Goal: Task Accomplishment & Management: Use online tool/utility

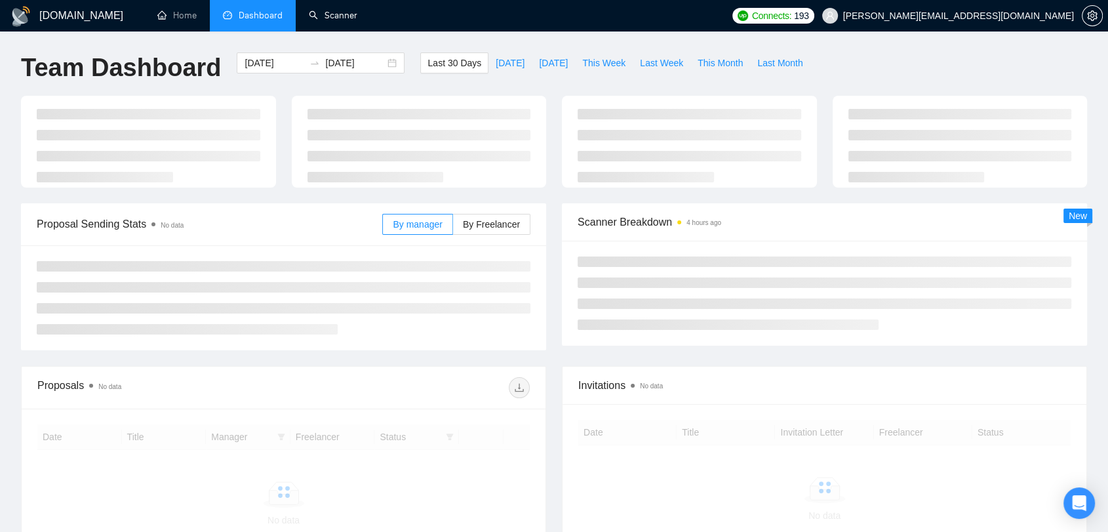
click at [342, 10] on link "Scanner" at bounding box center [333, 15] width 49 height 11
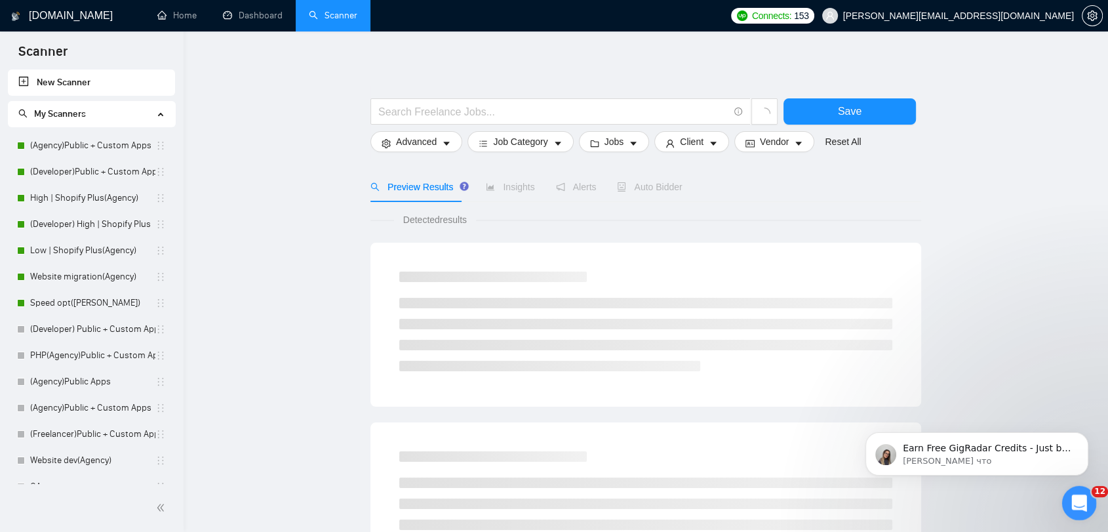
click at [1073, 489] on div "Открыть службу сообщений Intercom" at bounding box center [1077, 500] width 43 height 43
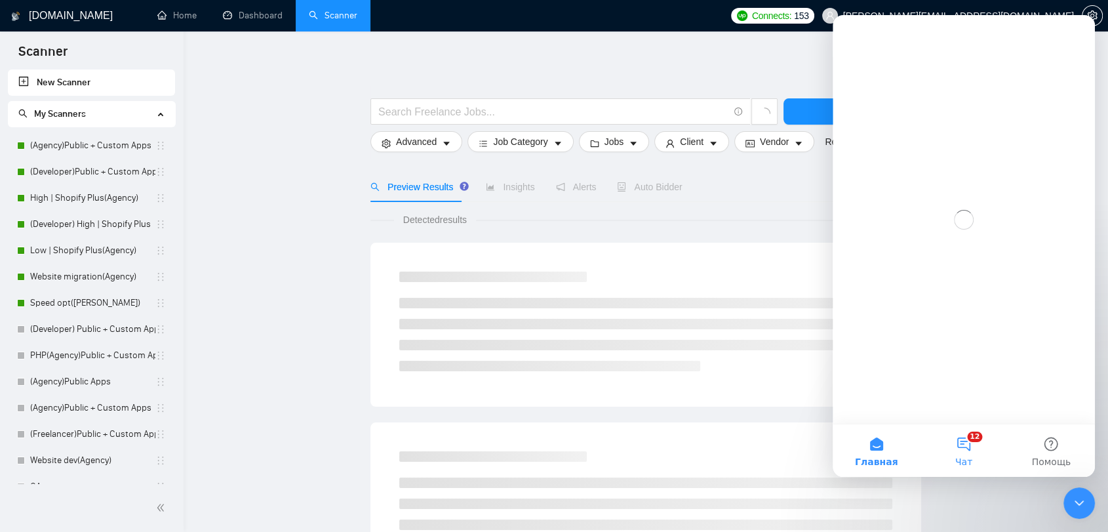
click at [958, 458] on span "Чат" at bounding box center [963, 461] width 17 height 9
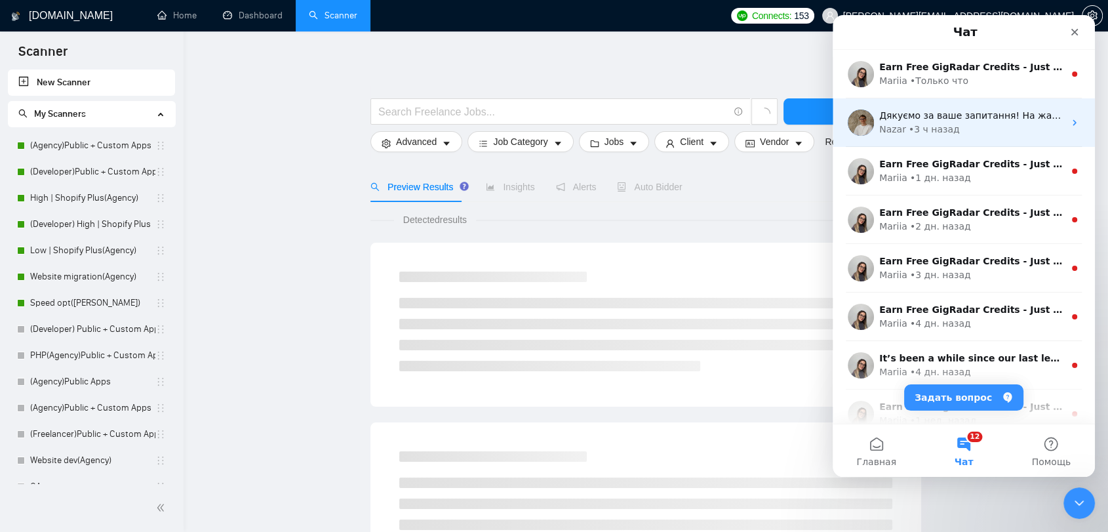
click at [985, 136] on div "Nazar • 3 ч назад" at bounding box center [971, 130] width 185 height 14
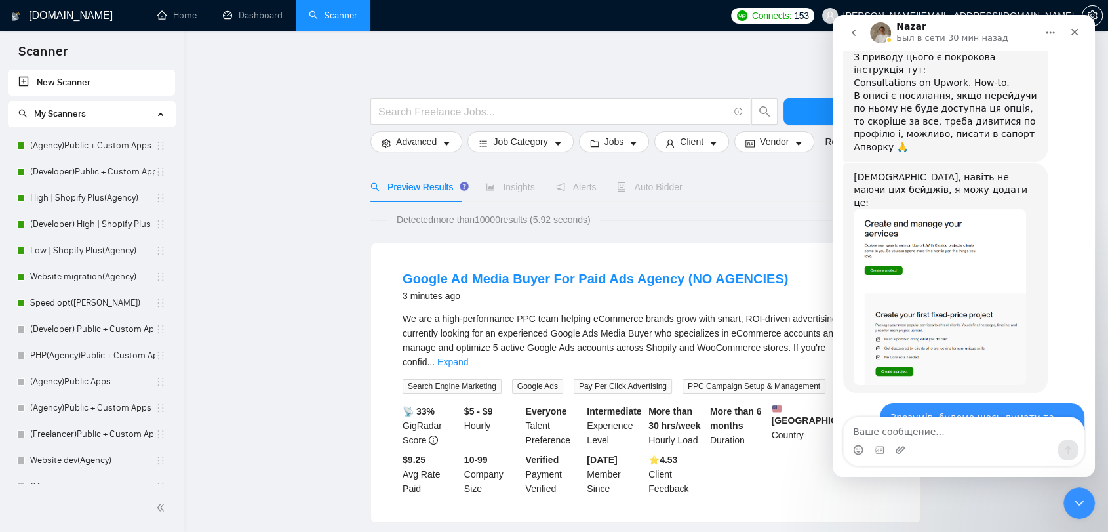
scroll to position [22057, 0]
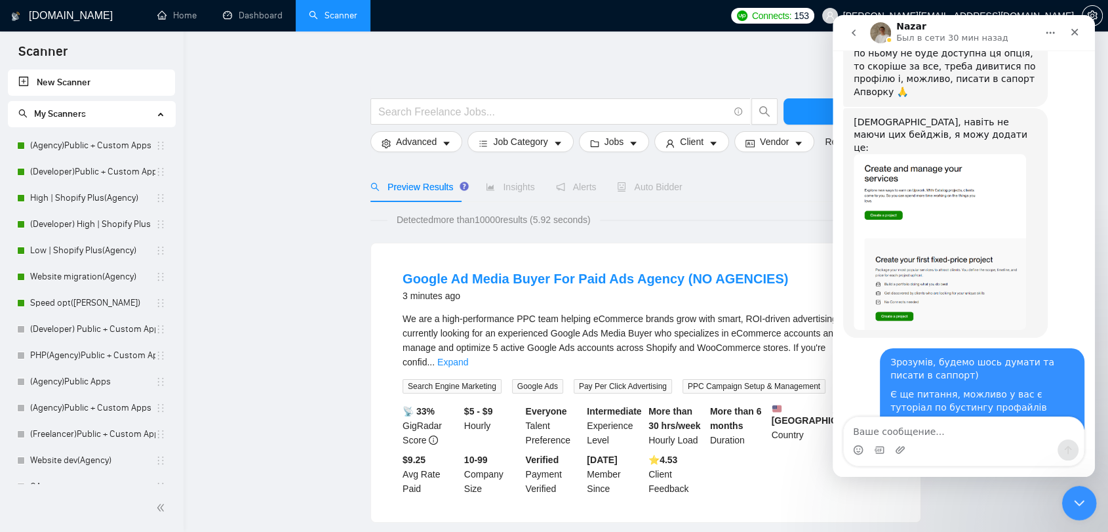
click at [1081, 507] on icon "Закрыть службу сообщений Intercom" at bounding box center [1077, 501] width 16 height 16
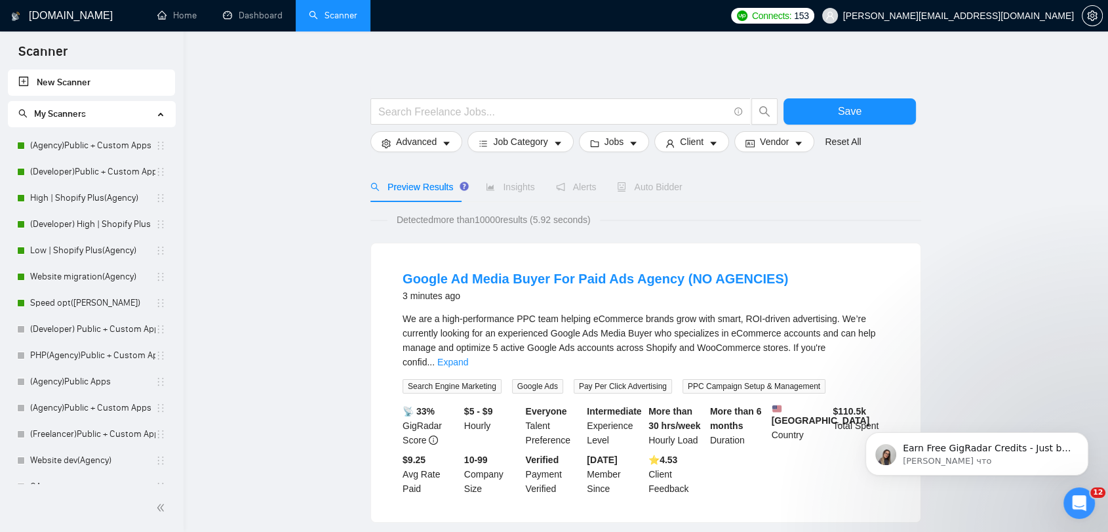
click at [122, 83] on link "New Scanner" at bounding box center [91, 82] width 146 height 26
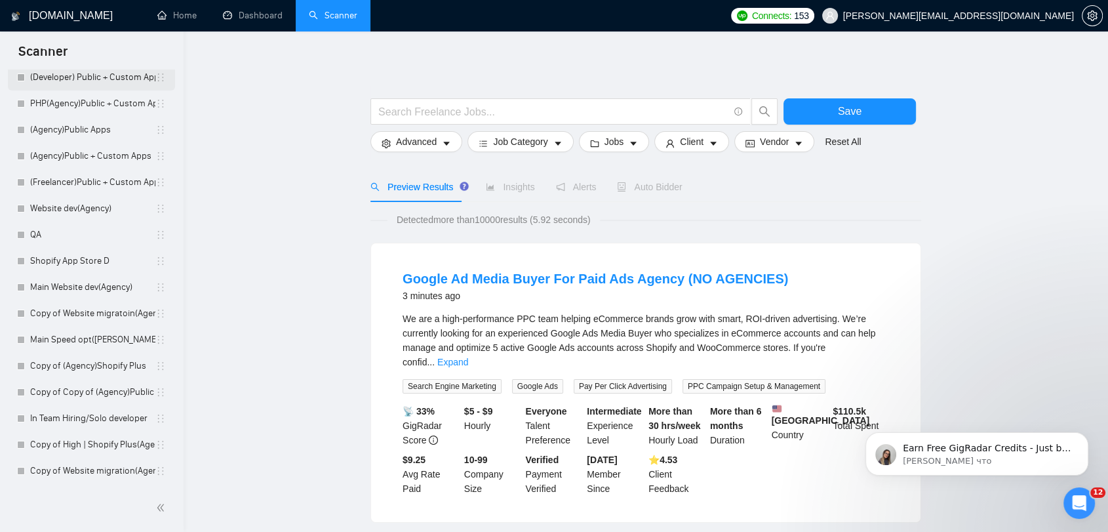
scroll to position [0, 0]
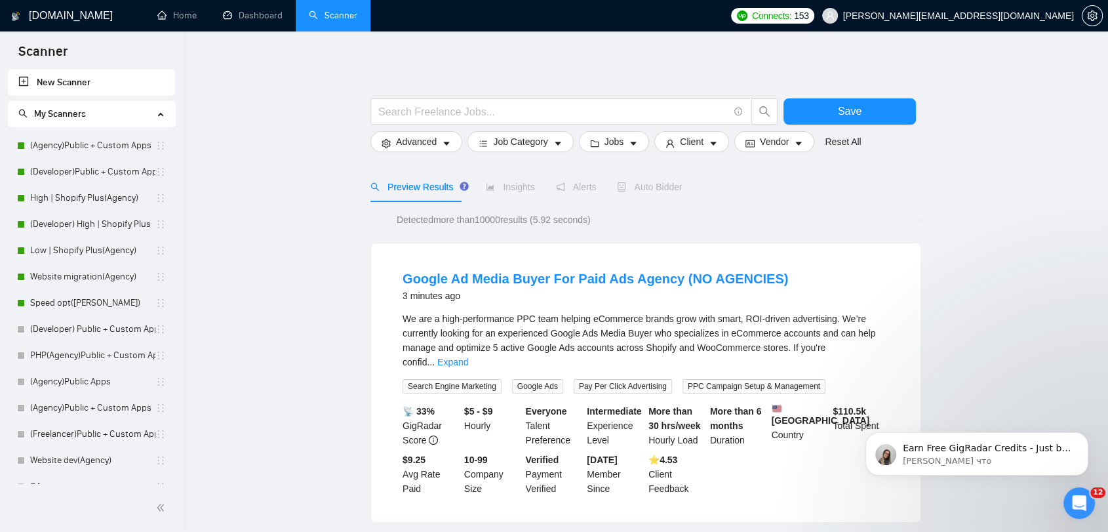
click at [77, 88] on link "New Scanner" at bounding box center [91, 82] width 146 height 26
click at [514, 111] on input "text" at bounding box center [553, 112] width 350 height 16
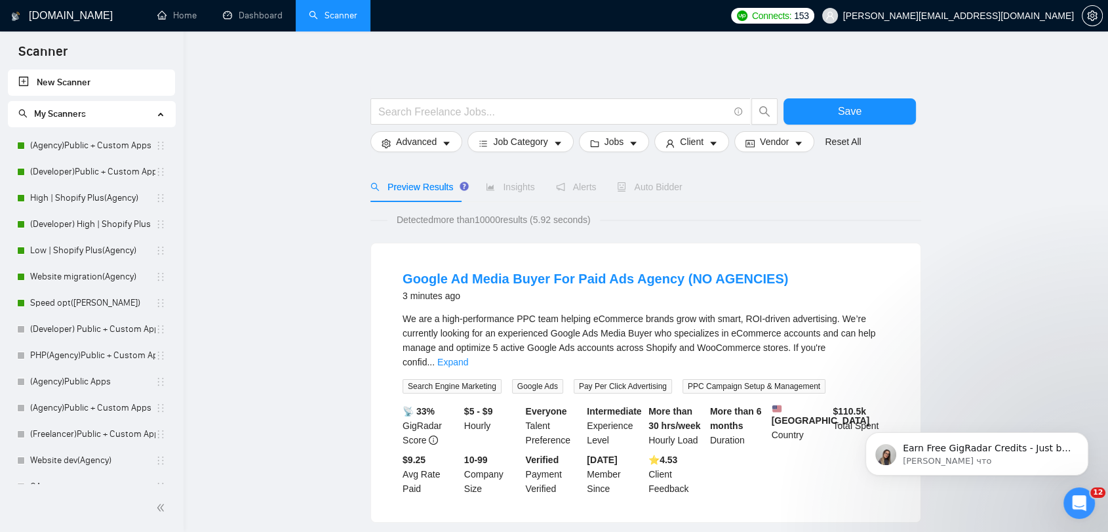
click at [24, 79] on link "New Scanner" at bounding box center [91, 82] width 146 height 26
click at [455, 87] on div at bounding box center [645, 91] width 551 height 13
click at [456, 113] on input "text" at bounding box center [553, 112] width 350 height 16
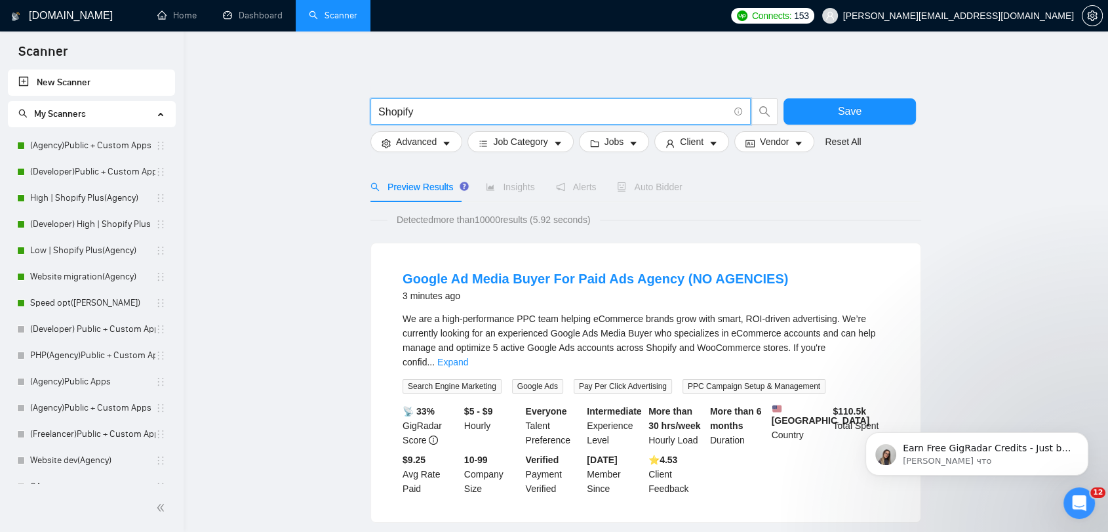
type input "Shopify"
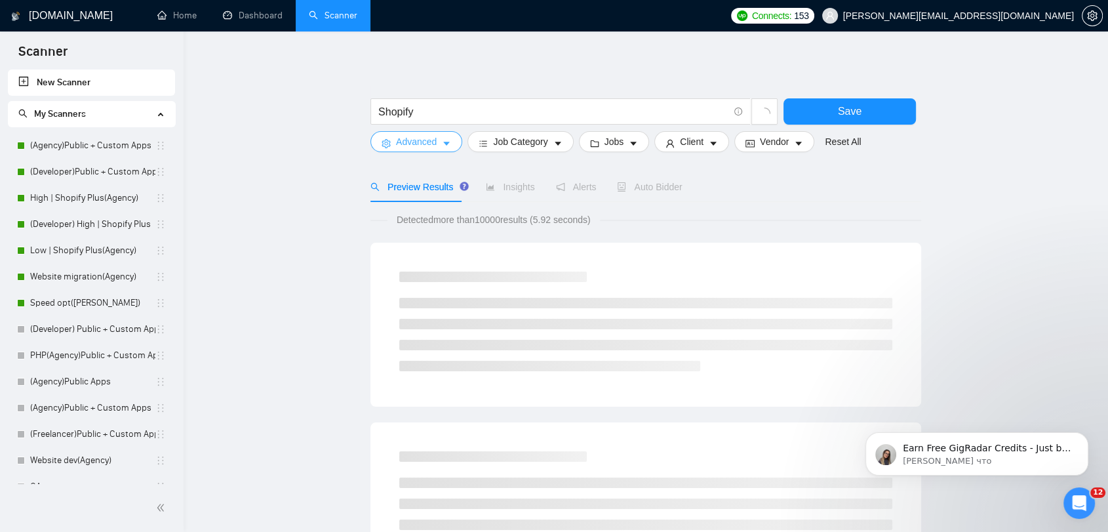
click at [436, 135] on button "Advanced" at bounding box center [416, 141] width 92 height 21
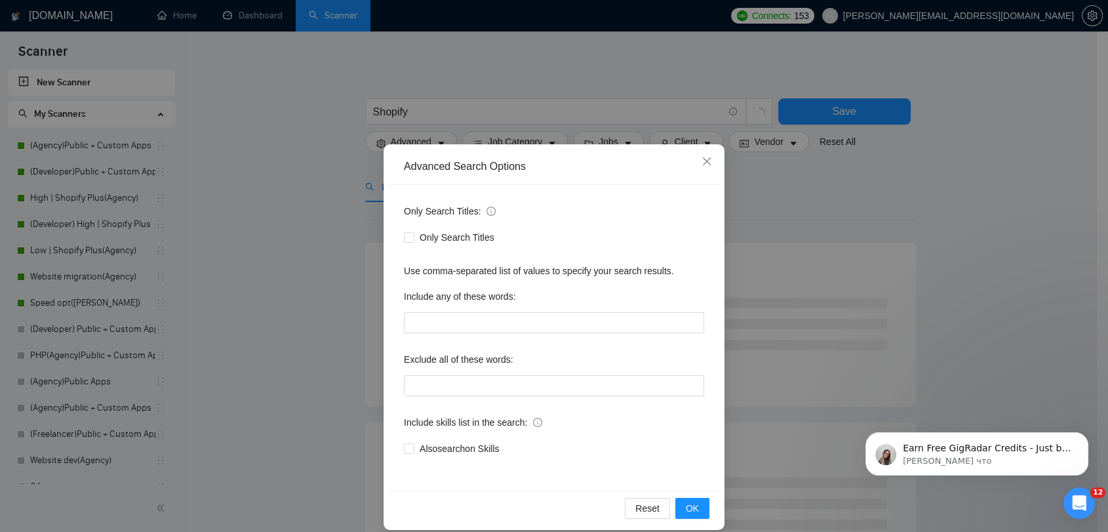
click at [340, 258] on div "Advanced Search Options Only Search Titles: Only Search Titles Use comma-separa…" at bounding box center [554, 266] width 1108 height 532
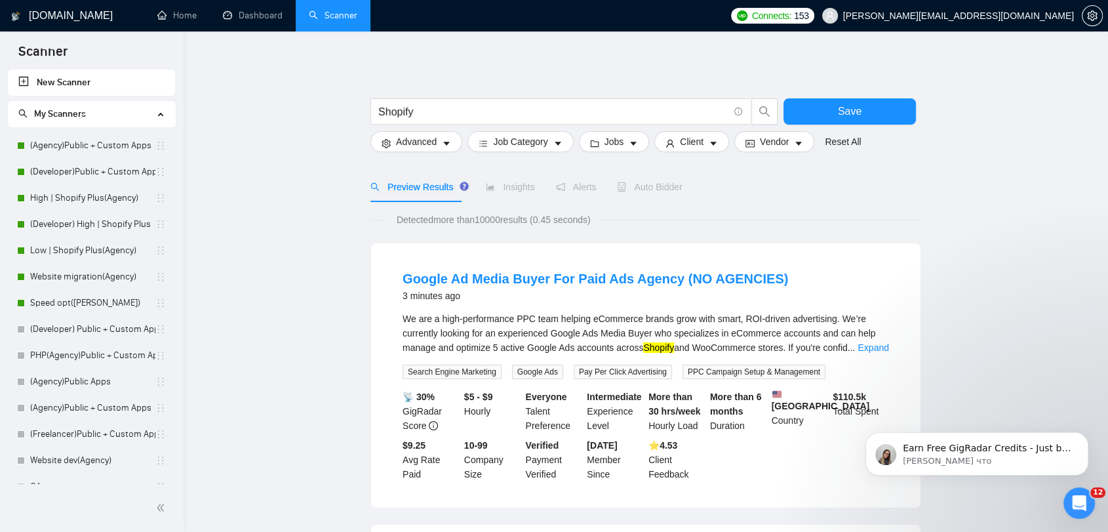
click at [547, 148] on button "Job Category" at bounding box center [520, 141] width 106 height 21
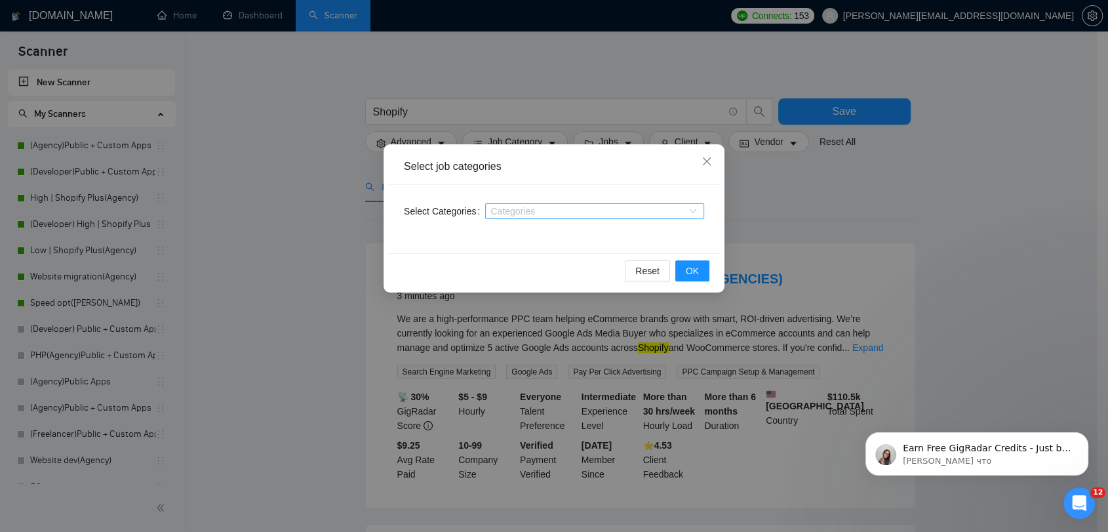
click at [544, 211] on div at bounding box center [587, 211] width 199 height 10
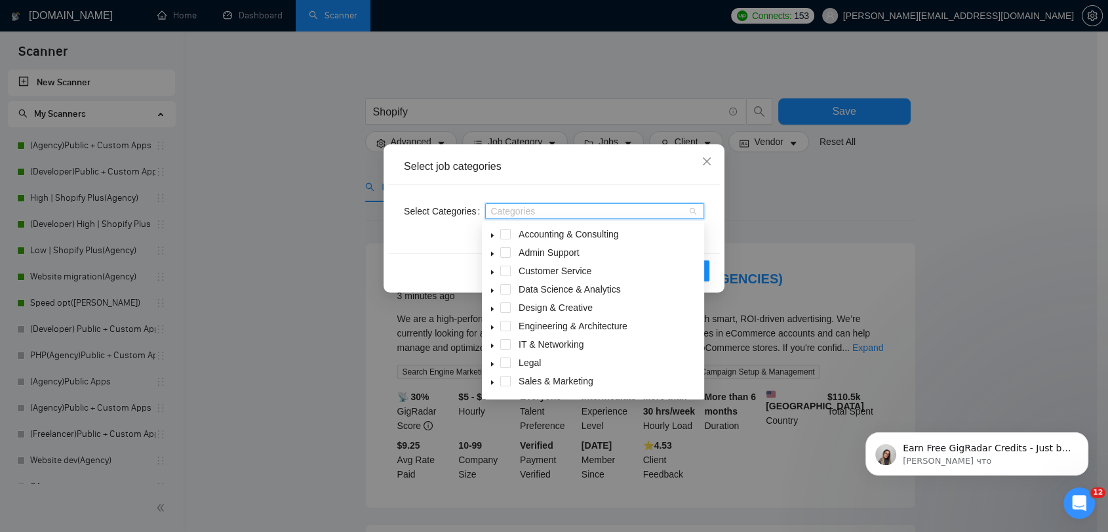
click at [591, 103] on div "Select job categories Select Categories Categories Reset OK" at bounding box center [554, 266] width 1108 height 532
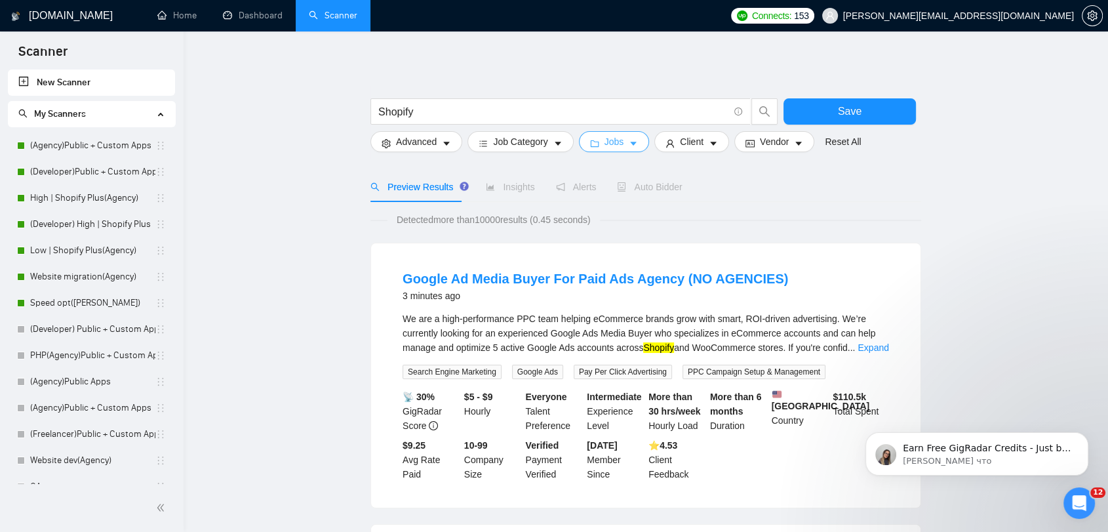
click at [598, 148] on button "Jobs" at bounding box center [614, 141] width 71 height 21
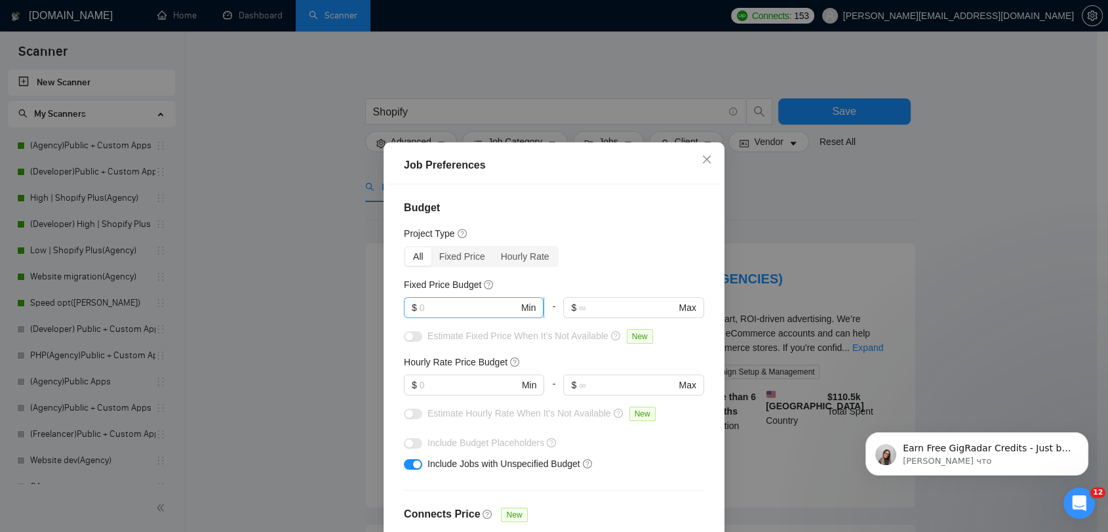
drag, startPoint x: 424, startPoint y: 309, endPoint x: 409, endPoint y: 311, distance: 15.2
click at [410, 311] on span "$ Min" at bounding box center [474, 307] width 140 height 21
type input "30"
click at [453, 389] on input "text" at bounding box center [469, 385] width 99 height 14
type input "2"
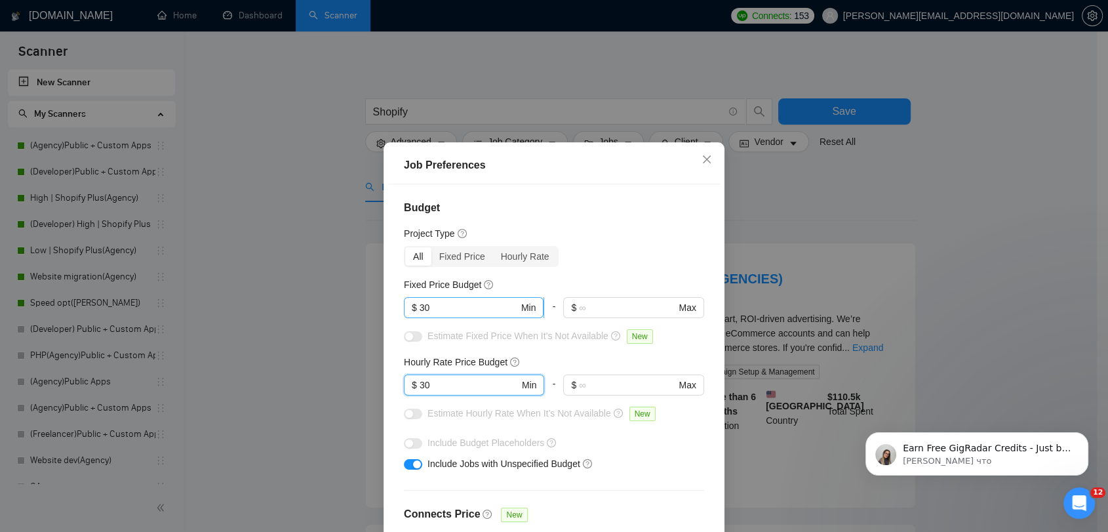
type input "30"
drag, startPoint x: 413, startPoint y: 311, endPoint x: 395, endPoint y: 314, distance: 18.0
click at [395, 313] on div "Budget Project Type All Fixed Price Hourly Rate Fixed Price Budget 30 $ 30 Min …" at bounding box center [554, 370] width 332 height 372
type input "2000"
click at [323, 298] on div "Job Preferences Budget Project Type All Fixed Price Hourly Rate Fixed Price Bud…" at bounding box center [554, 266] width 1108 height 532
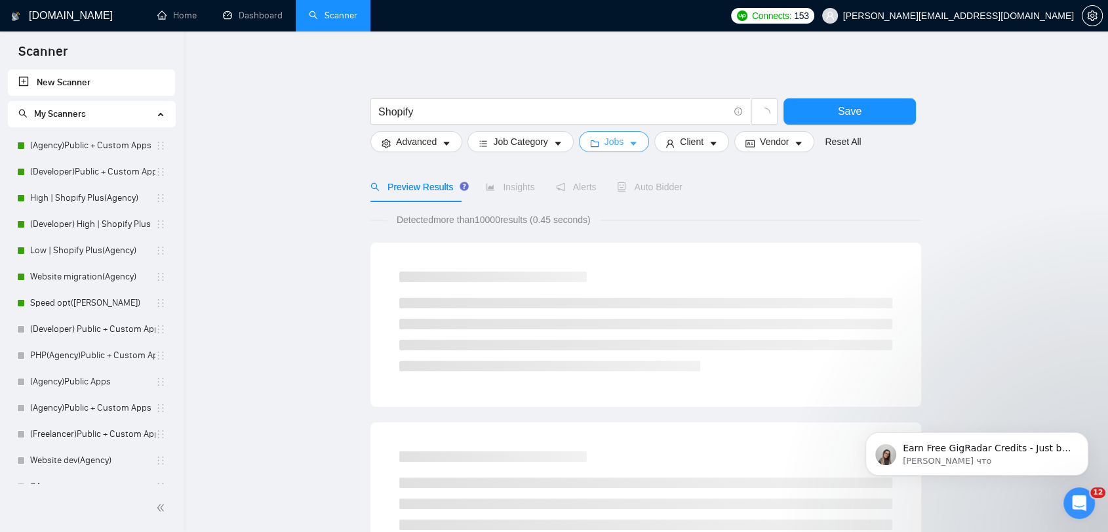
click at [614, 141] on span "Jobs" at bounding box center [614, 141] width 20 height 14
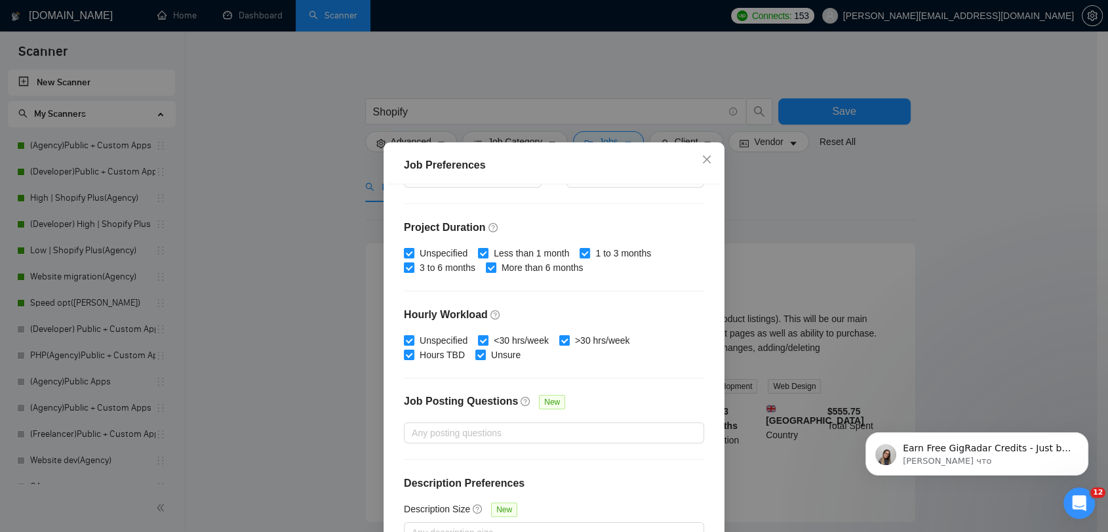
scroll to position [366, 0]
click at [524, 433] on div at bounding box center [547, 432] width 281 height 16
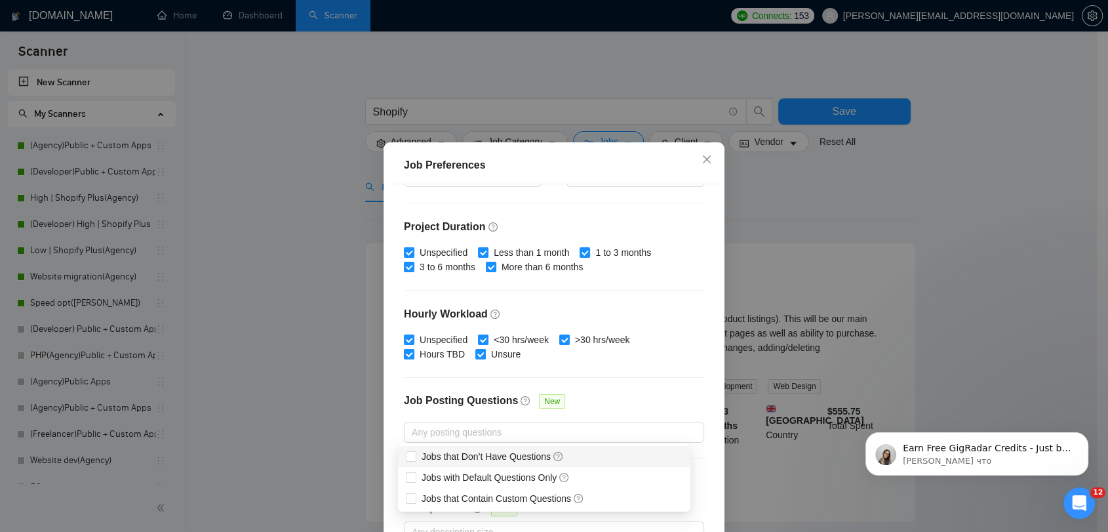
click at [660, 404] on div "Job Posting Questions New" at bounding box center [554, 407] width 300 height 28
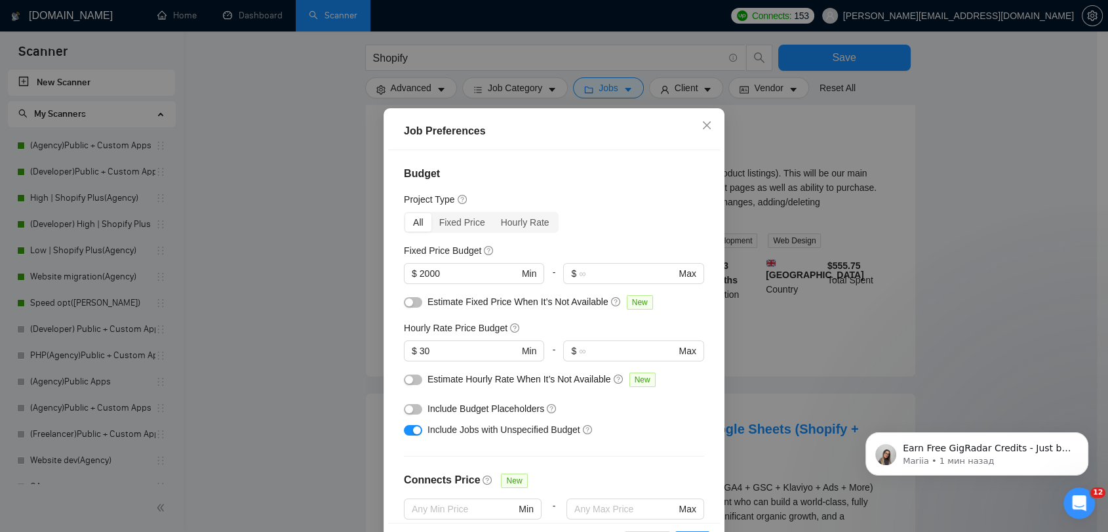
scroll to position [9, 0]
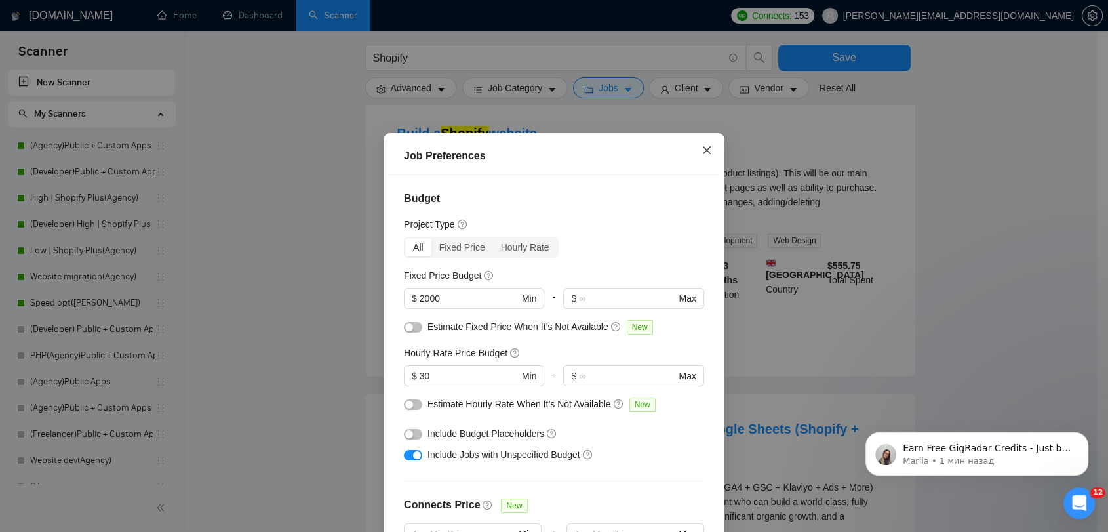
click at [701, 149] on icon "close" at bounding box center [706, 150] width 10 height 10
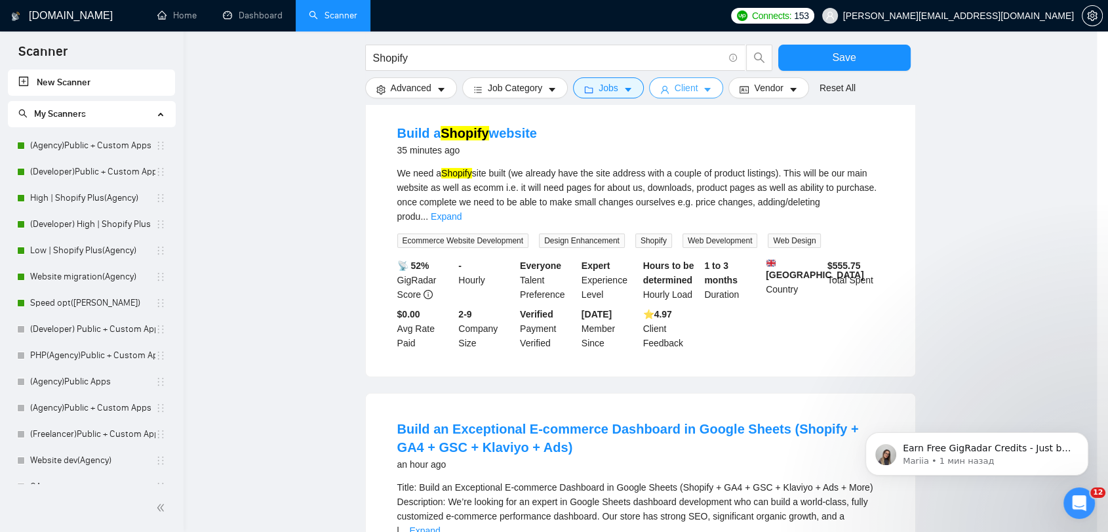
click at [684, 96] on button "Client" at bounding box center [686, 87] width 75 height 21
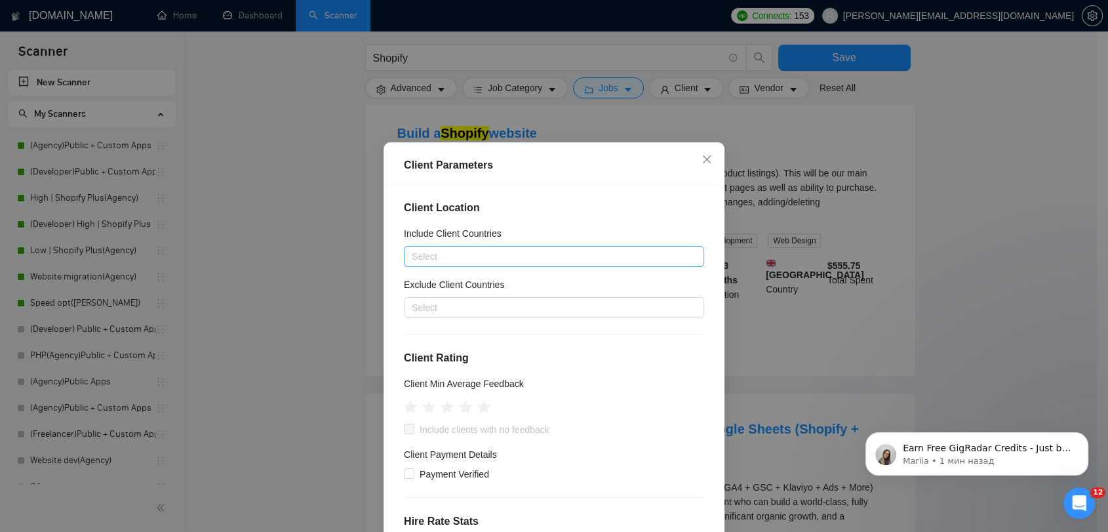
click at [468, 257] on div at bounding box center [547, 256] width 281 height 16
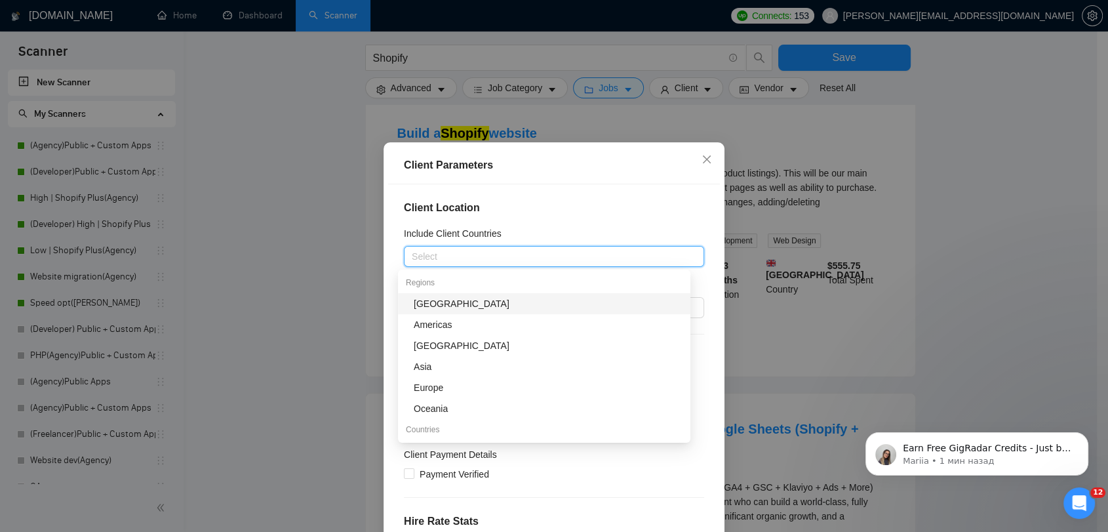
click at [522, 203] on h4 "Client Location" at bounding box center [554, 208] width 300 height 16
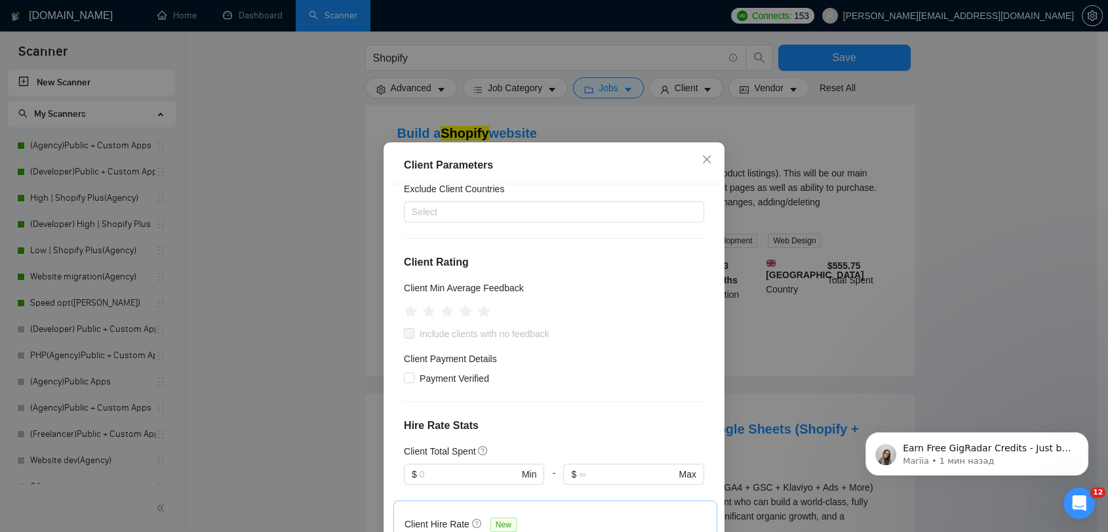
scroll to position [73, 0]
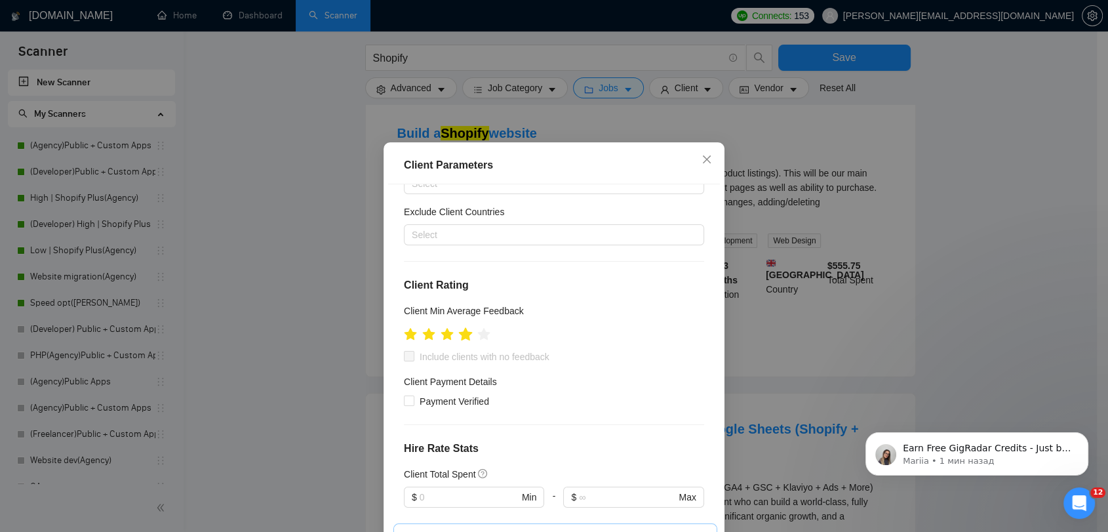
click at [464, 338] on icon "star" at bounding box center [466, 333] width 14 height 13
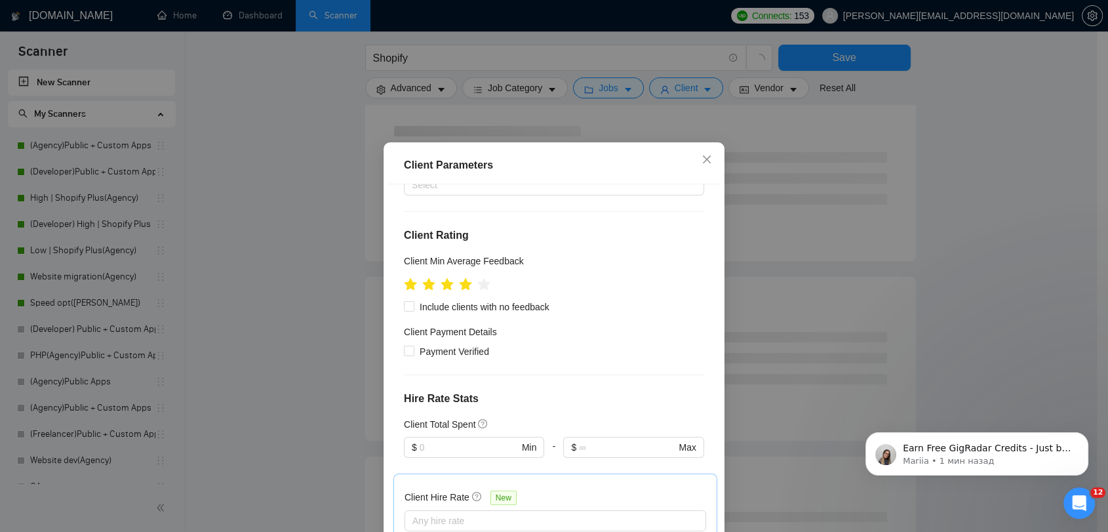
scroll to position [146, 0]
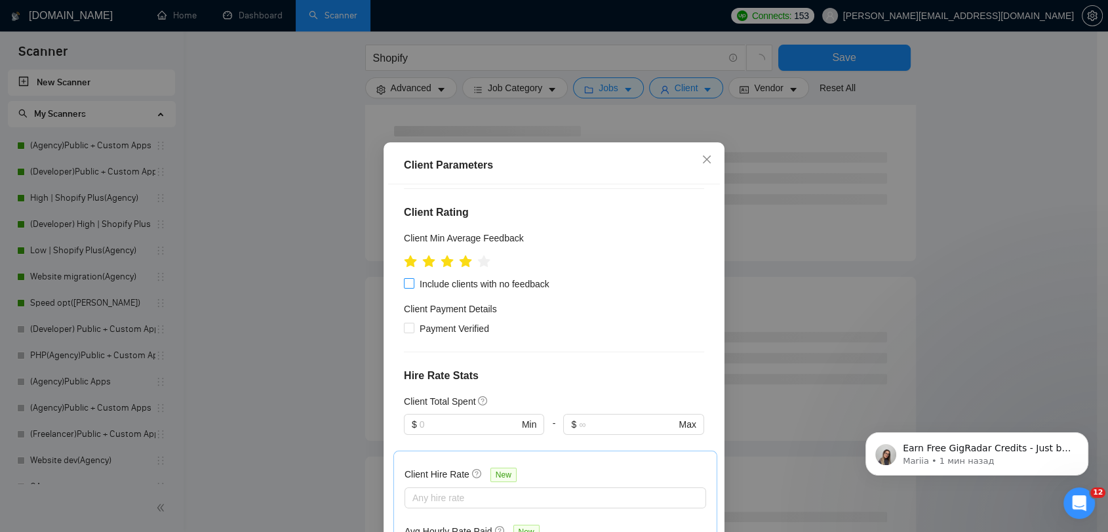
click at [408, 287] on span at bounding box center [409, 283] width 10 height 10
click at [408, 287] on input "Include clients with no feedback" at bounding box center [408, 282] width 9 height 9
checkbox input "true"
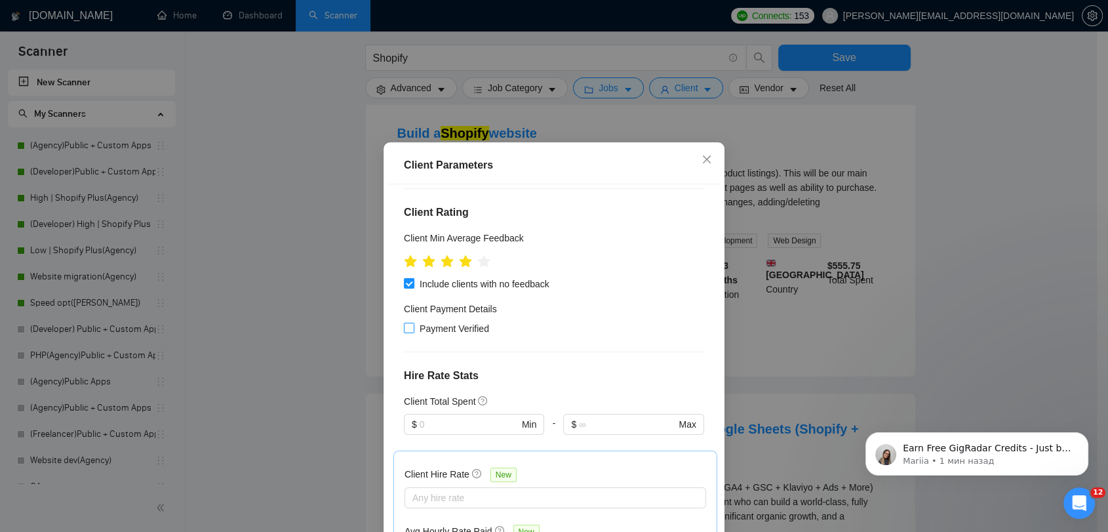
click at [404, 323] on input "Payment Verified" at bounding box center [408, 327] width 9 height 9
checkbox input "true"
click at [459, 267] on icon "star" at bounding box center [465, 261] width 14 height 14
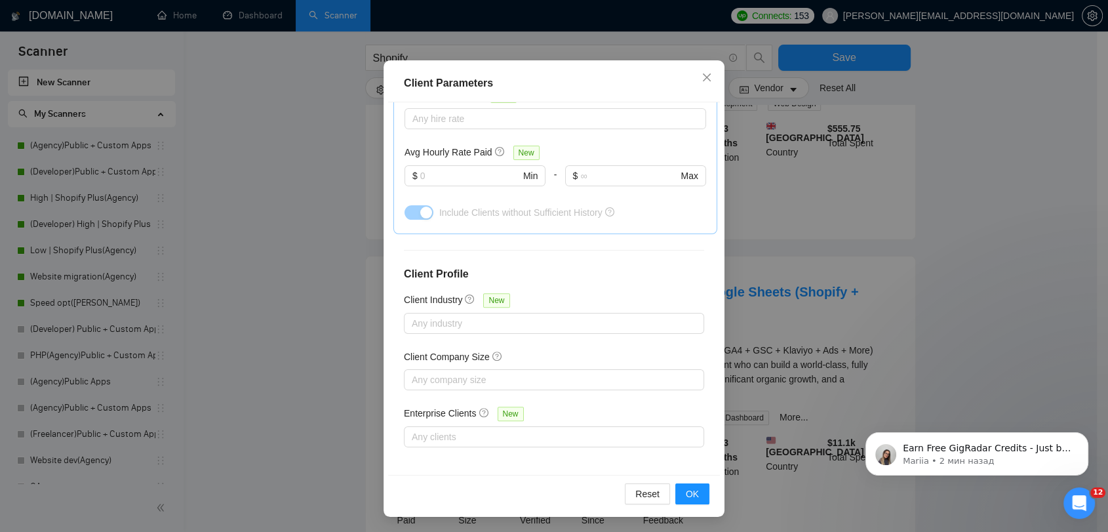
scroll to position [291, 0]
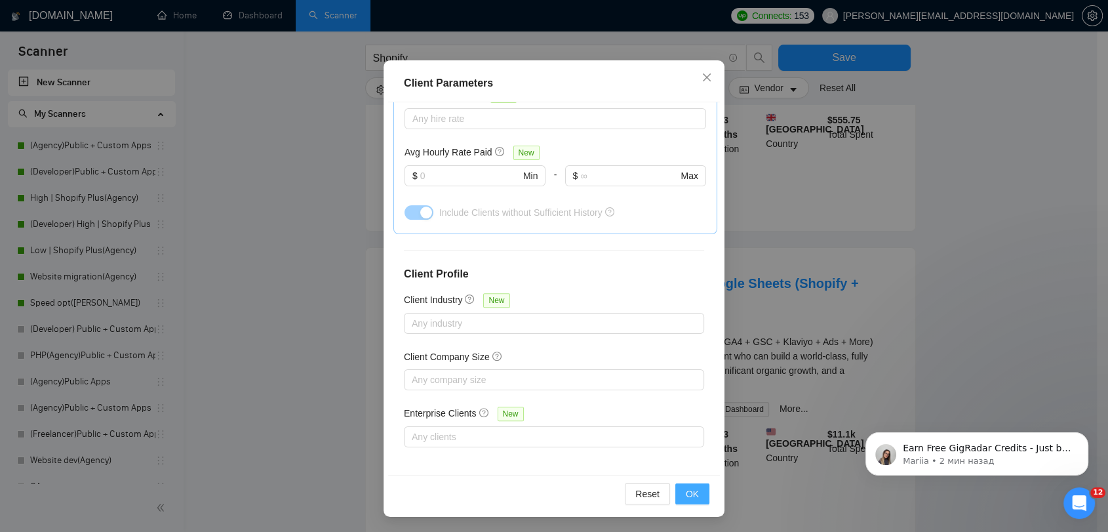
click at [686, 492] on span "OK" at bounding box center [692, 493] width 13 height 14
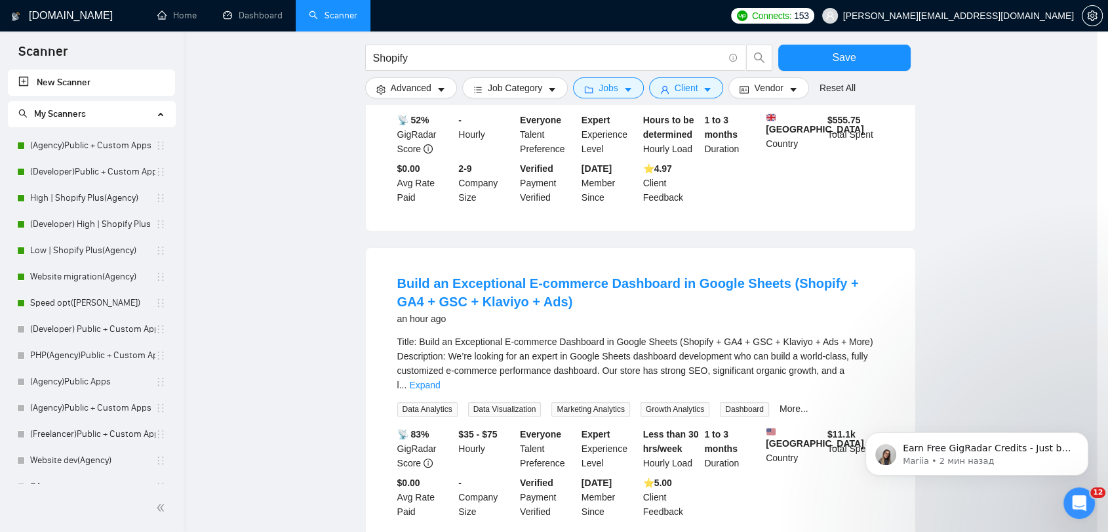
scroll to position [18, 0]
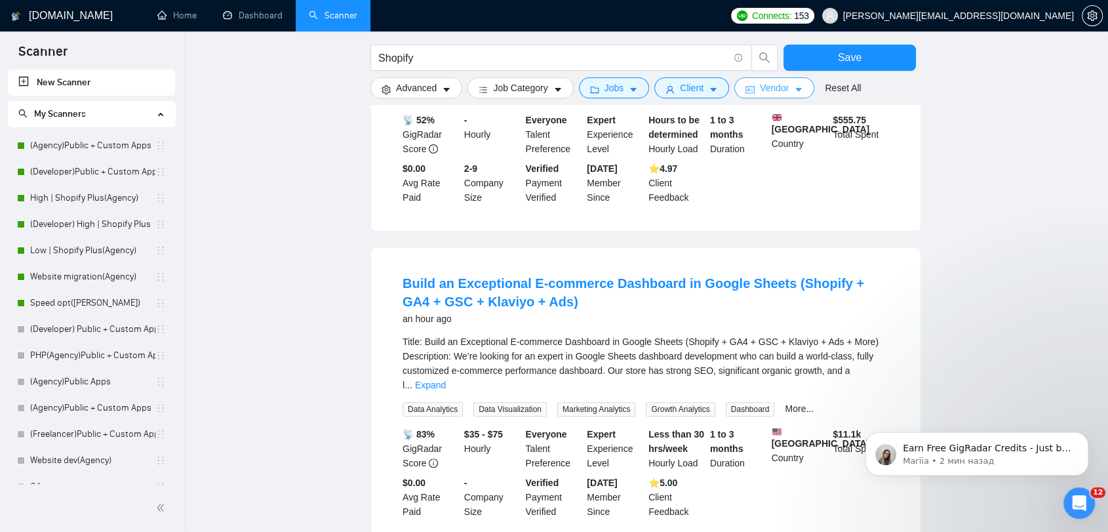
click at [794, 91] on icon "caret-down" at bounding box center [798, 89] width 9 height 9
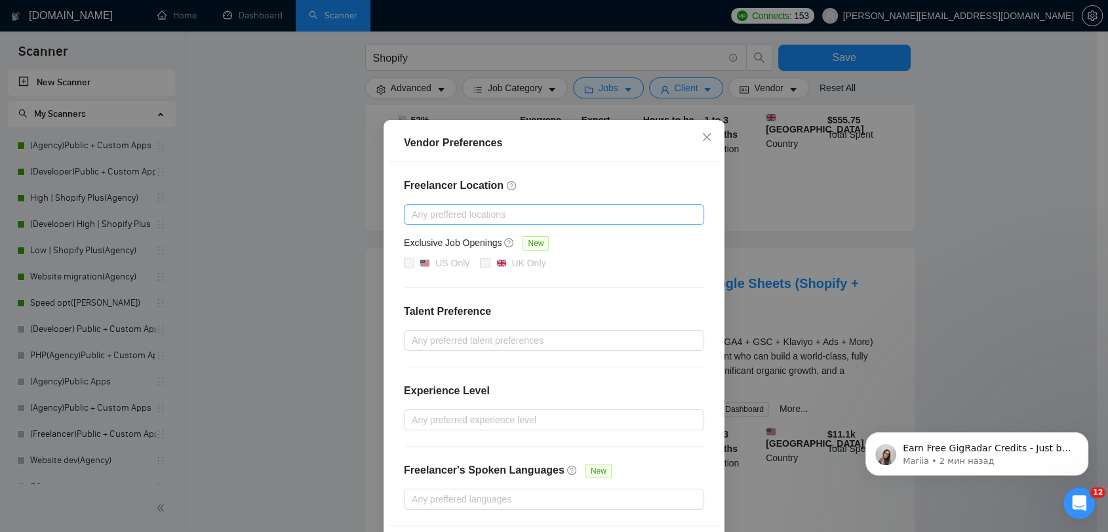
scroll to position [0, 0]
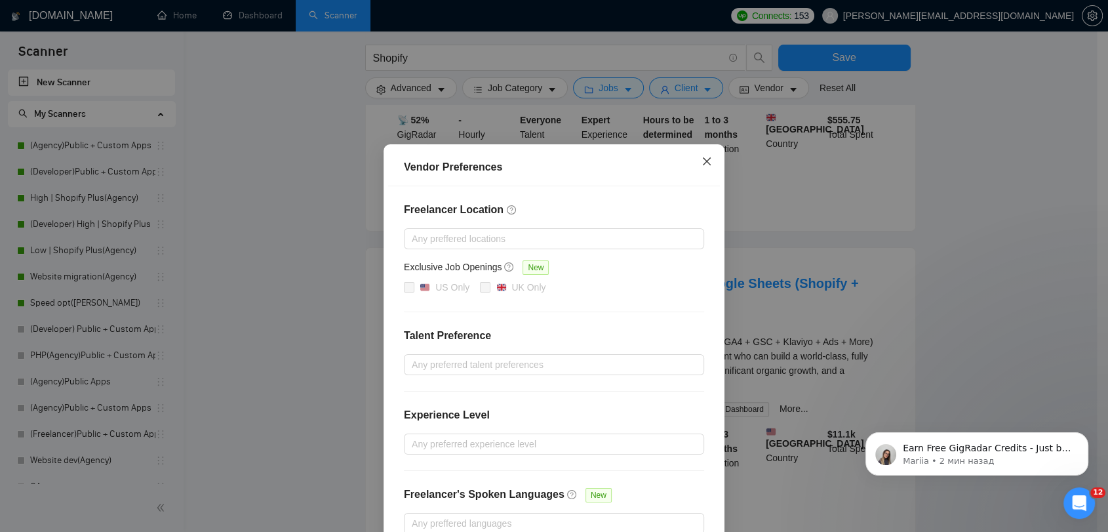
click at [704, 168] on span "Close" at bounding box center [706, 161] width 35 height 35
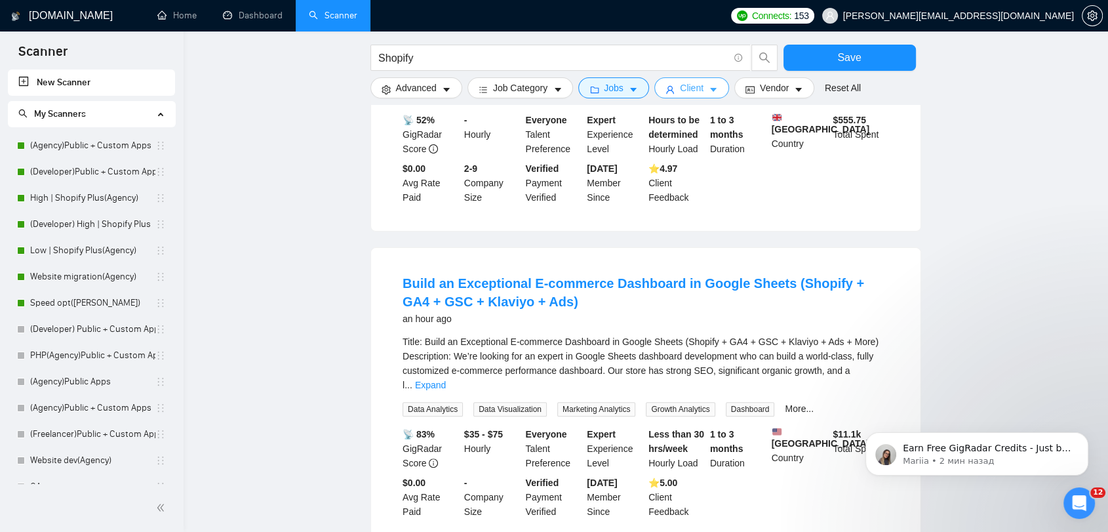
click at [692, 90] on span "Client" at bounding box center [692, 88] width 24 height 14
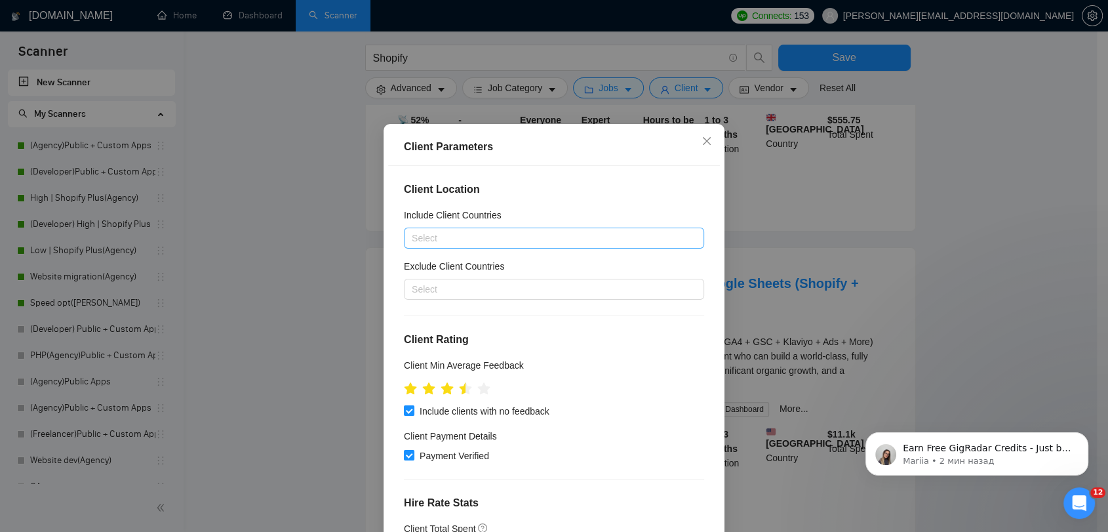
click at [511, 246] on div at bounding box center [547, 238] width 281 height 16
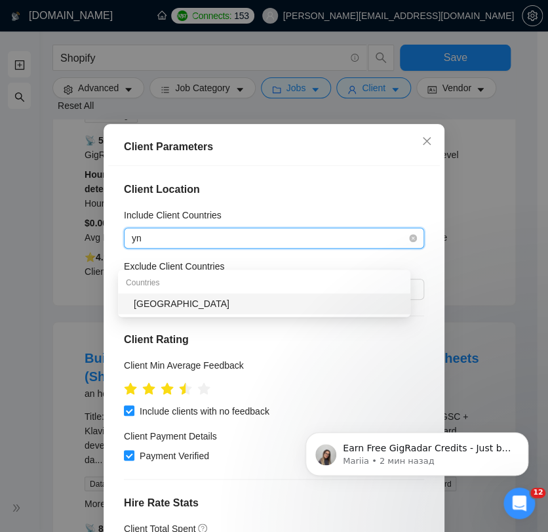
type input "y"
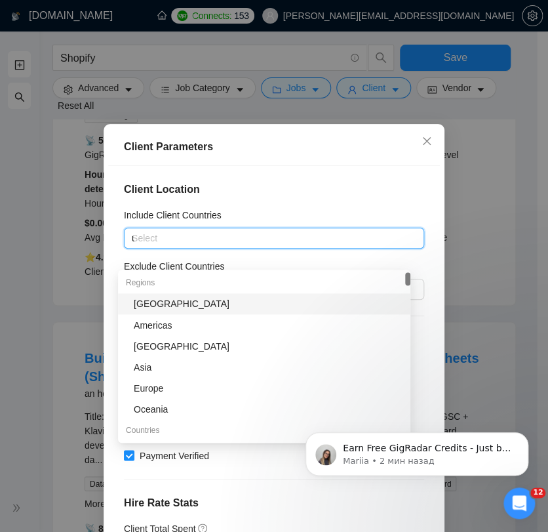
type input "uni"
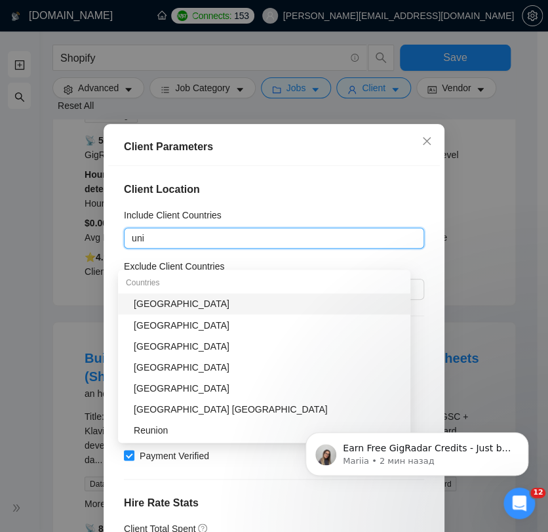
click at [191, 307] on div "[GEOGRAPHIC_DATA]" at bounding box center [268, 303] width 269 height 14
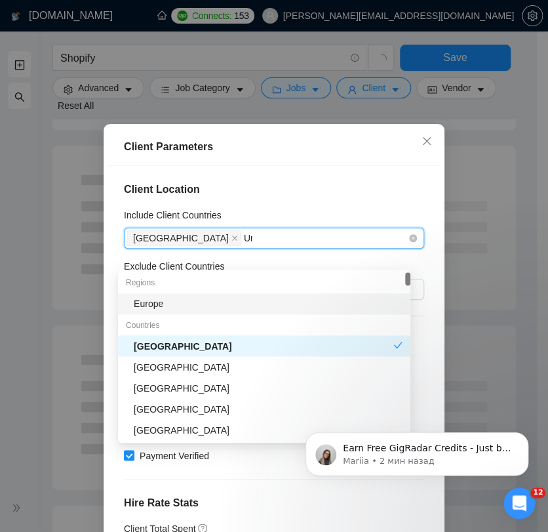
type input "Uni"
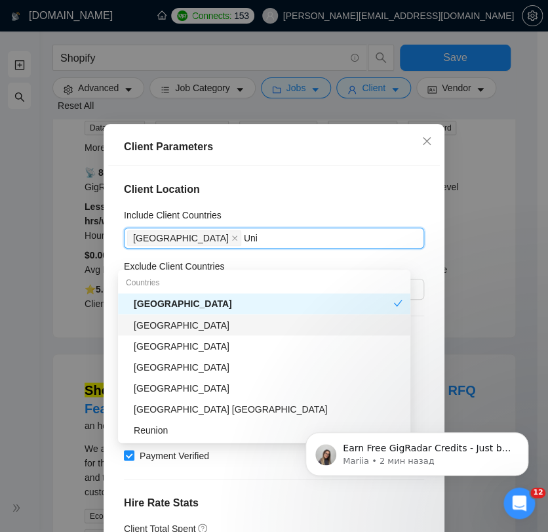
click at [193, 328] on div "[GEOGRAPHIC_DATA]" at bounding box center [268, 324] width 269 height 14
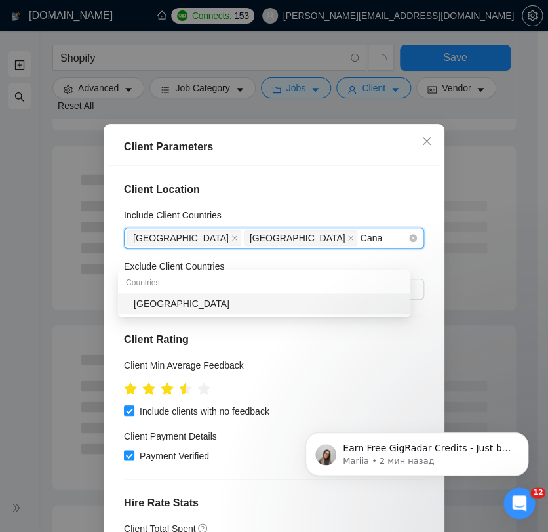
type input "Canad"
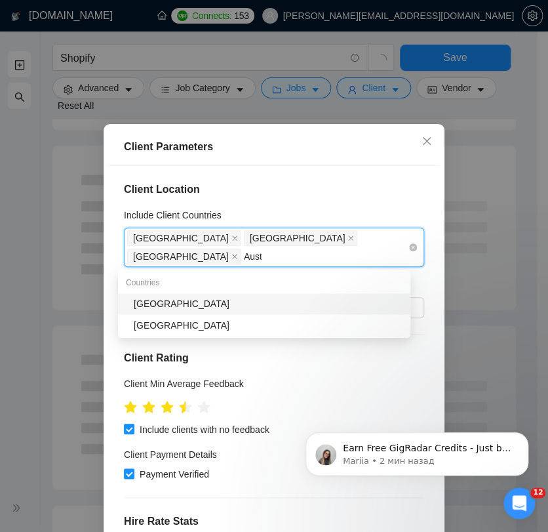
type input "Austr"
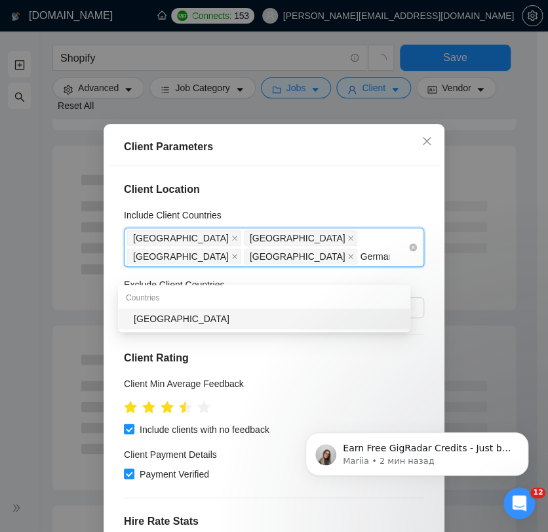
type input "[GEOGRAPHIC_DATA]"
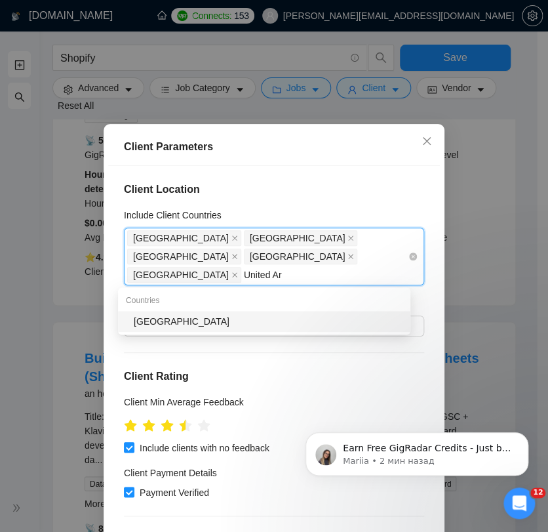
type input "United Ara"
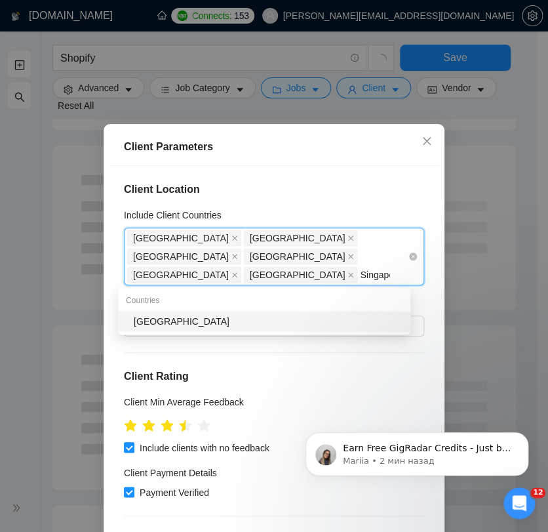
type input "Singapor"
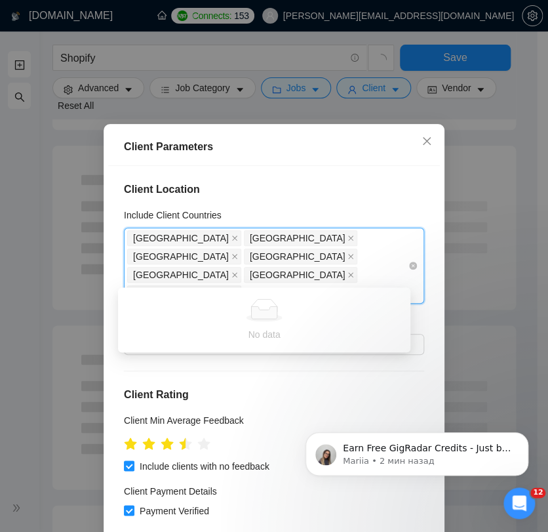
type input "Netherla"
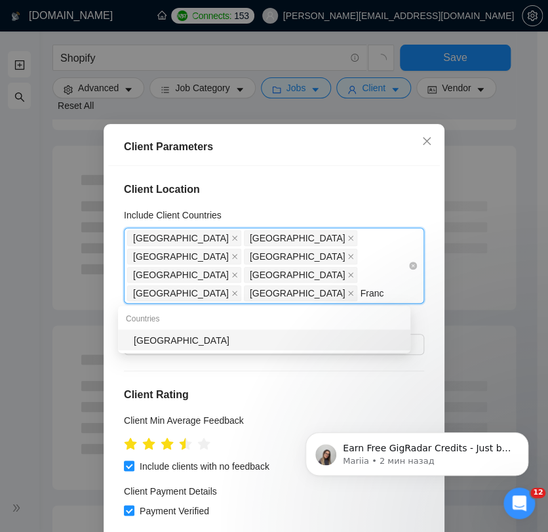
type input "[GEOGRAPHIC_DATA]"
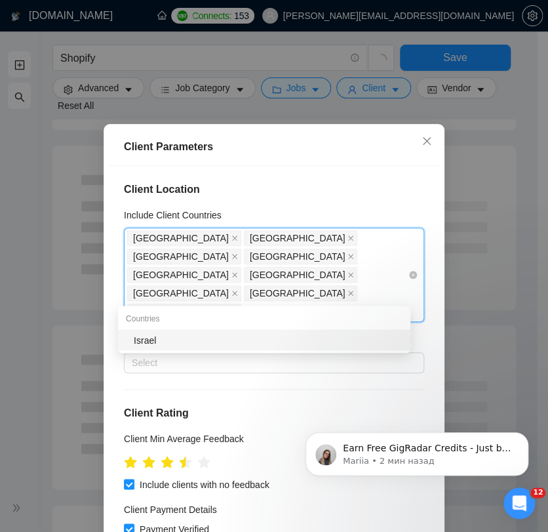
type input "Israel"
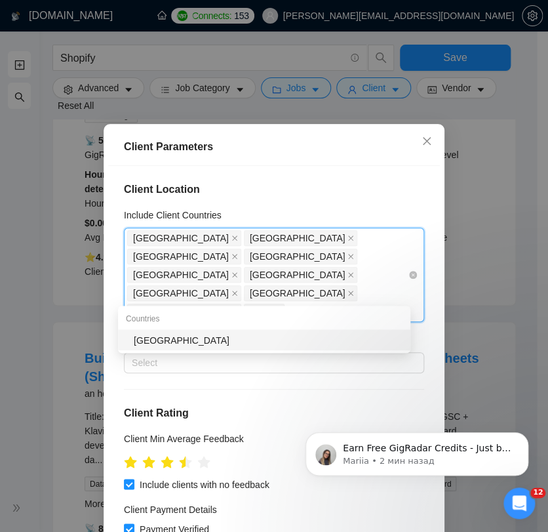
type input "[GEOGRAPHIC_DATA]"
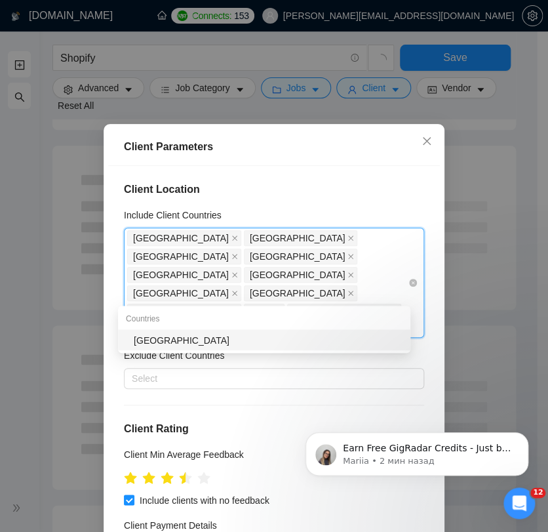
type input "[GEOGRAPHIC_DATA]"
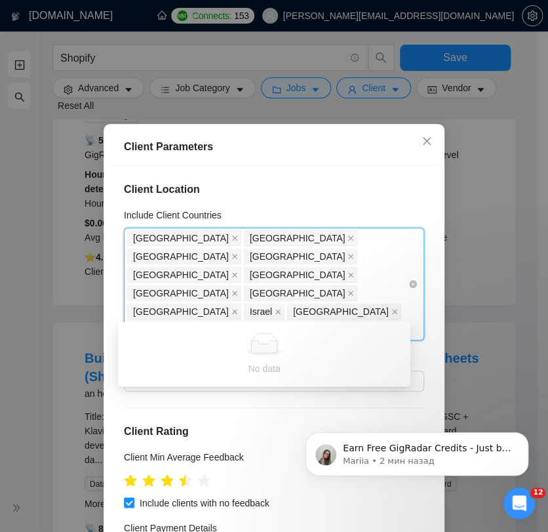
type input "Switzer"
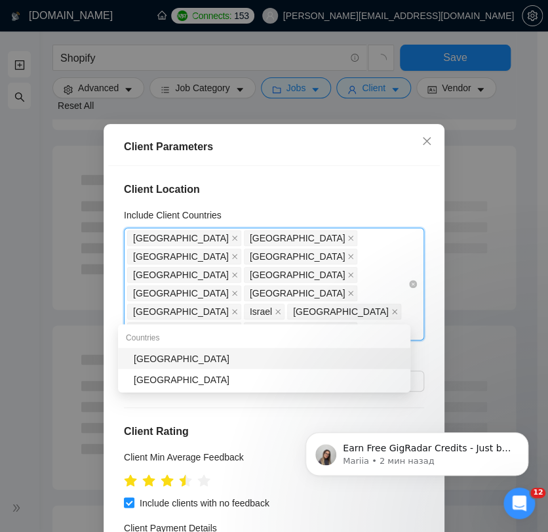
type input "[GEOGRAPHIC_DATA]"
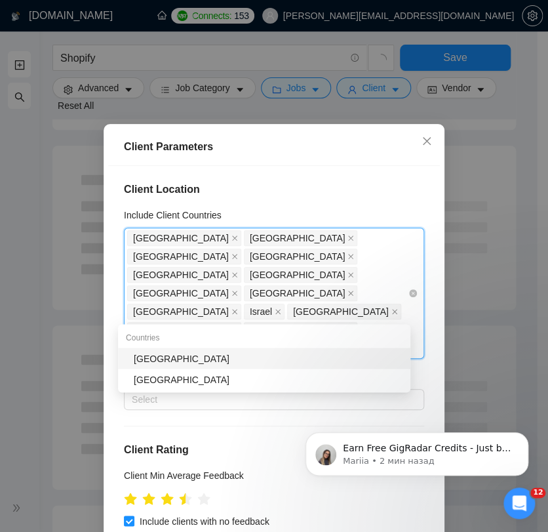
type input "Hong"
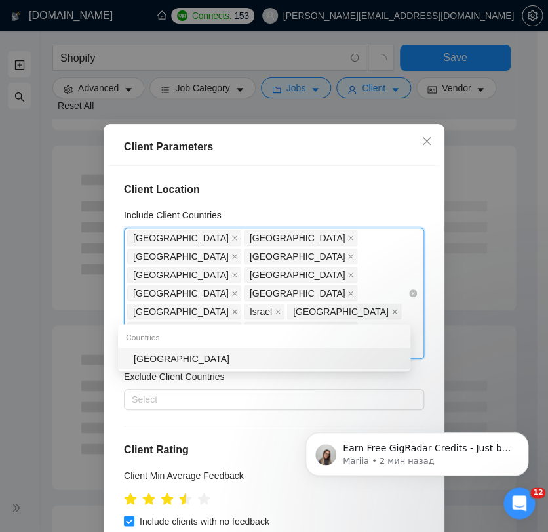
type input "[GEOGRAPHIC_DATA]"
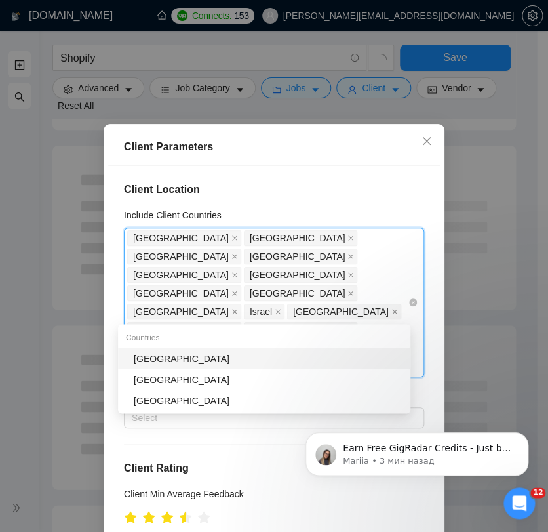
type input "New"
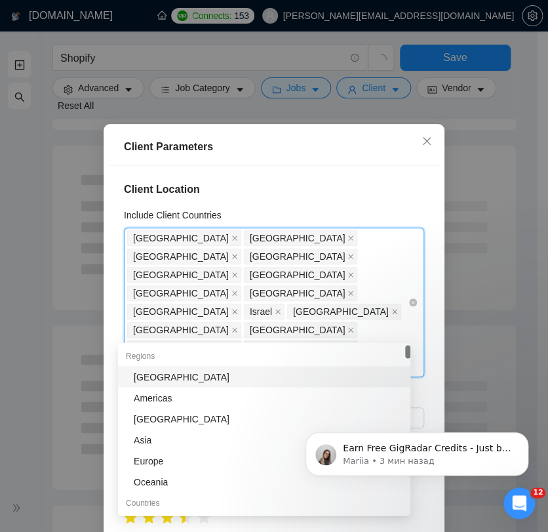
type input "Swe"
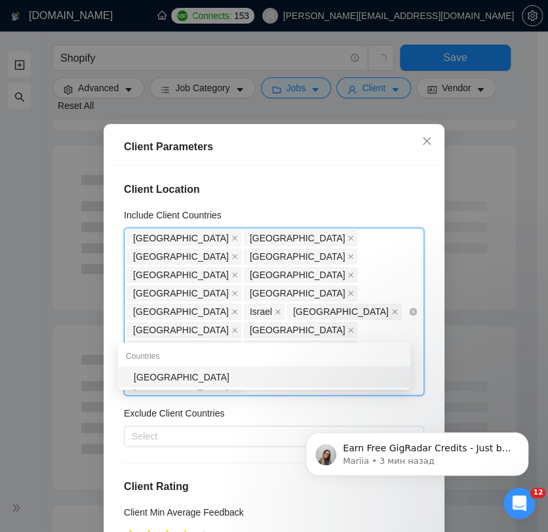
type input "[GEOGRAPHIC_DATA]"
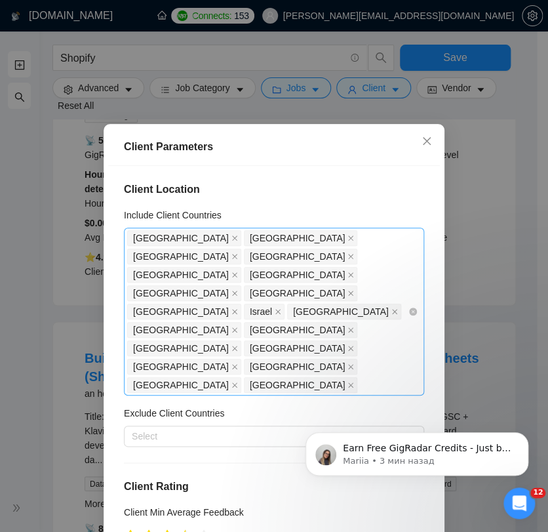
click at [316, 334] on div "United States United Kingdom Canada Australia Germany United Arab Emirates Sing…" at bounding box center [267, 311] width 281 height 165
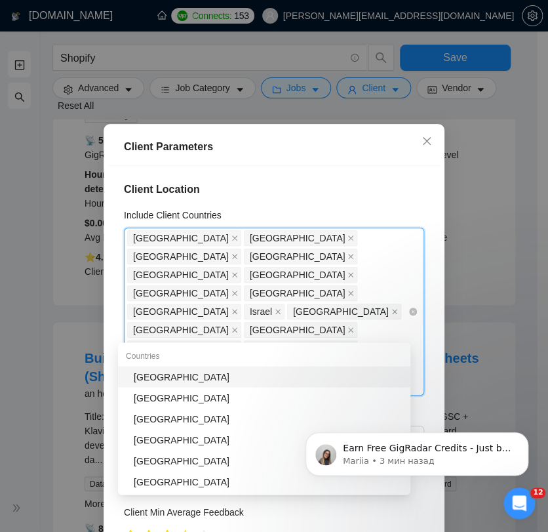
type input "bel"
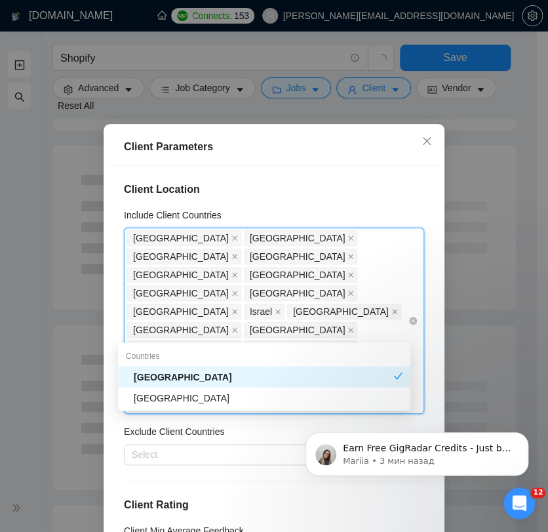
type input "Denma"
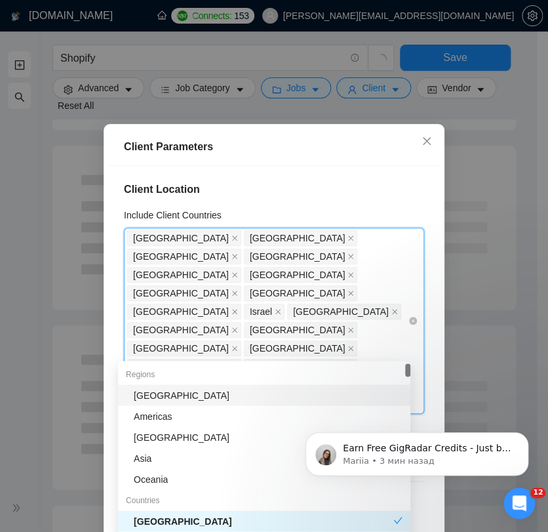
type input "Aus"
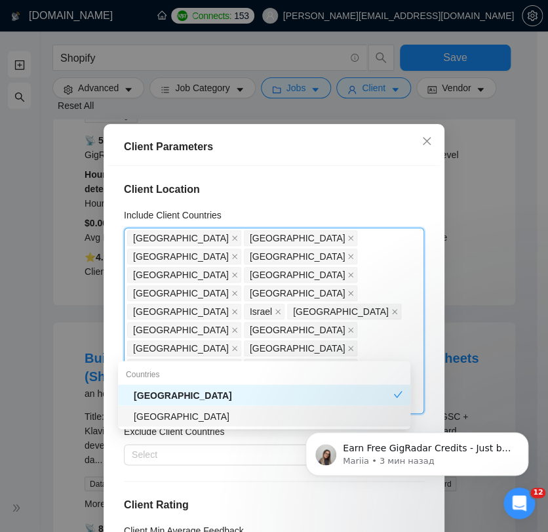
click at [218, 423] on div "[GEOGRAPHIC_DATA]" at bounding box center [264, 415] width 292 height 21
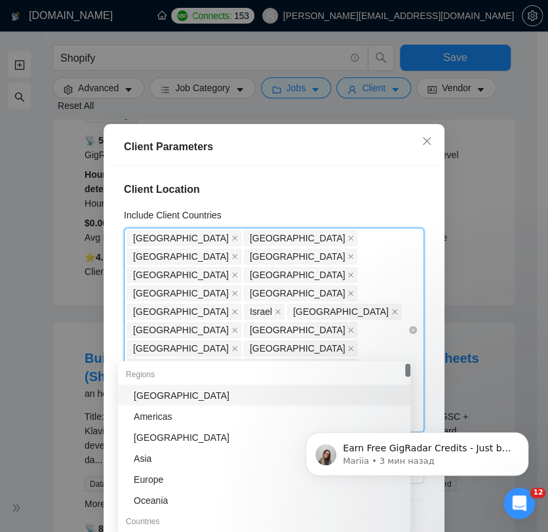
click at [260, 355] on div "United States United Kingdom Canada Australia Germany United Arab Emirates Sing…" at bounding box center [267, 330] width 281 height 202
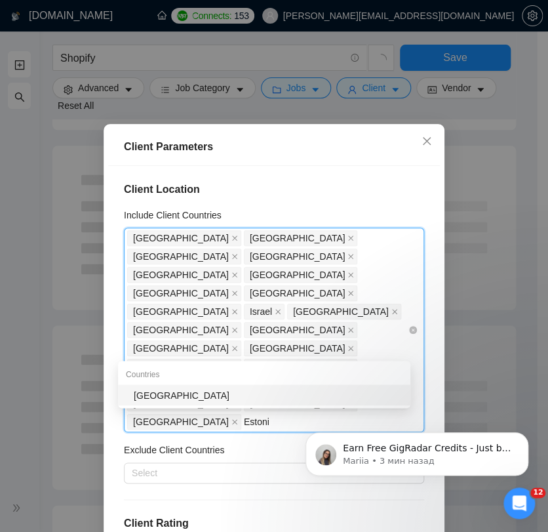
type input "[GEOGRAPHIC_DATA]"
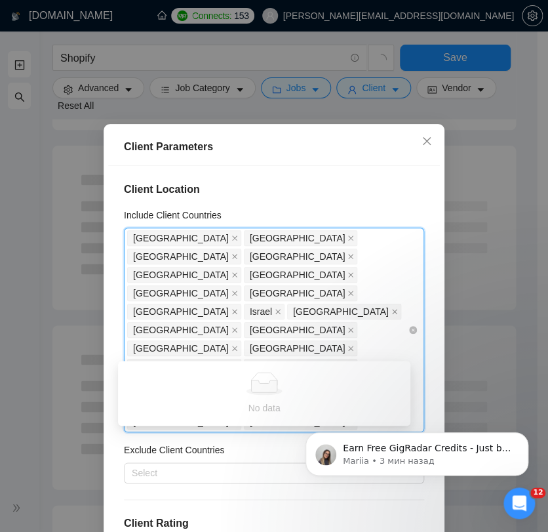
type input "Roma"
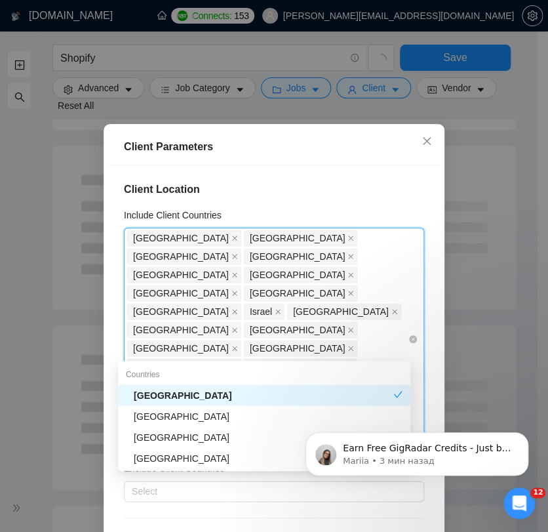
type input "Pola"
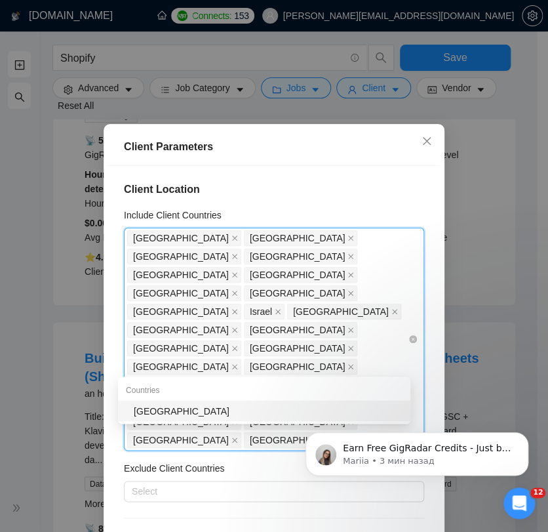
type input "Norwa"
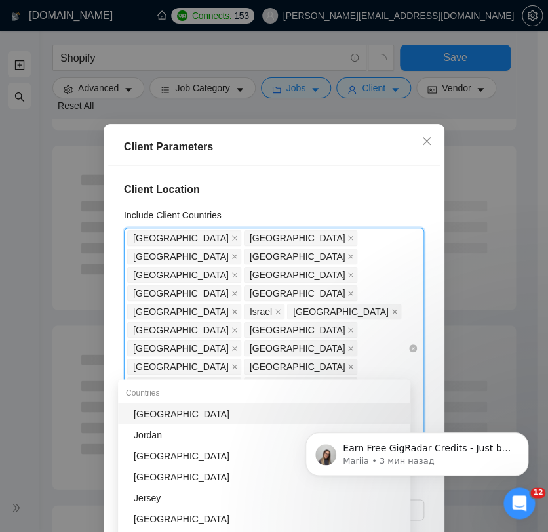
type input "Jap"
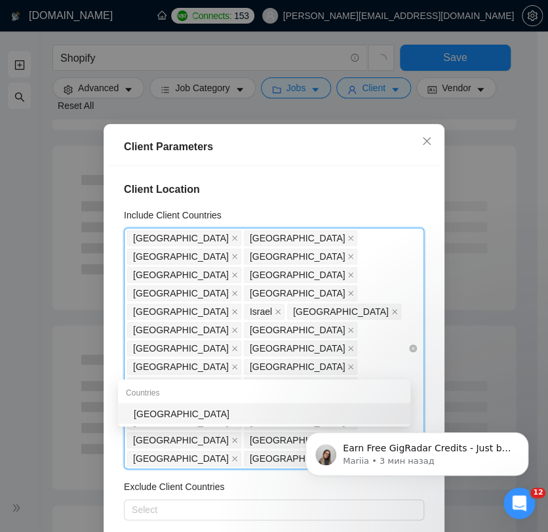
type input "[GEOGRAPHIC_DATA]"
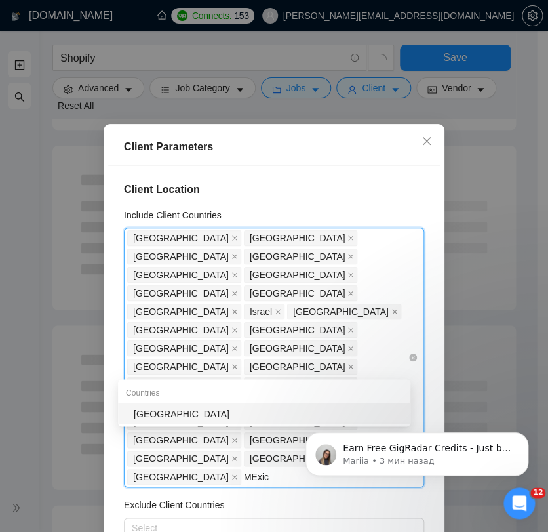
type input "MExico"
type input "bulgari"
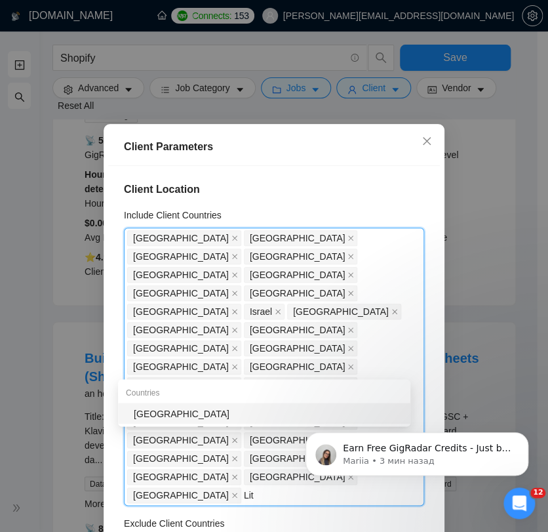
type input "Lith"
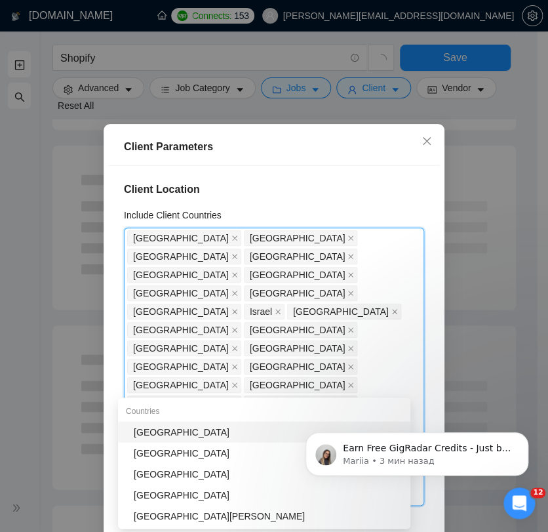
type input "Gree"
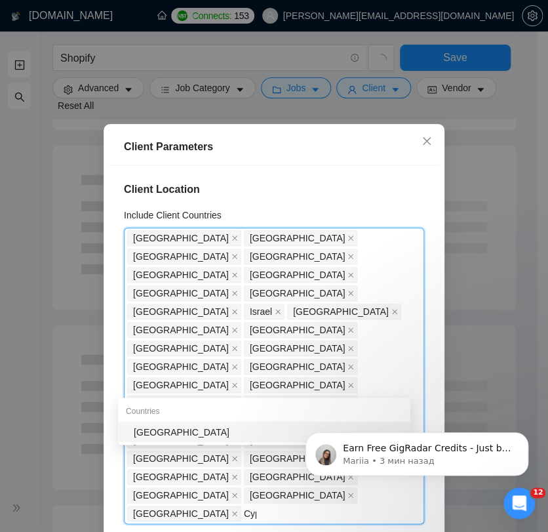
type input "Cypr"
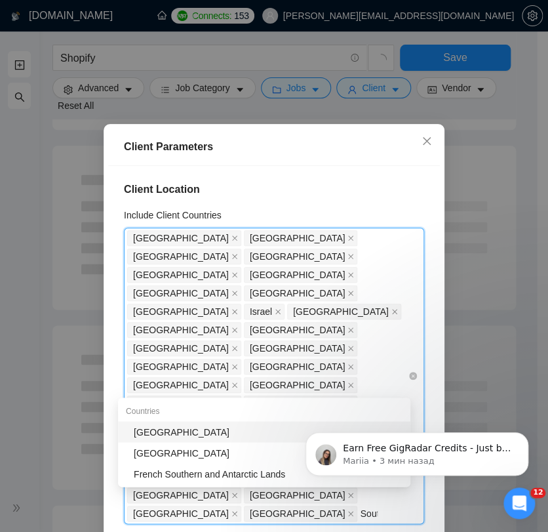
type input "South"
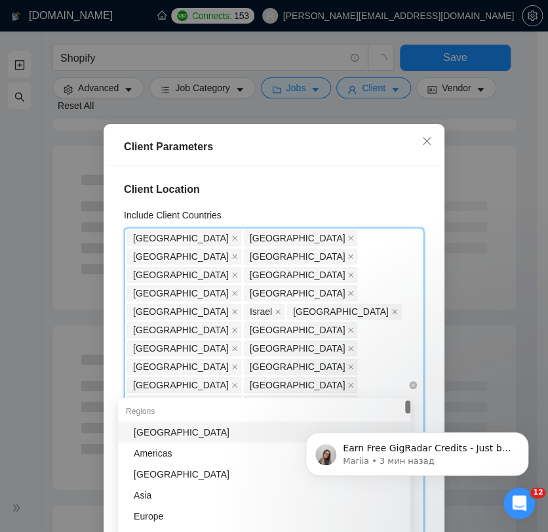
click at [238, 524] on span at bounding box center [234, 531] width 7 height 14
click at [339, 389] on div "United States United Kingdom Canada Australia Germany United Arab Emirates Sing…" at bounding box center [267, 376] width 281 height 294
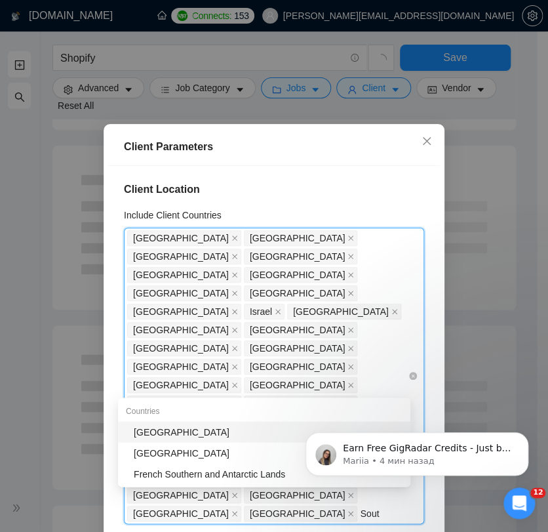
type input "South"
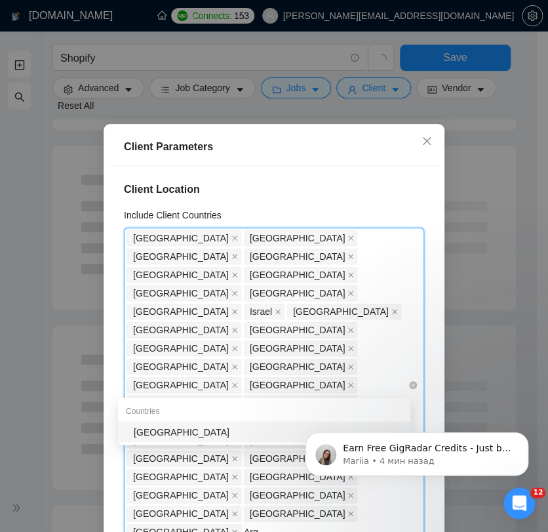
type input "Arge"
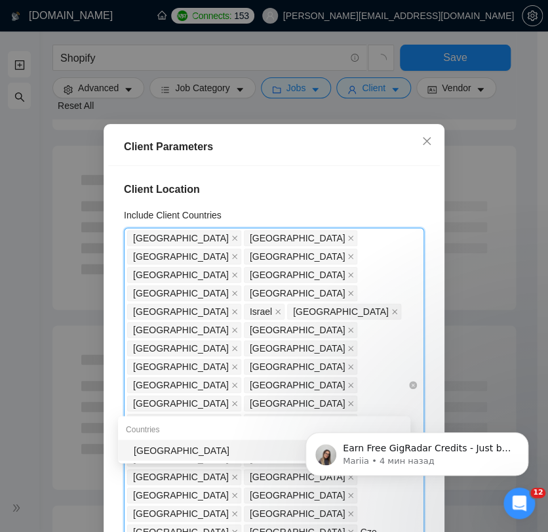
type input "Czech"
type input "Finla"
type input "Serbi"
type input "Latv"
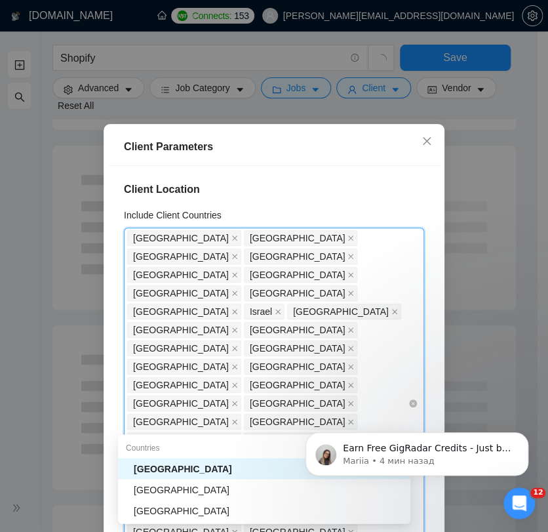
type input "Hunga"
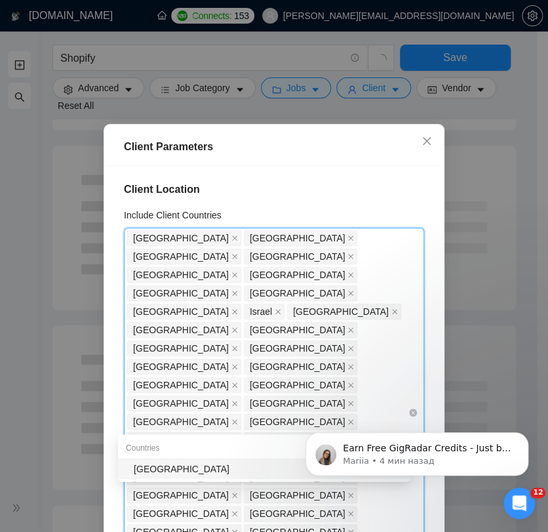
type input "[GEOGRAPHIC_DATA]"
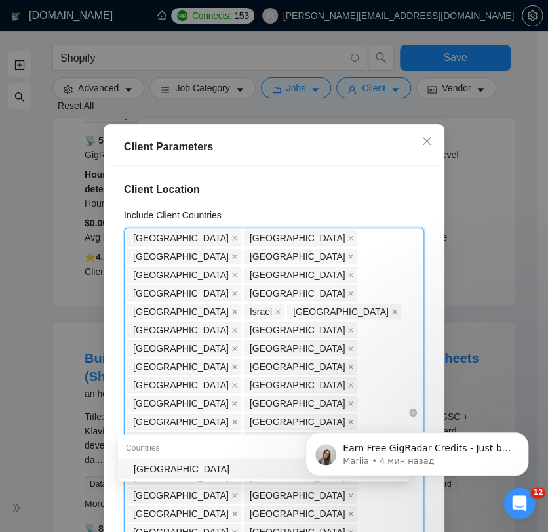
type input "Croati"
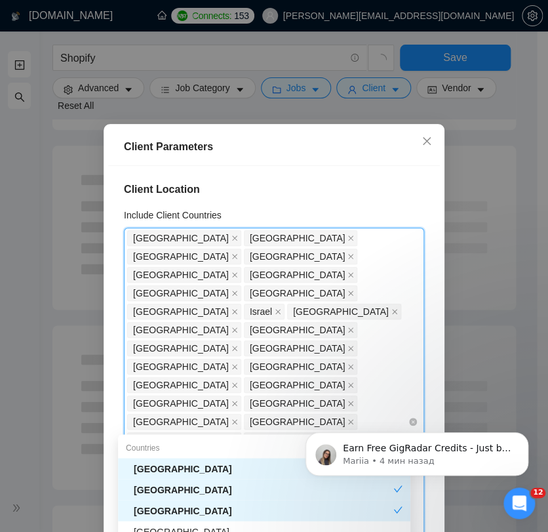
type input "Alba"
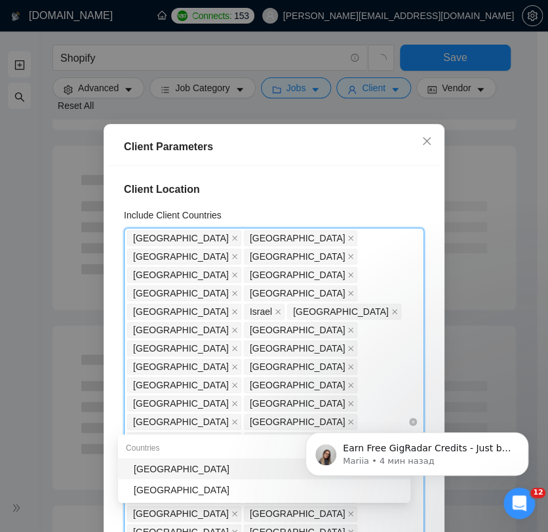
type input "Slove"
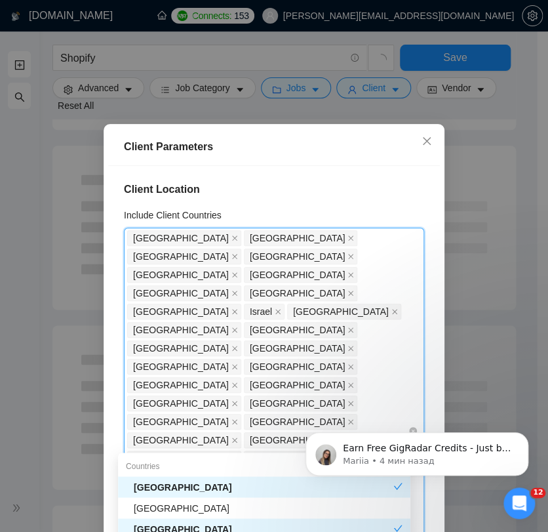
type input "Geo"
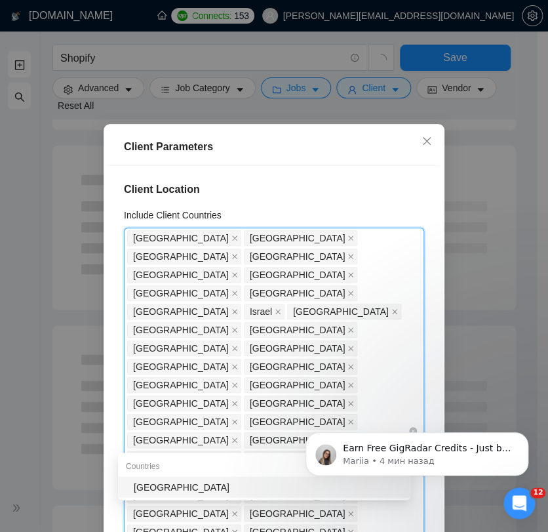
type input "Arme"
type input "Slovak"
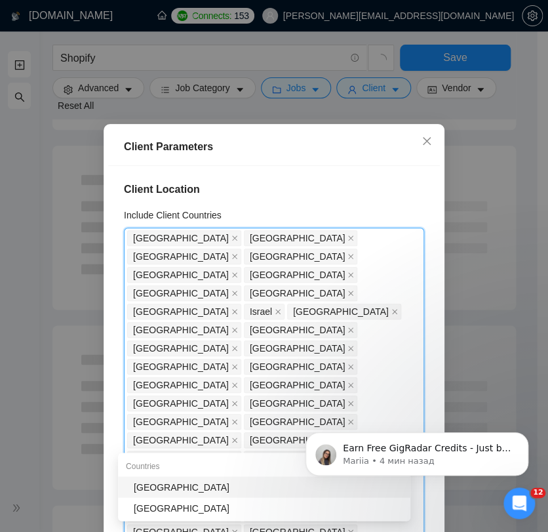
type input "Chil"
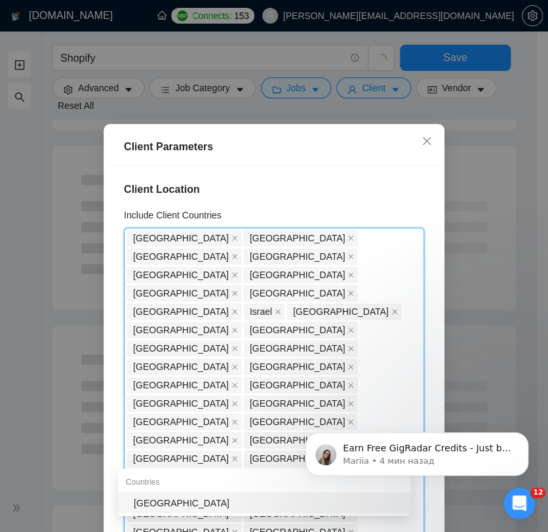
type input "Moldov"
type input "Luxem"
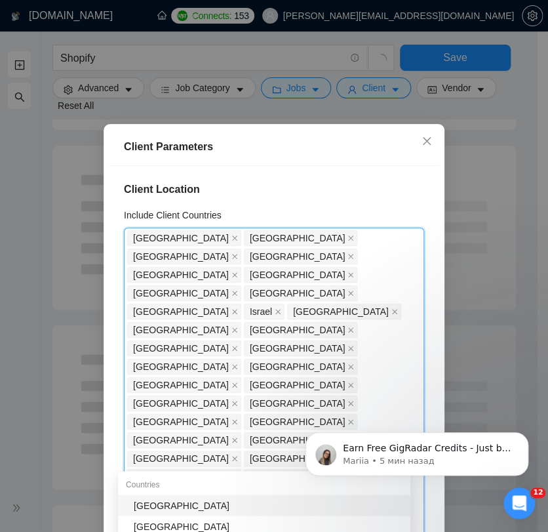
type input "Kaza"
type input "Azer"
type input "Ice"
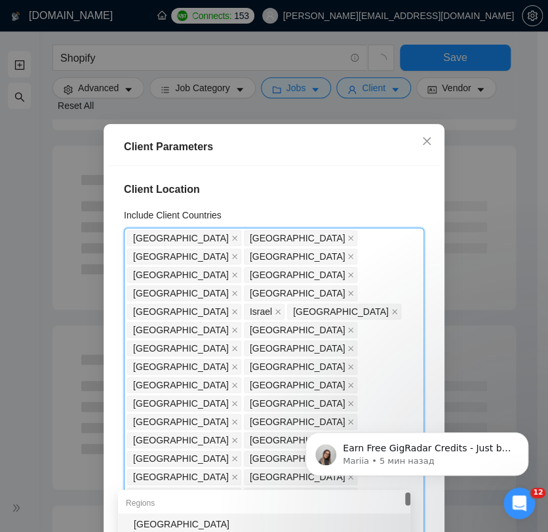
type input "ont"
type input "bri"
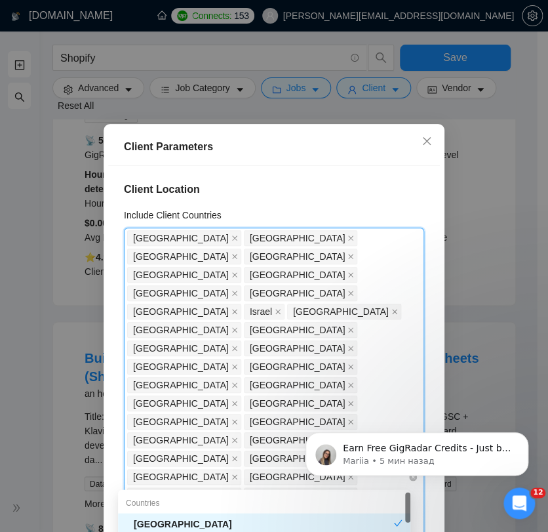
type input "Neth"
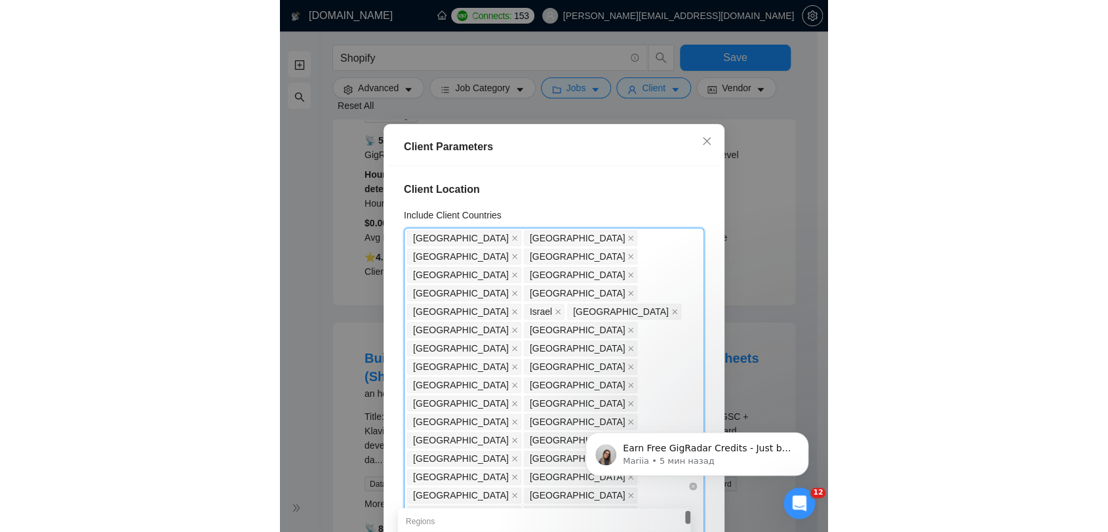
scroll to position [218, 0]
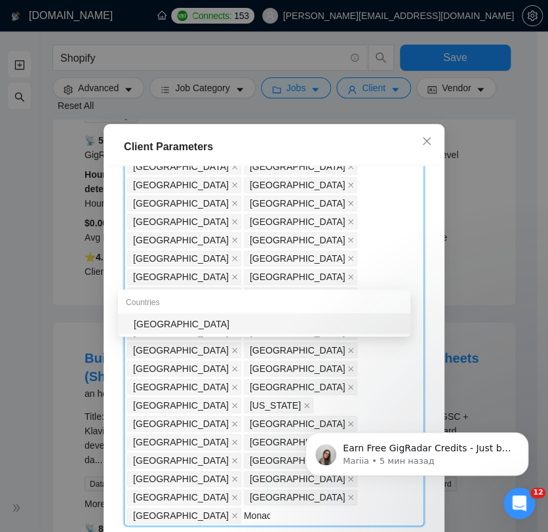
type input "[GEOGRAPHIC_DATA]"
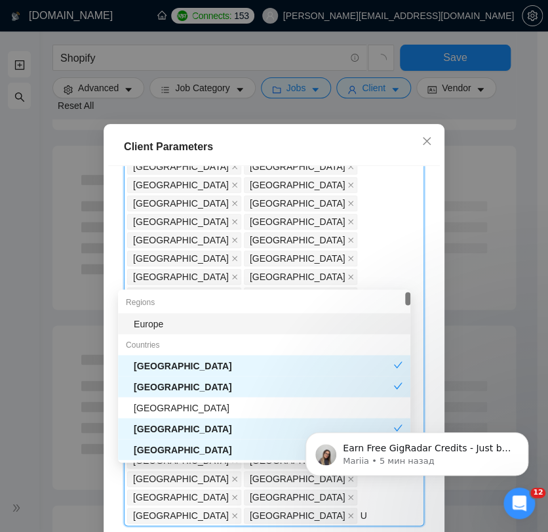
type input "Ut"
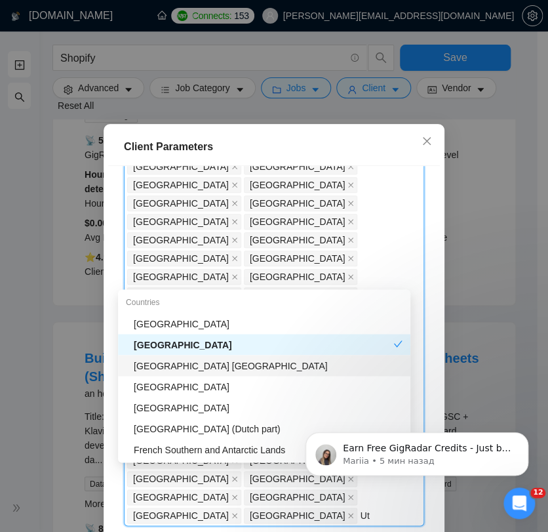
click at [273, 372] on div "[GEOGRAPHIC_DATA] [GEOGRAPHIC_DATA]" at bounding box center [264, 365] width 292 height 21
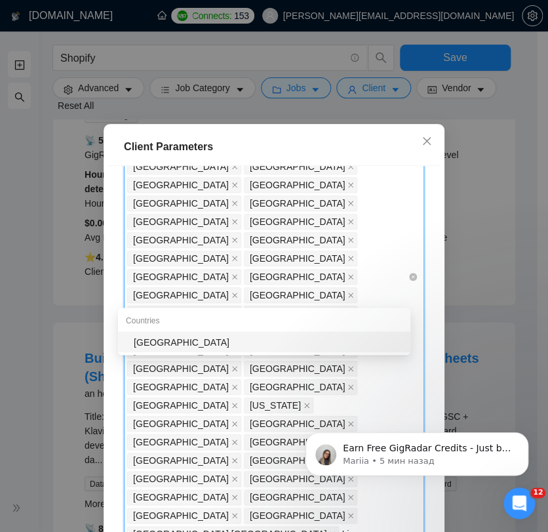
type input "Liec"
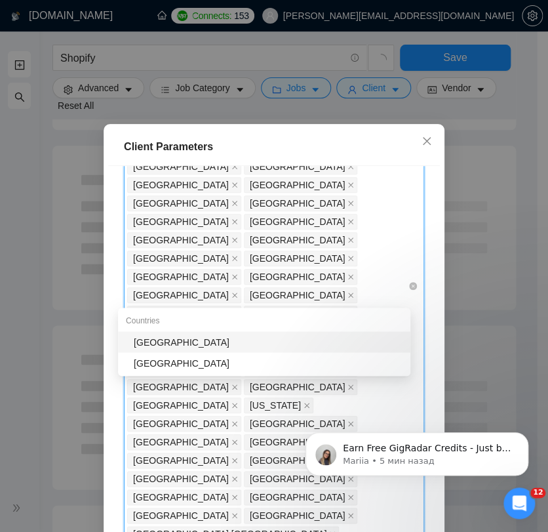
type input "Swaz"
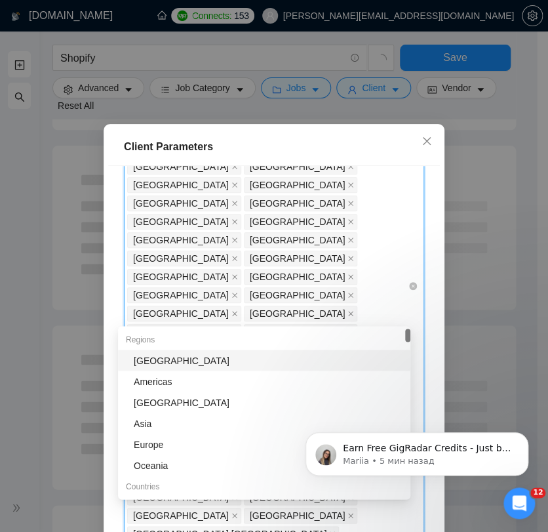
type input "Gre"
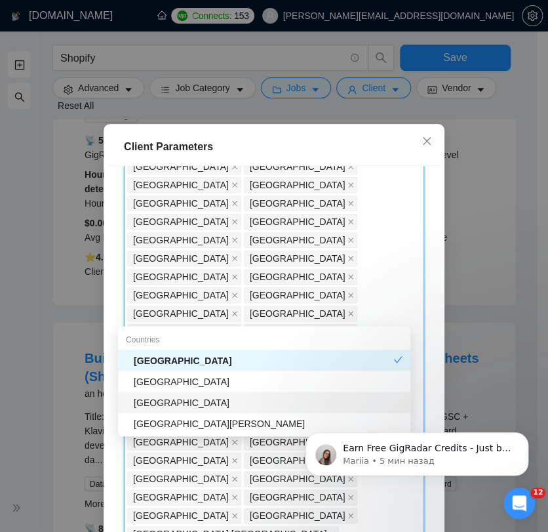
click at [172, 408] on div "[GEOGRAPHIC_DATA]" at bounding box center [264, 401] width 292 height 21
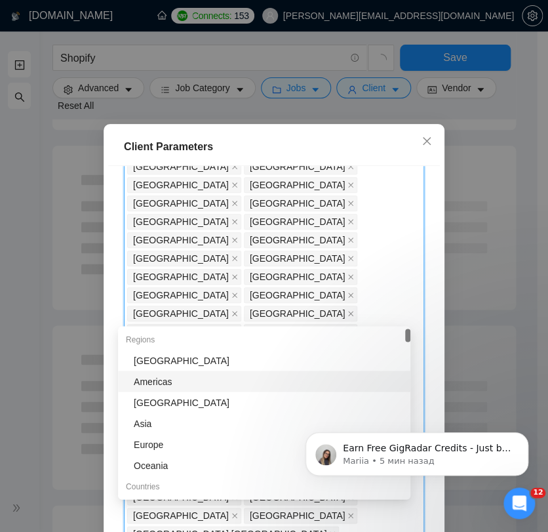
click at [331, 155] on div "Client Parameters" at bounding box center [274, 147] width 300 height 16
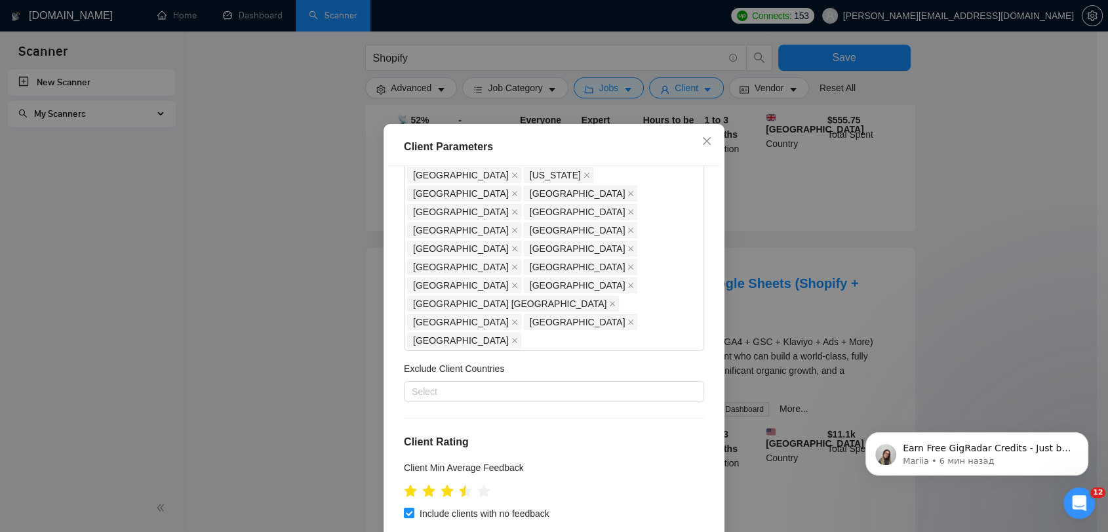
scroll to position [718, 0]
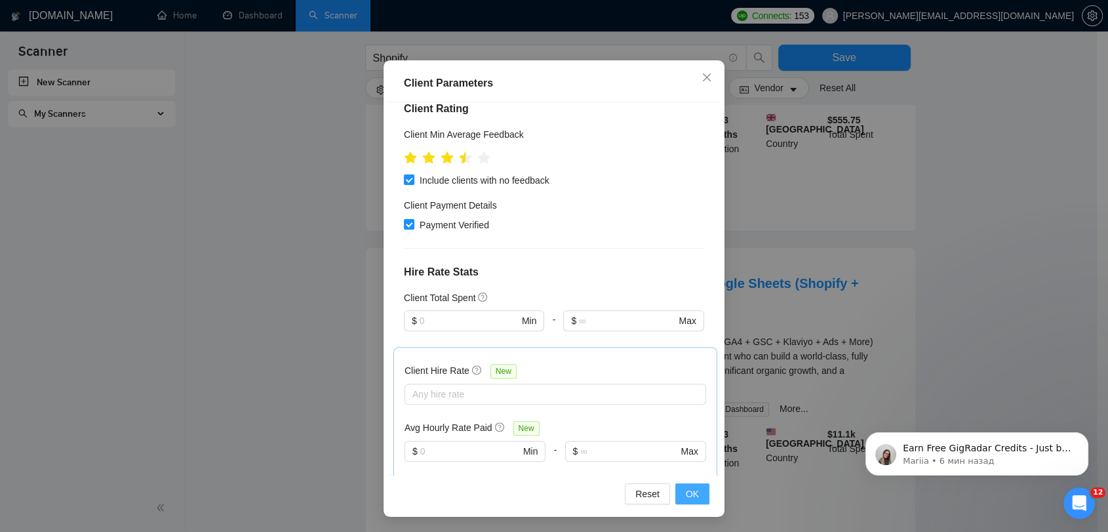
click at [690, 483] on button "OK" at bounding box center [692, 493] width 34 height 21
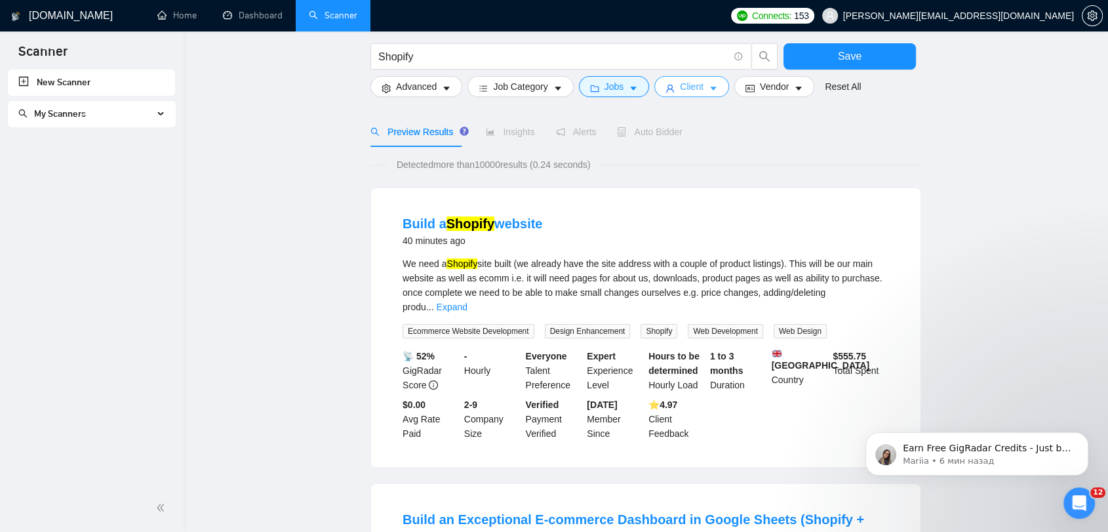
scroll to position [0, 0]
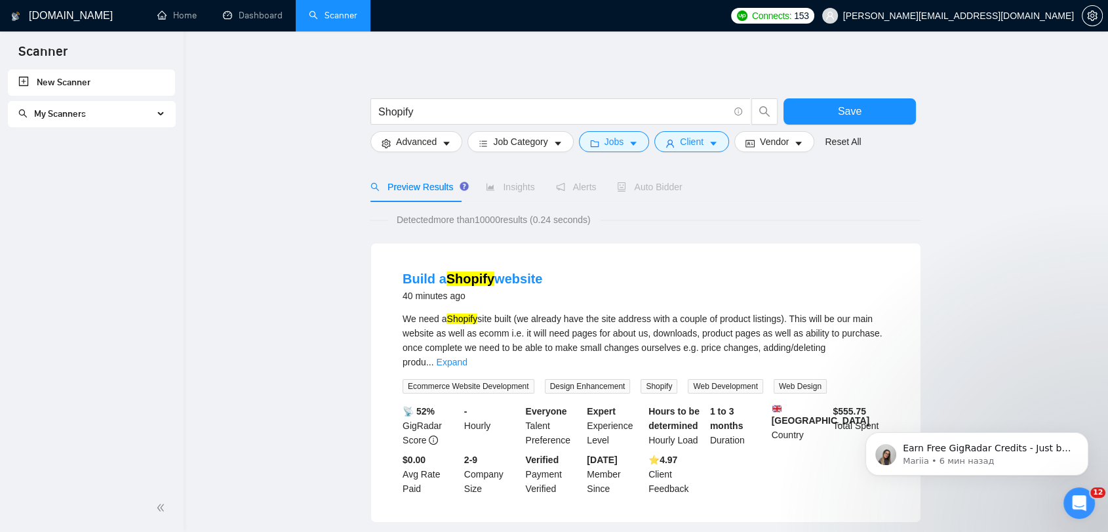
click at [157, 115] on div "My Scanners" at bounding box center [92, 114] width 168 height 26
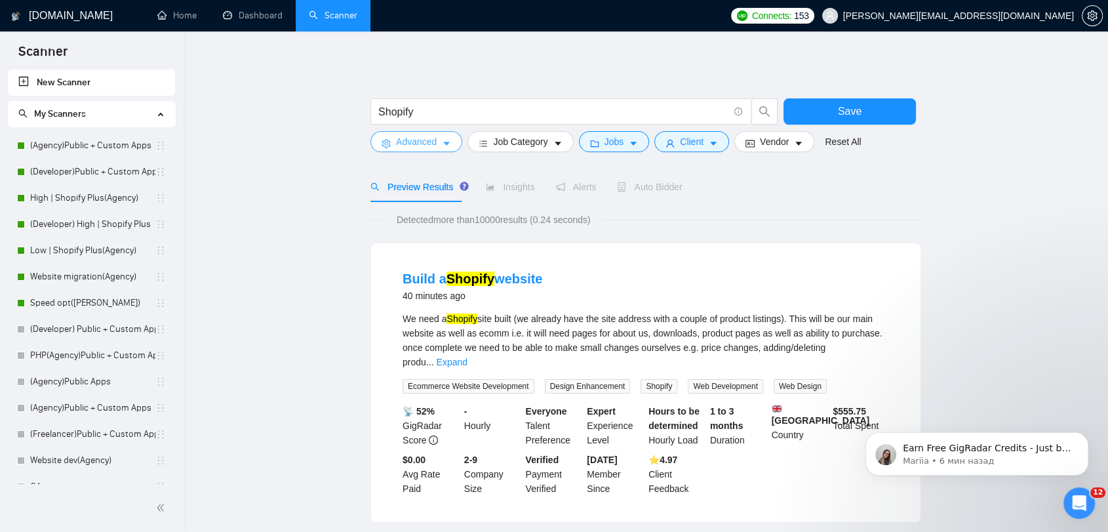
click at [434, 140] on span "Advanced" at bounding box center [416, 141] width 41 height 14
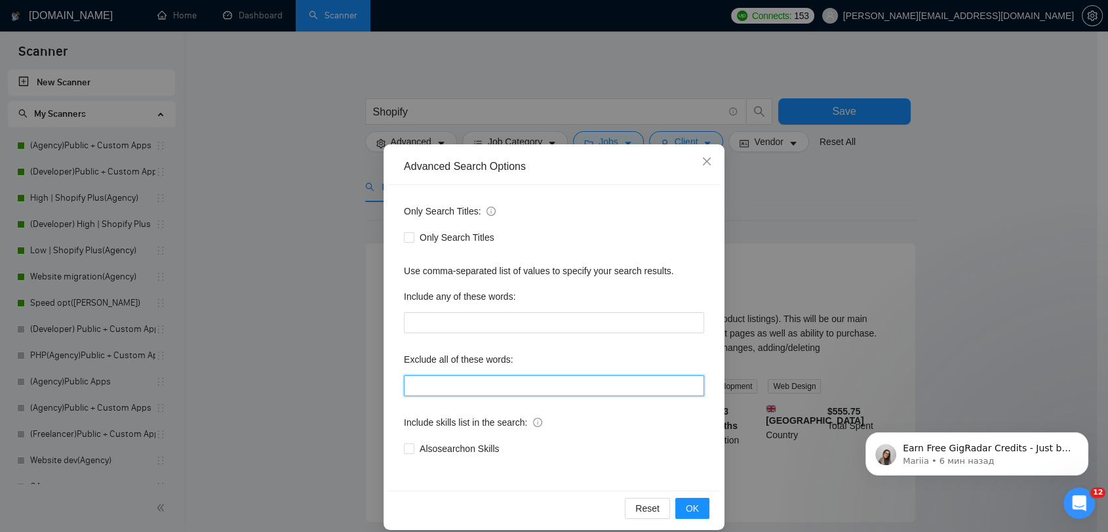
click at [467, 382] on input "text" at bounding box center [554, 385] width 300 height 21
type input "t"
type input "c"
type input """
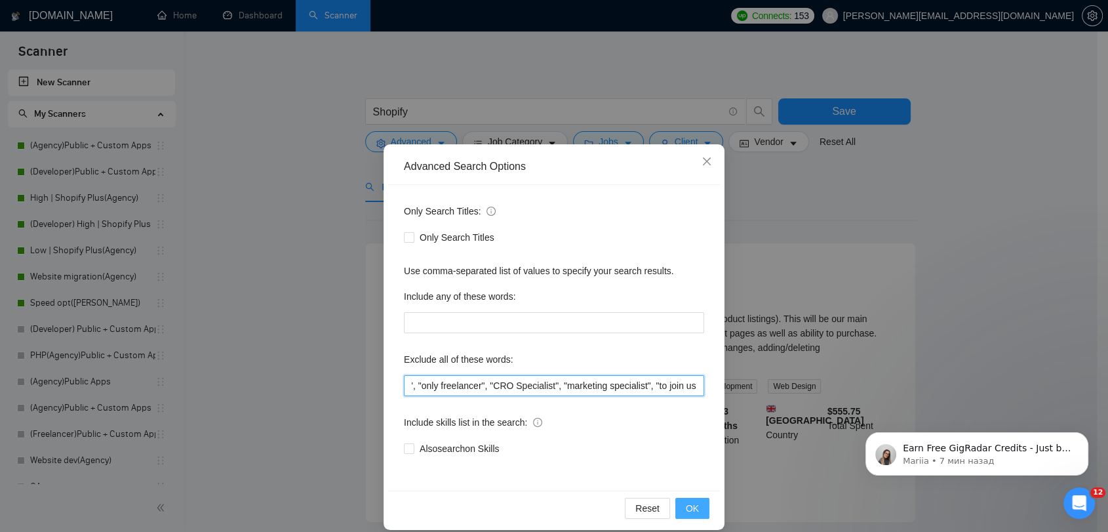
type input ""join our team", "only freelancer", "CRO Specialist", "marketing specialist", "…"
click at [686, 509] on span "OK" at bounding box center [692, 508] width 13 height 14
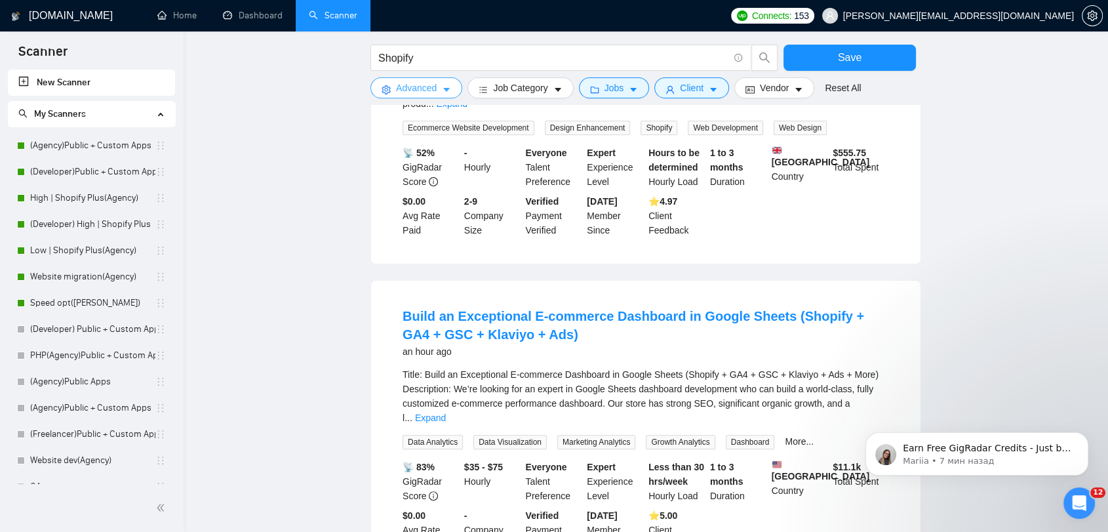
scroll to position [291, 0]
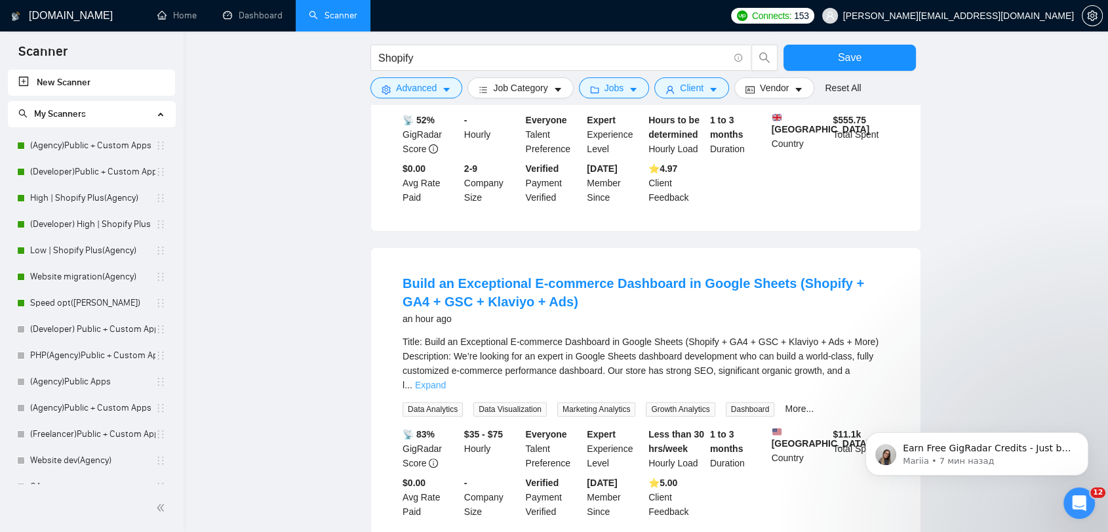
click at [446, 380] on link "Expand" at bounding box center [430, 385] width 31 height 10
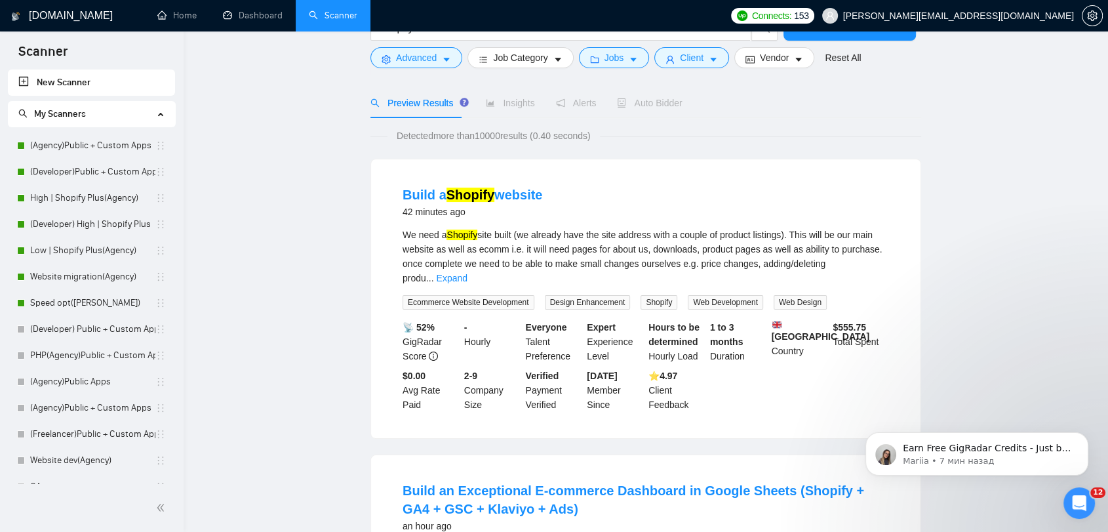
scroll to position [0, 0]
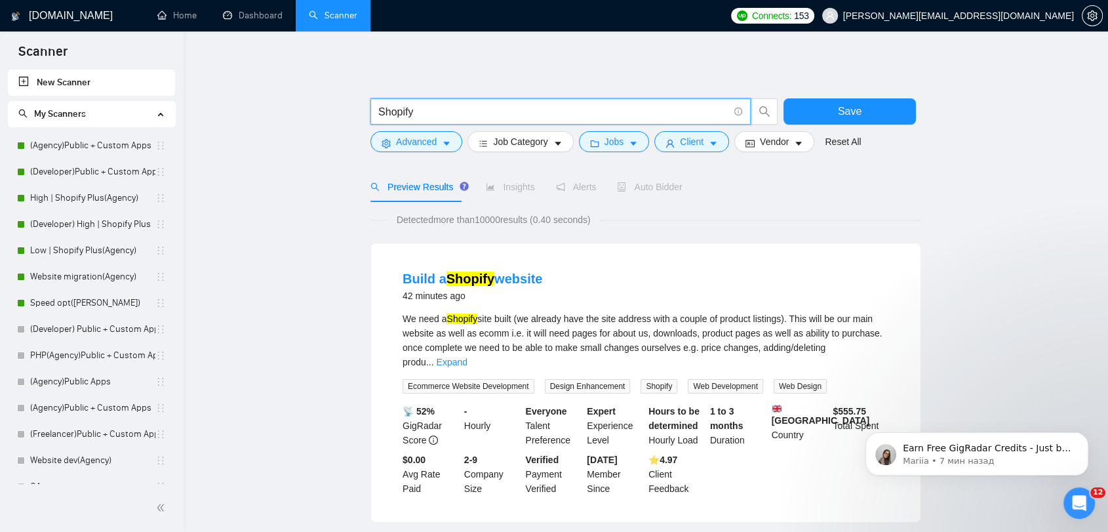
click at [447, 106] on input "Shopify" at bounding box center [553, 112] width 350 height 16
drag, startPoint x: 87, startPoint y: 143, endPoint x: 687, endPoint y: 83, distance: 603.5
click at [87, 143] on link "(Agency)Public + Custom Apps" at bounding box center [92, 145] width 125 height 26
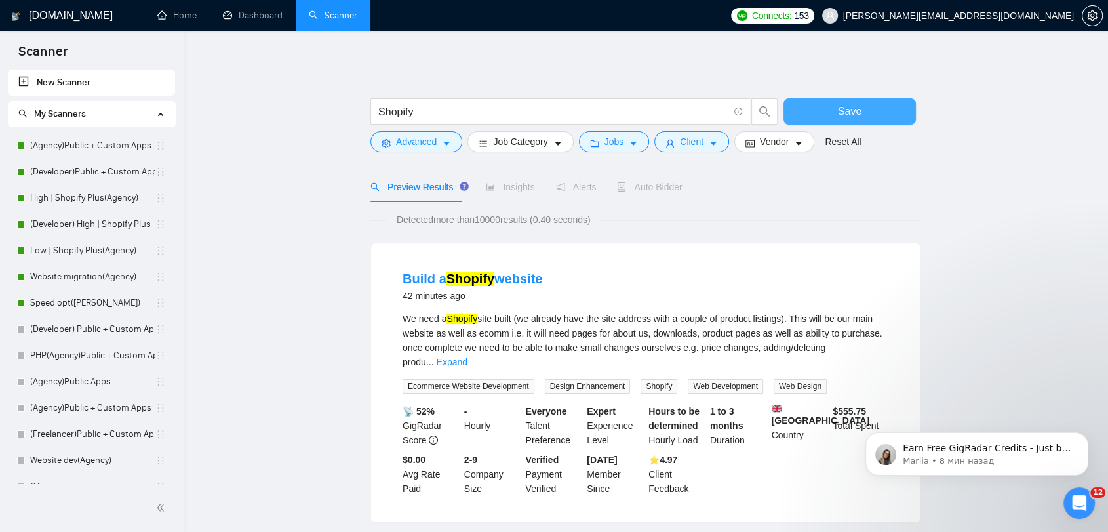
click at [855, 112] on span "Save" at bounding box center [850, 111] width 24 height 16
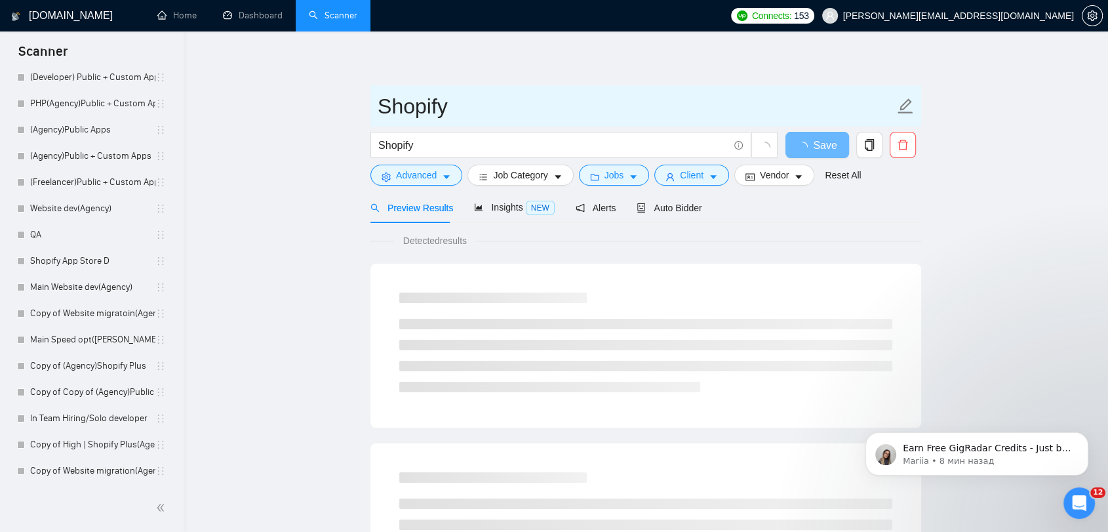
click at [456, 125] on span "Shopify" at bounding box center [645, 105] width 551 height 41
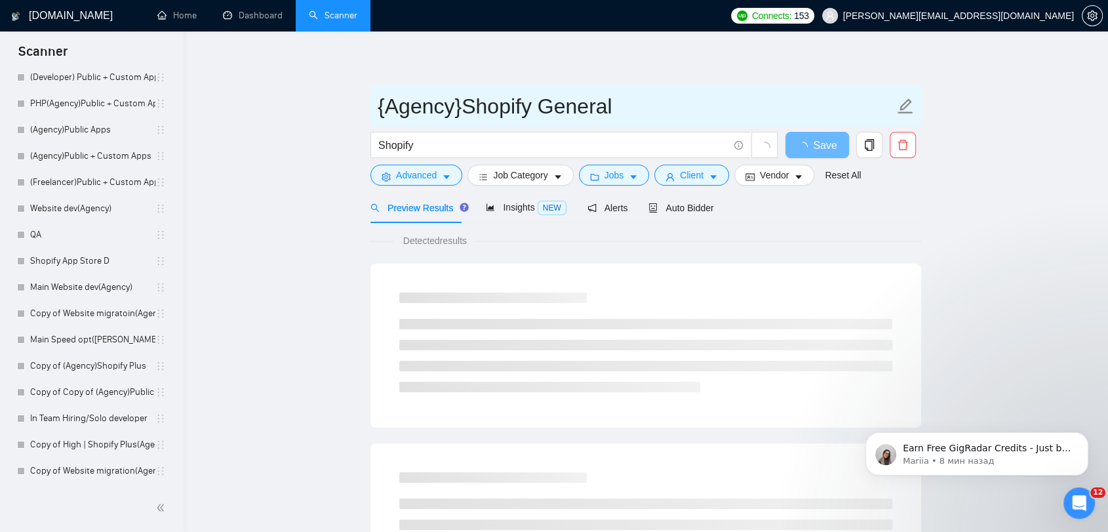
click at [389, 104] on input "{Agency}Shopify General" at bounding box center [636, 106] width 517 height 33
type input "(Agency)Shopify General"
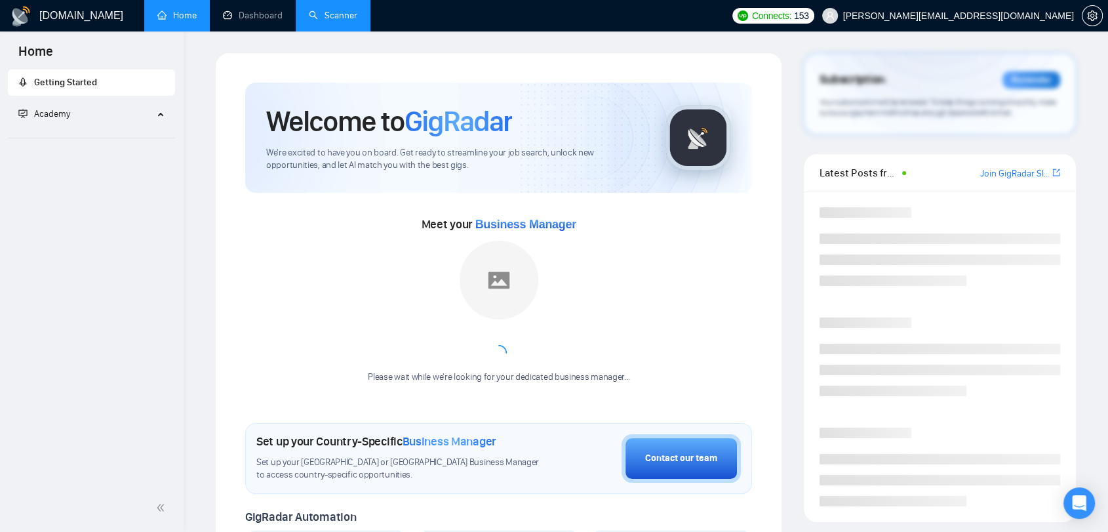
click at [351, 21] on link "Scanner" at bounding box center [333, 15] width 49 height 11
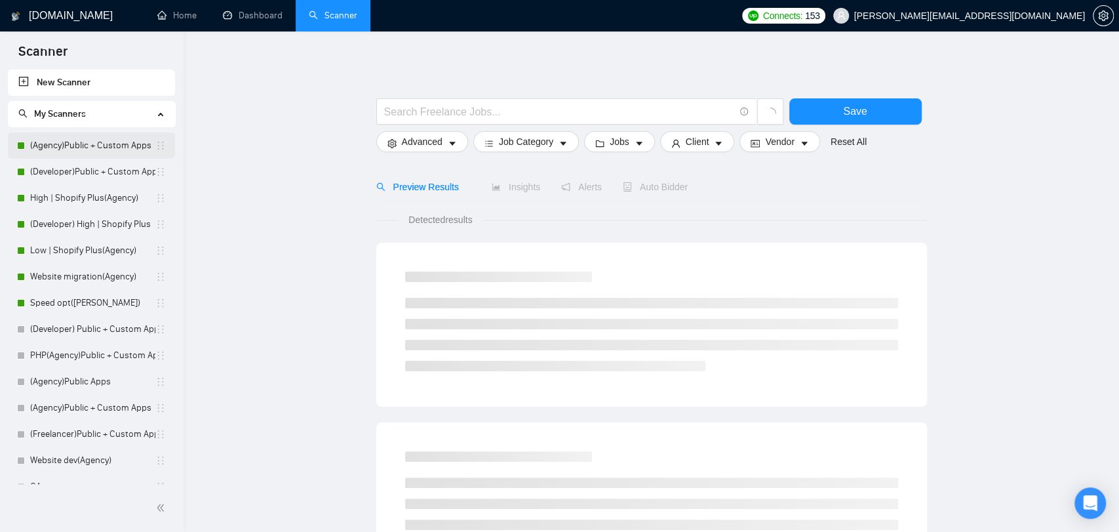
click at [83, 152] on link "(Agency)Public + Custom Apps" at bounding box center [92, 145] width 125 height 26
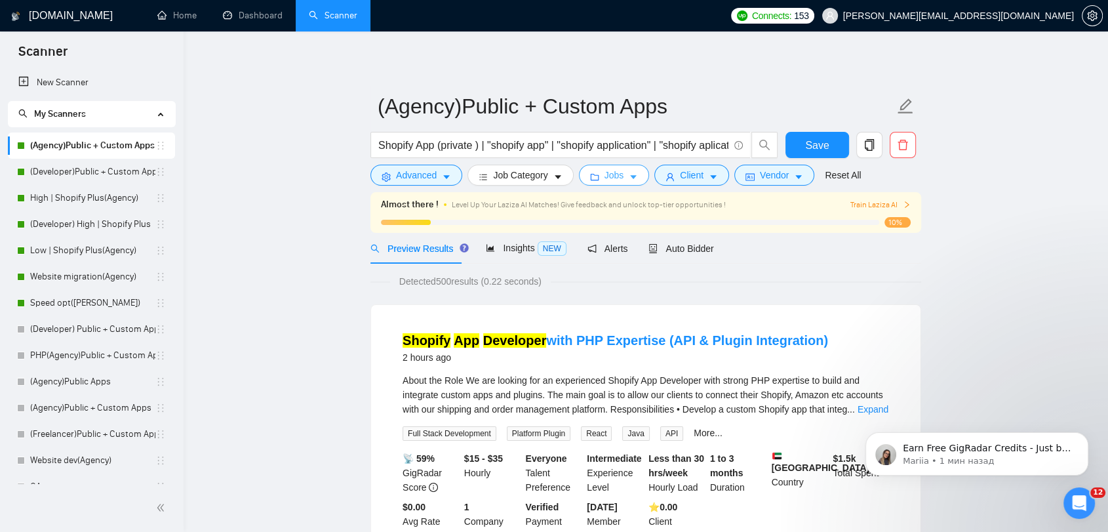
click at [629, 180] on icon "caret-down" at bounding box center [633, 176] width 9 height 9
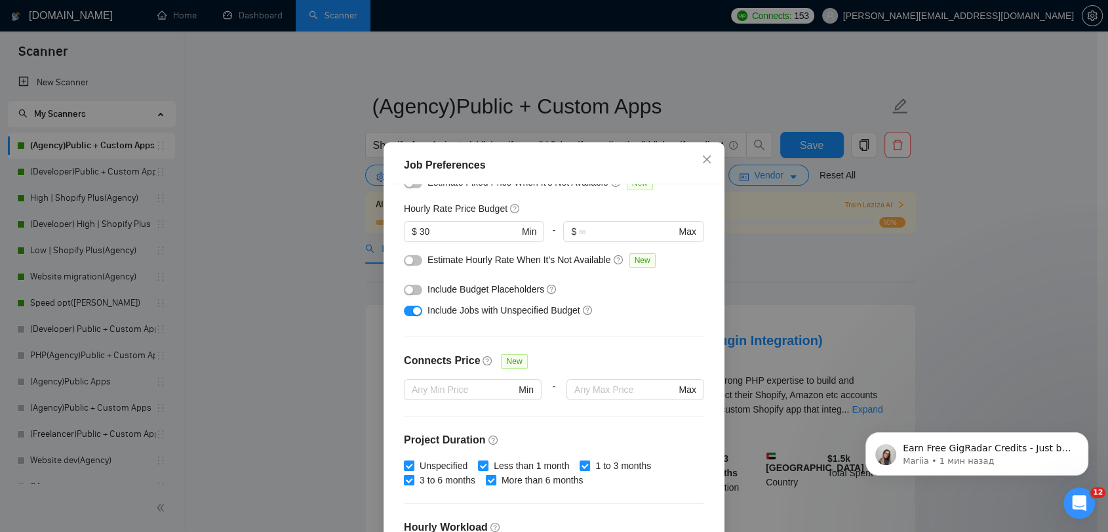
scroll to position [218, 0]
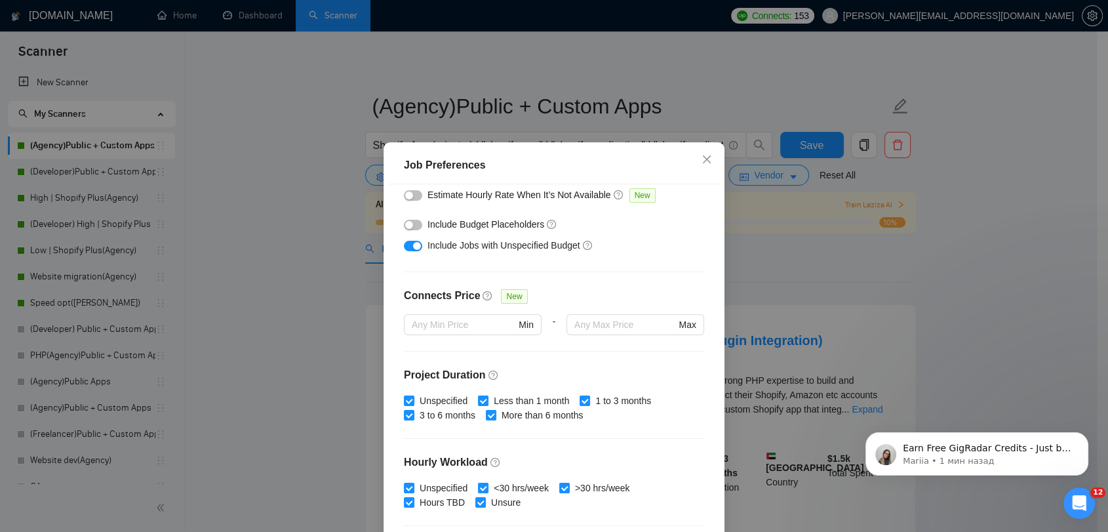
click at [808, 238] on div "Job Preferences Budget Project Type All Fixed Price Hourly Rate Fixed Price Bud…" at bounding box center [554, 266] width 1108 height 532
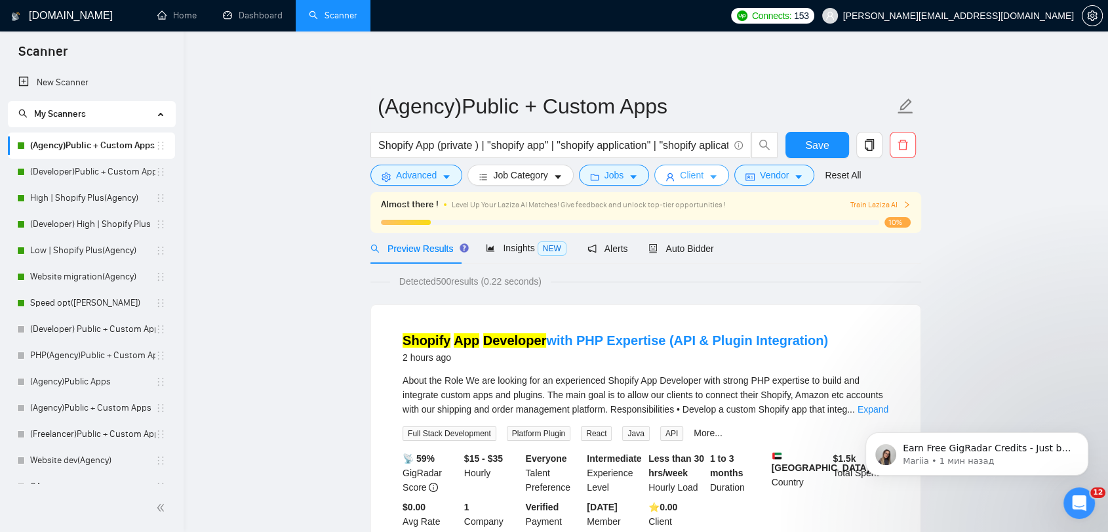
click at [687, 180] on span "Client" at bounding box center [692, 175] width 24 height 14
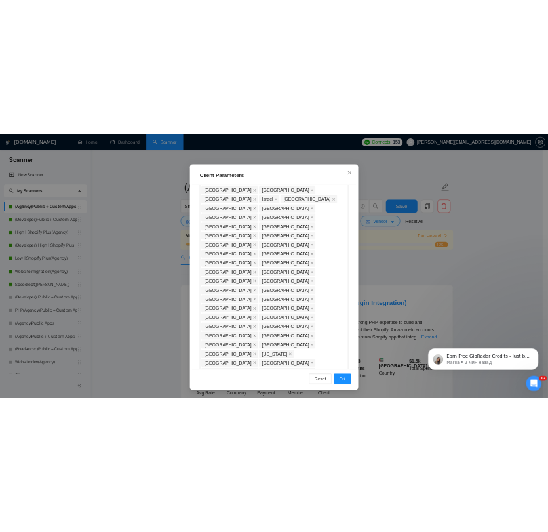
scroll to position [0, 0]
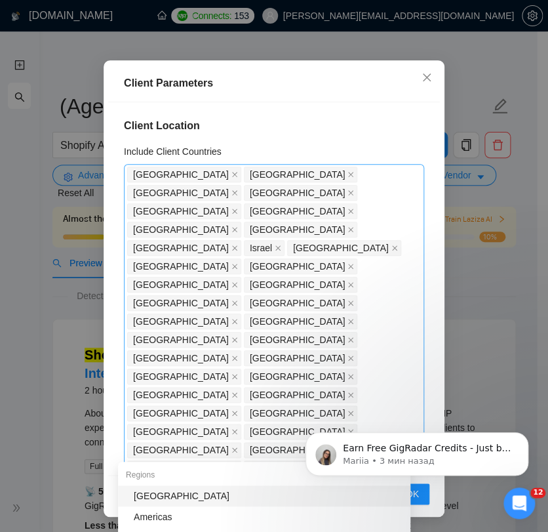
drag, startPoint x: 254, startPoint y: 450, endPoint x: 163, endPoint y: 208, distance: 258.7
click at [163, 208] on div "United States United Kingdom Canada Australia Germany United Arab Emirates Sing…" at bounding box center [267, 449] width 281 height 569
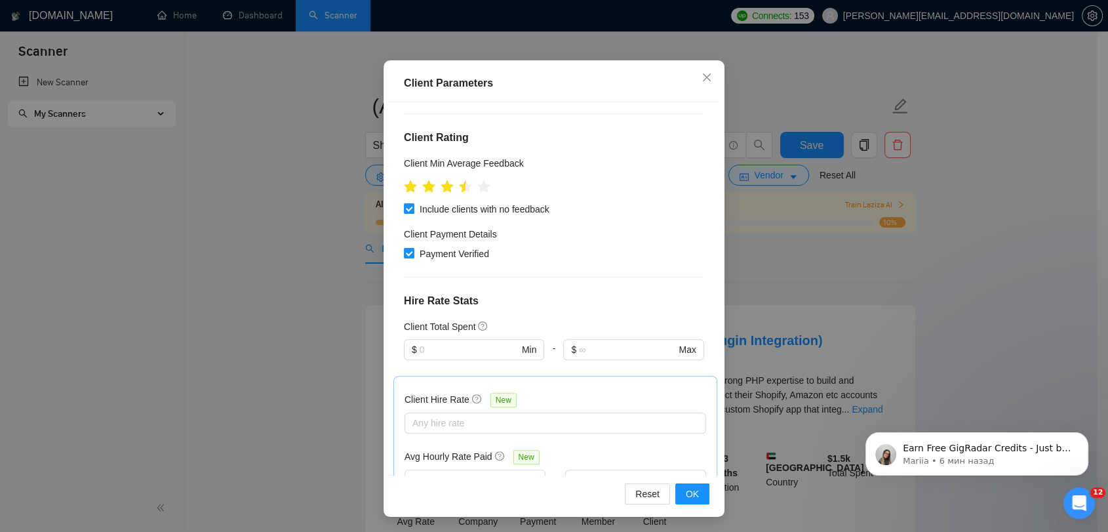
scroll to position [718, 0]
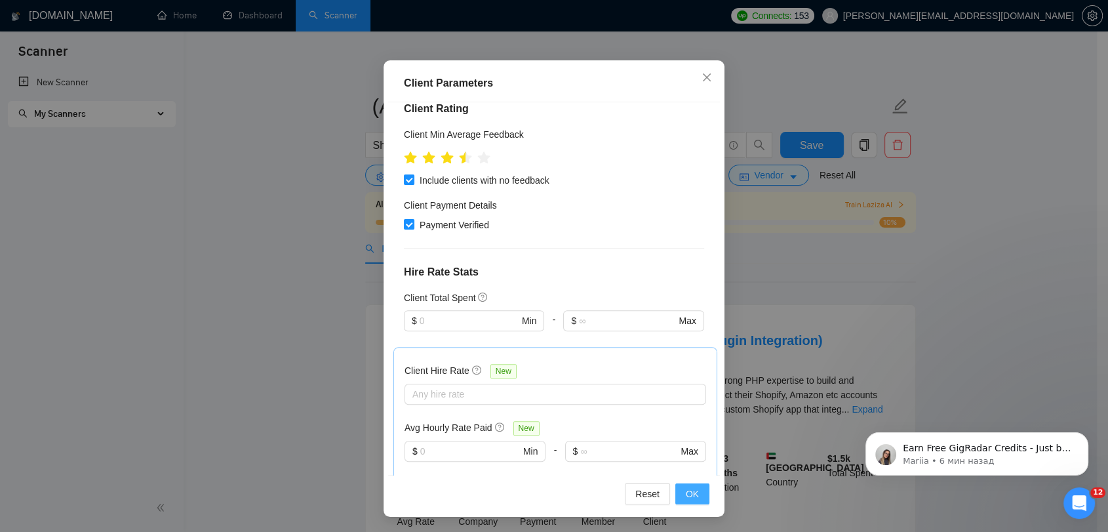
click at [692, 489] on span "OK" at bounding box center [692, 493] width 13 height 14
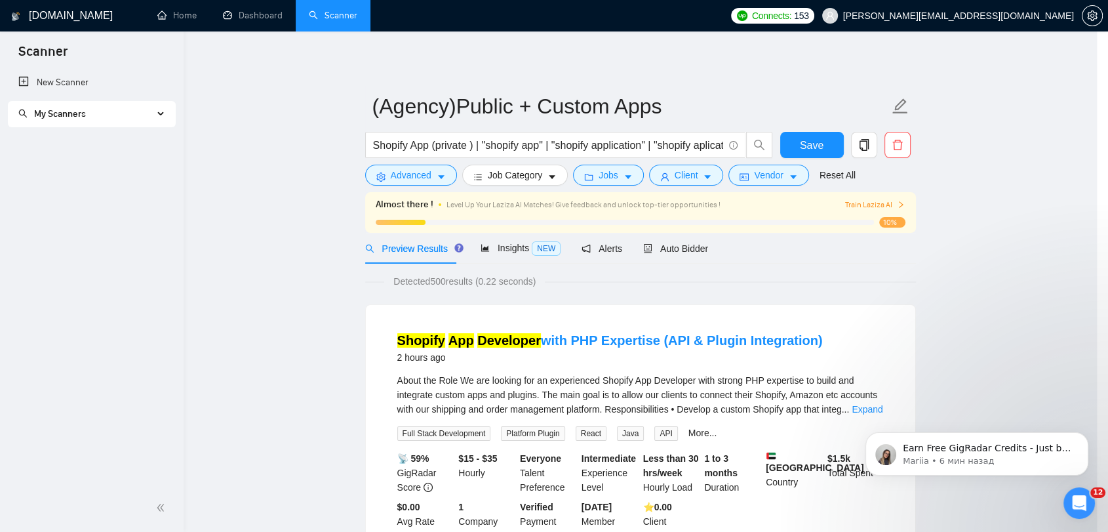
scroll to position [18, 0]
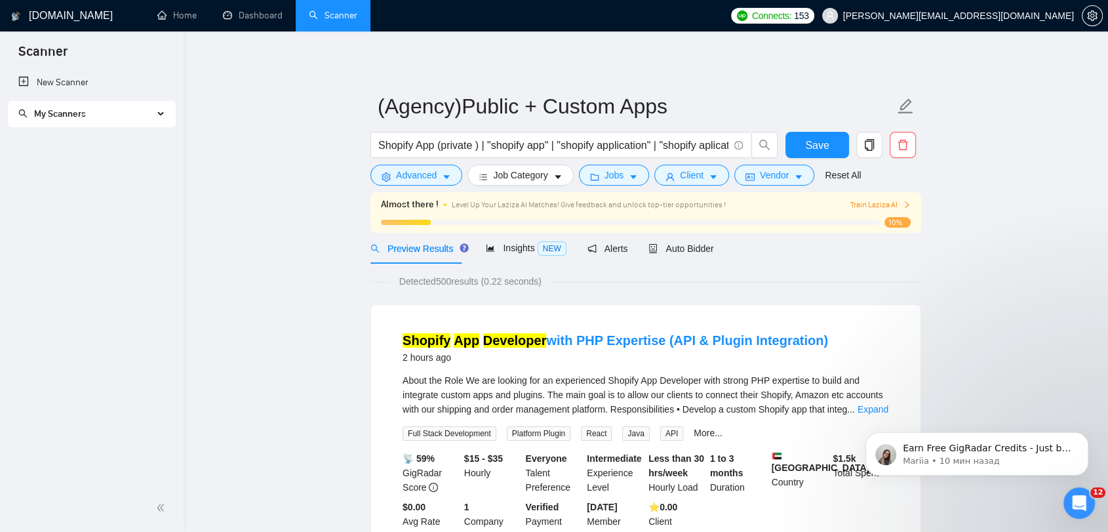
click at [159, 111] on div "My Scanners" at bounding box center [92, 114] width 168 height 26
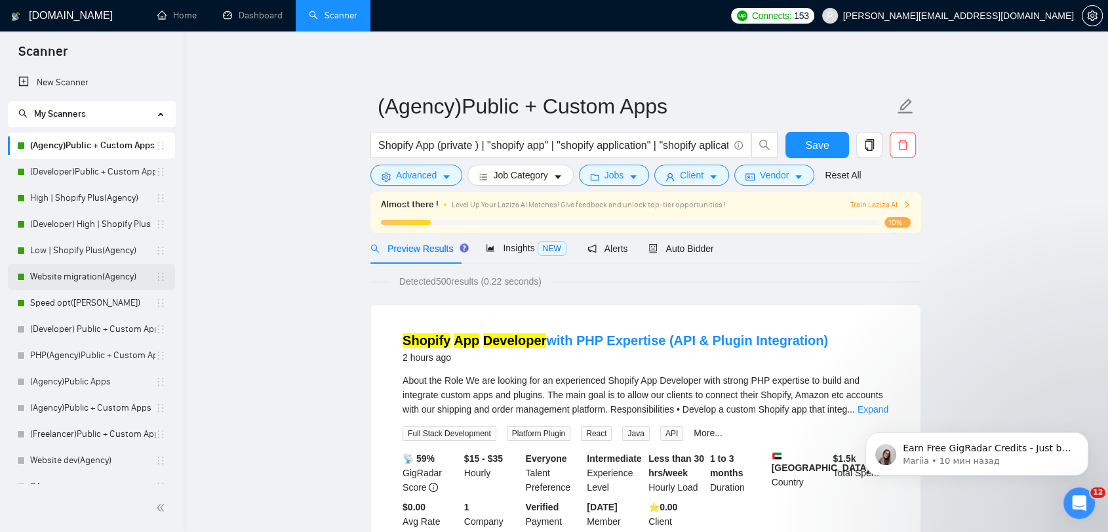
click at [89, 275] on link "Website migration(Agency)" at bounding box center [92, 277] width 125 height 26
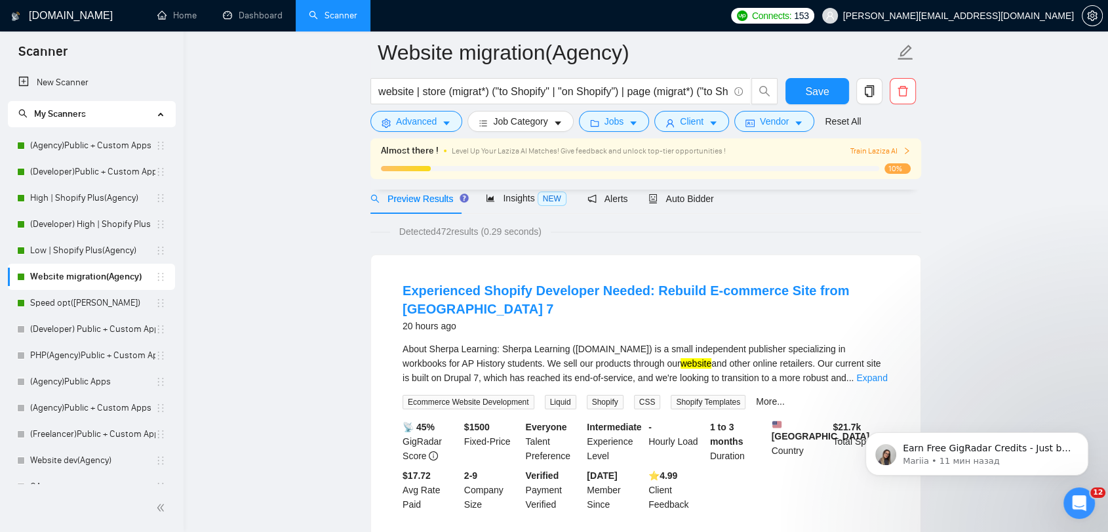
scroll to position [73, 0]
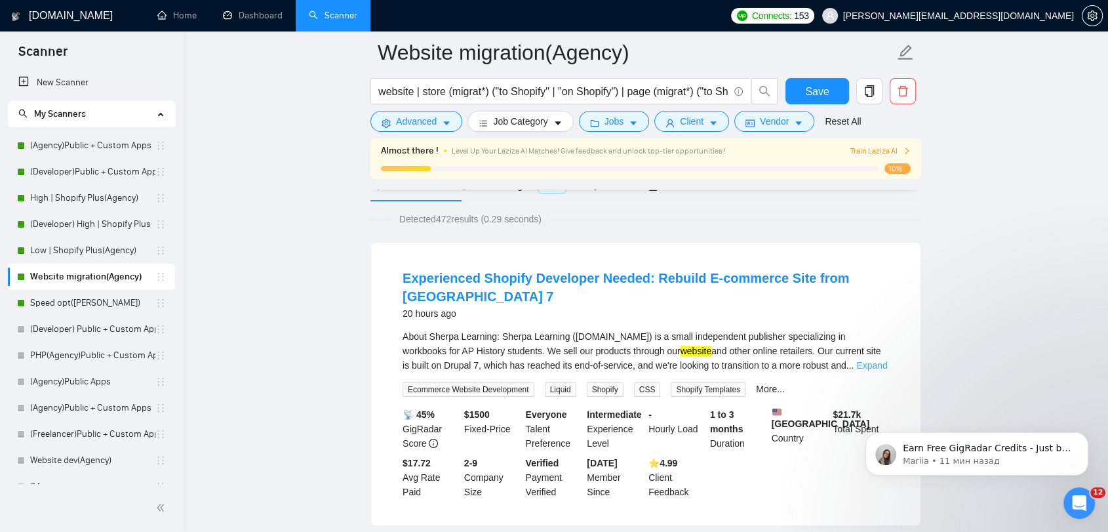
click at [873, 360] on link "Expand" at bounding box center [871, 365] width 31 height 10
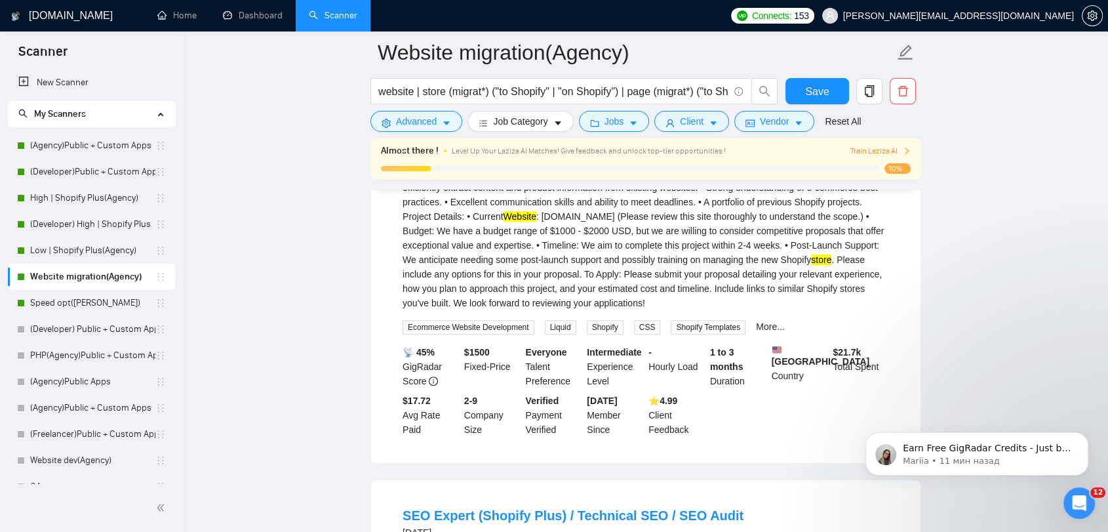
scroll to position [1019, 0]
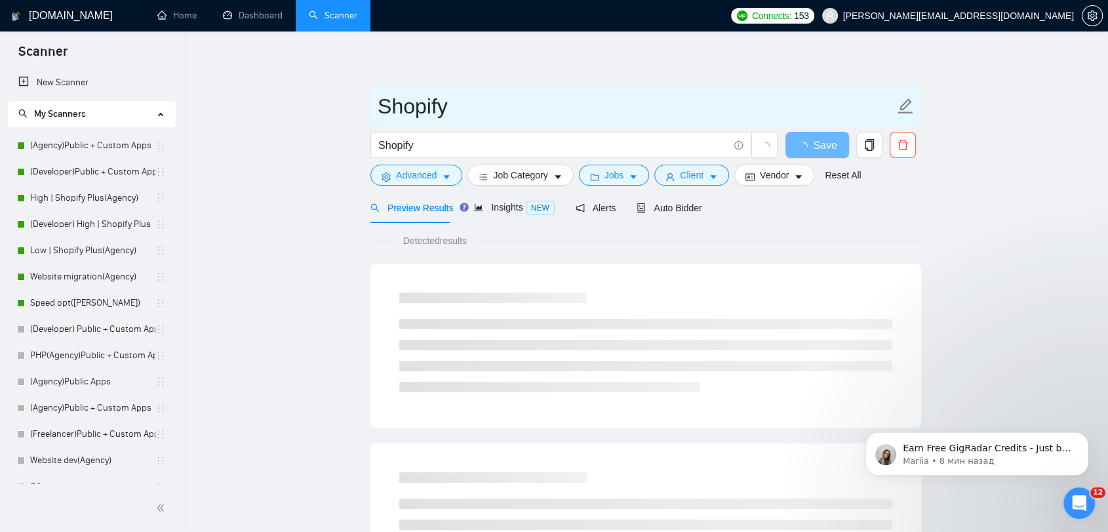
click at [463, 104] on input "Shopify" at bounding box center [636, 106] width 517 height 33
click at [379, 109] on input "Shopify General" at bounding box center [636, 106] width 517 height 33
type input "(Agency)Shopify General"
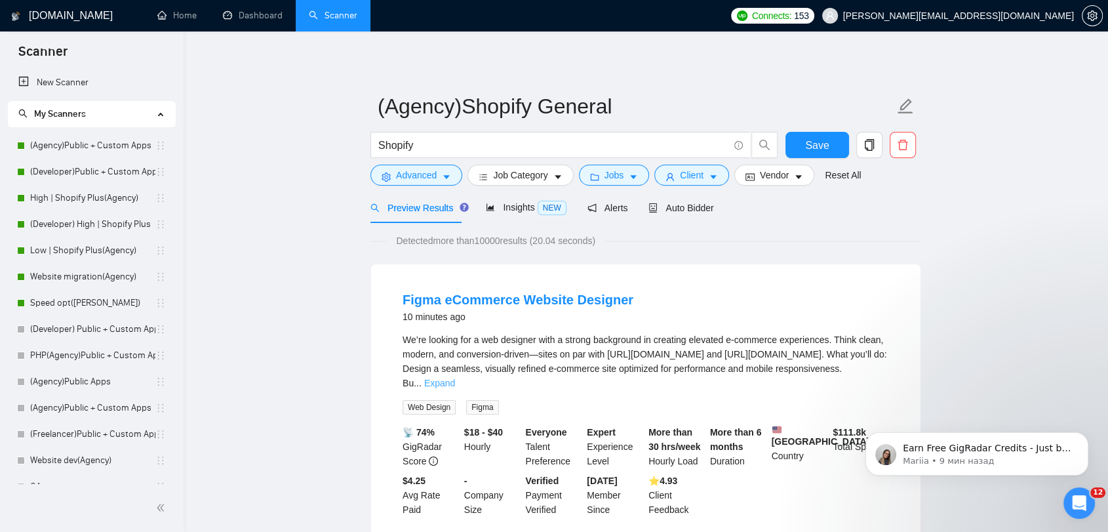
click at [455, 378] on link "Expand" at bounding box center [439, 383] width 31 height 10
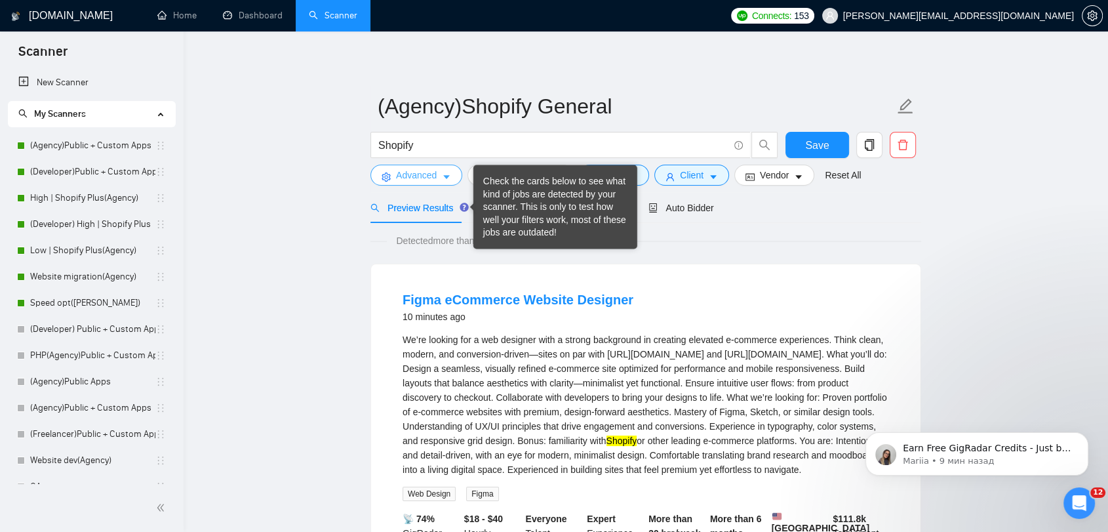
click at [425, 182] on button "Advanced" at bounding box center [416, 175] width 92 height 21
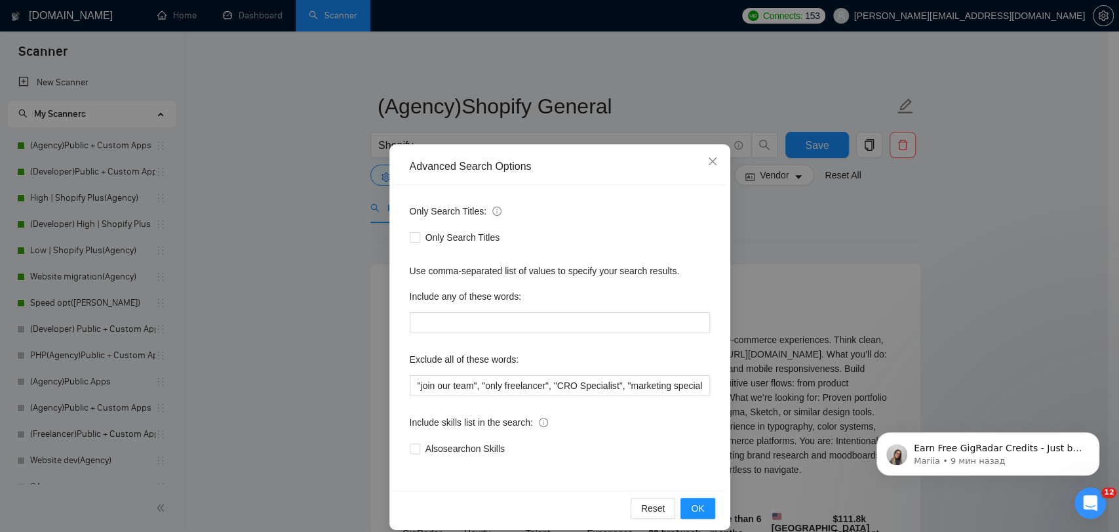
click at [274, 237] on div "Advanced Search Options Only Search Titles: Only Search Titles Use comma-separa…" at bounding box center [559, 266] width 1119 height 532
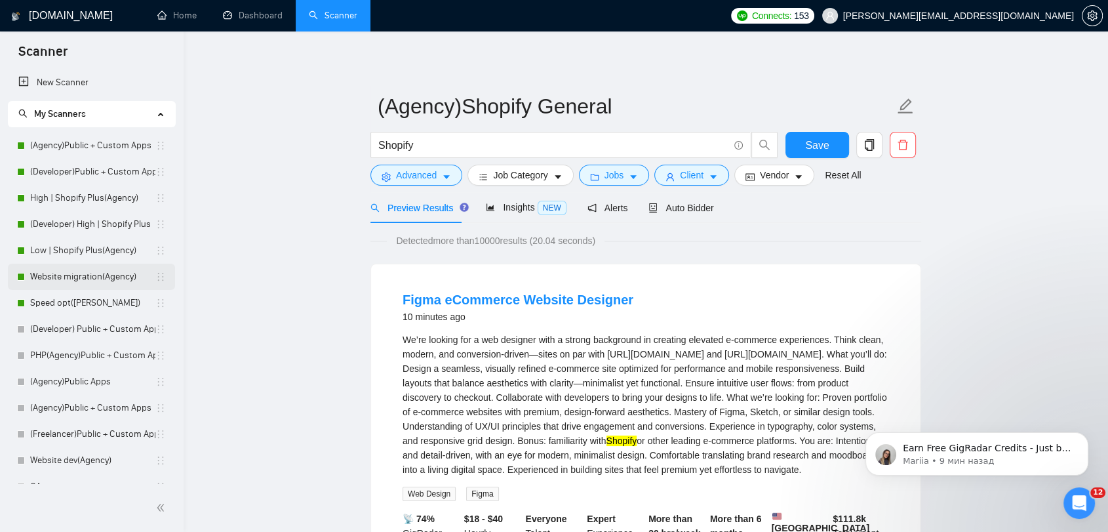
click at [104, 270] on link "Website migration(Agency)" at bounding box center [92, 277] width 125 height 26
click at [836, 143] on button "Save" at bounding box center [817, 145] width 64 height 26
click at [78, 153] on link "(Agency)Public + Custom Apps" at bounding box center [92, 145] width 125 height 26
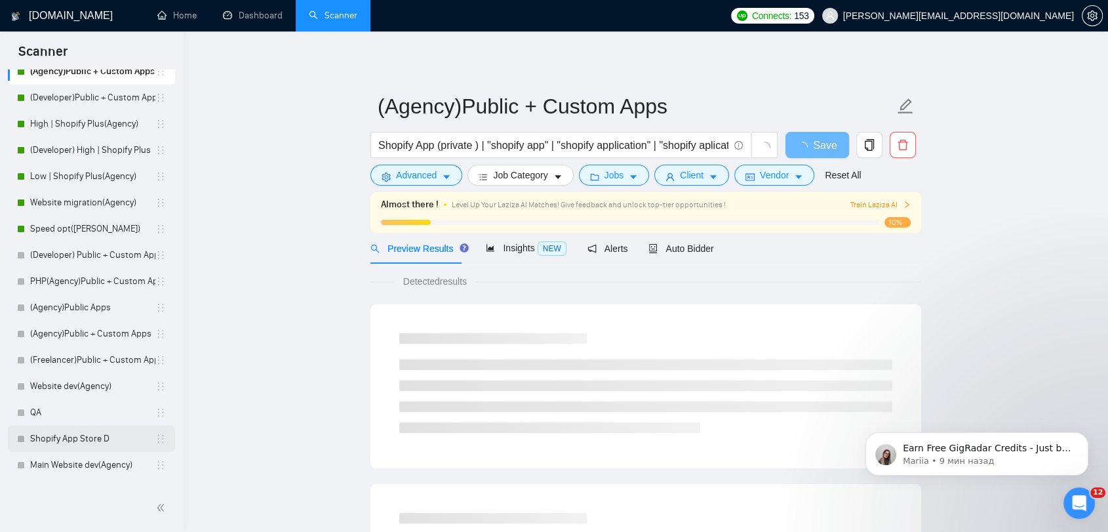
scroll to position [146, 0]
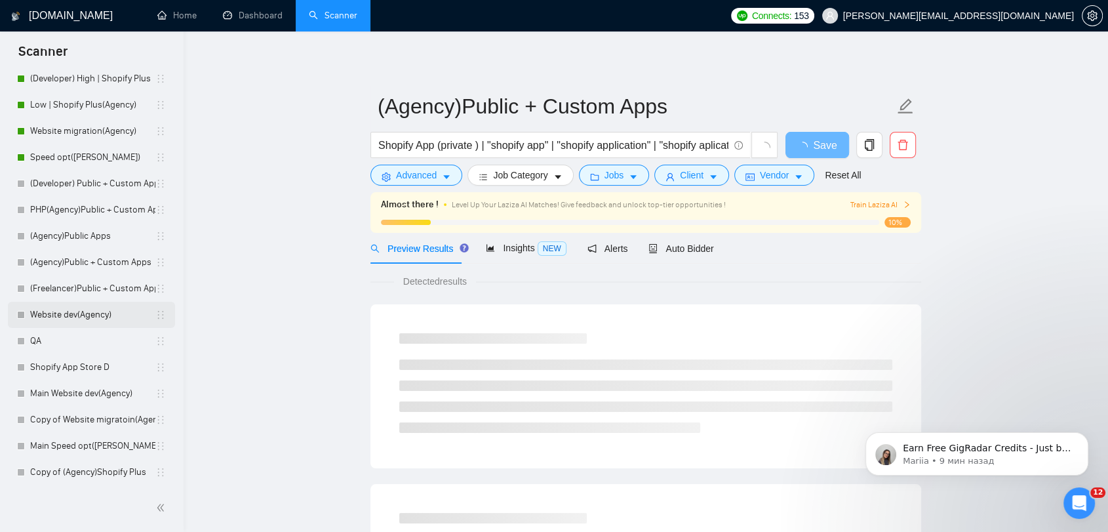
click at [104, 308] on link "Website dev(Agency)" at bounding box center [92, 315] width 125 height 26
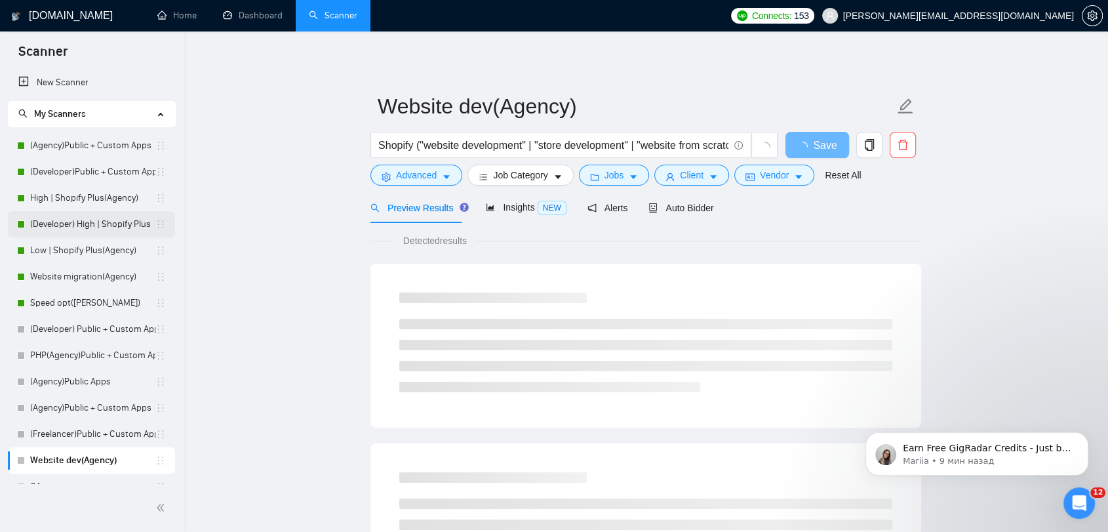
click at [101, 227] on link "(Developer) High | Shopify Plus" at bounding box center [92, 224] width 125 height 26
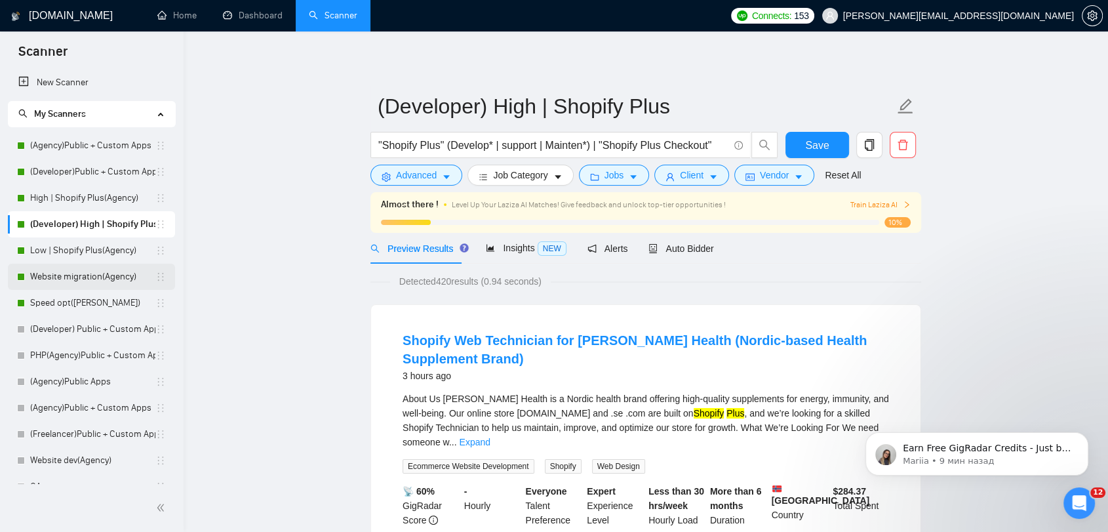
click at [102, 283] on link "Website migration(Agency)" at bounding box center [92, 277] width 125 height 26
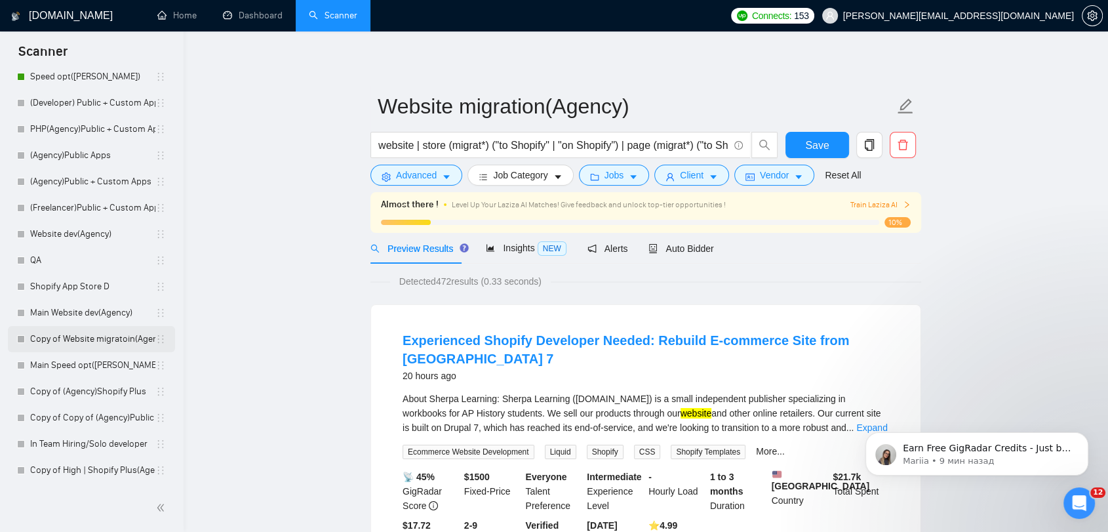
scroll to position [278, 0]
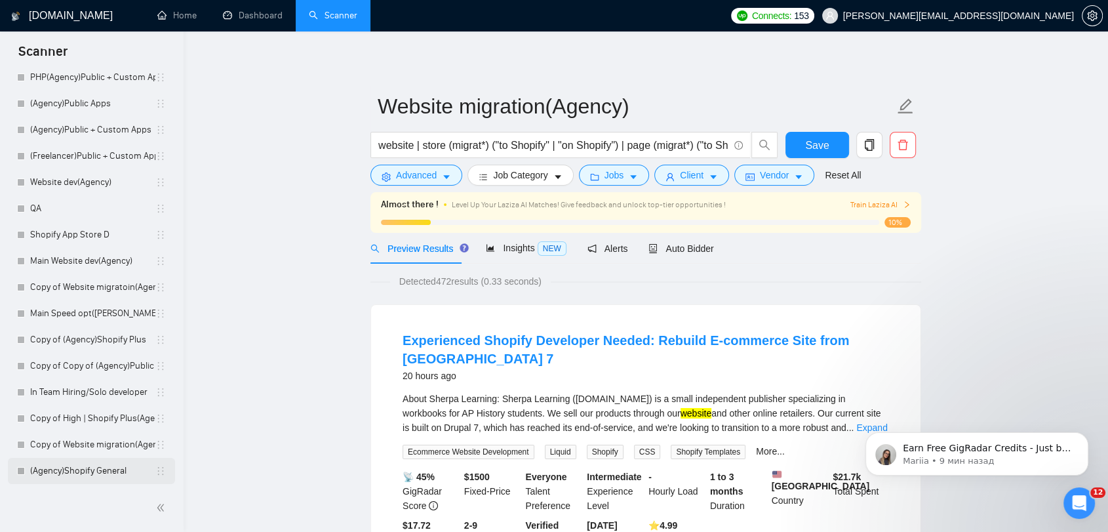
click at [100, 472] on link "(Agency)Shopify General" at bounding box center [92, 471] width 125 height 26
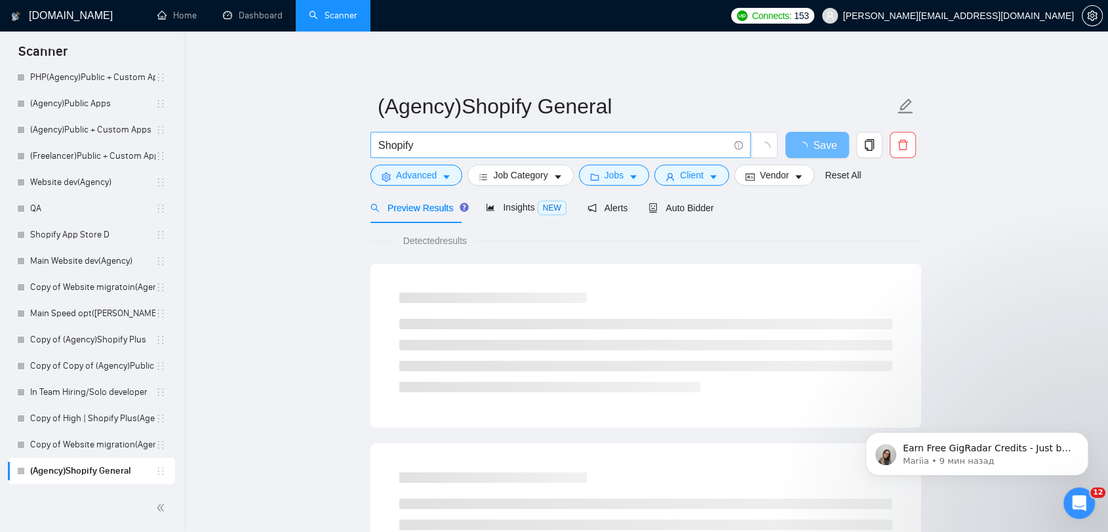
click at [446, 143] on input "Shopify" at bounding box center [553, 145] width 350 height 16
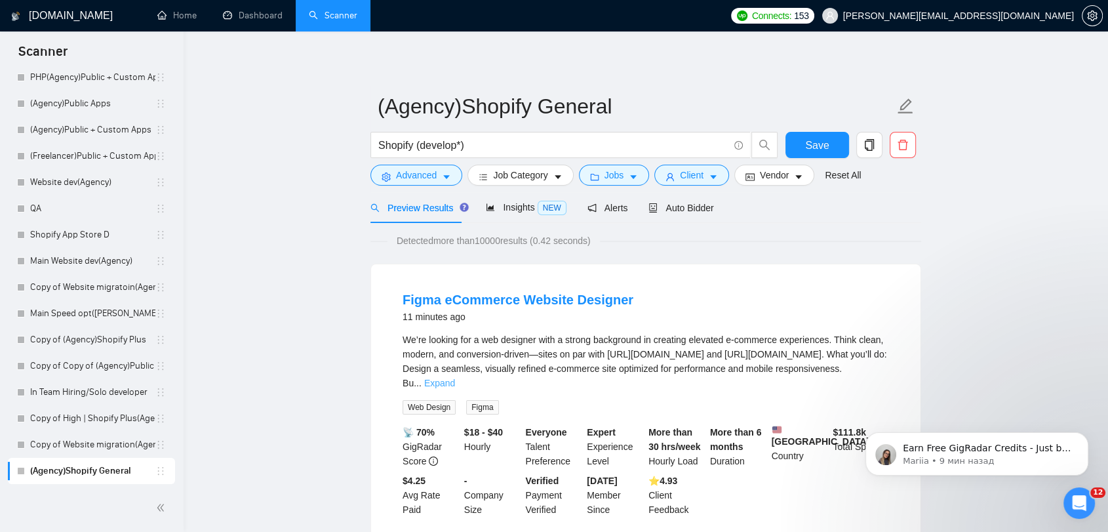
click at [455, 378] on link "Expand" at bounding box center [439, 383] width 31 height 10
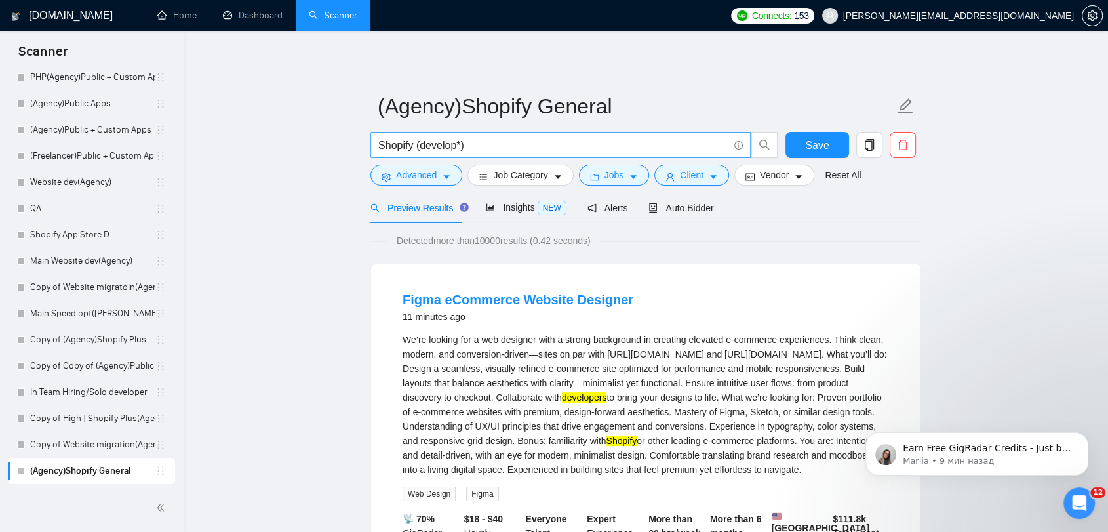
click at [418, 146] on input "Shopify (develop*)" at bounding box center [553, 145] width 350 height 16
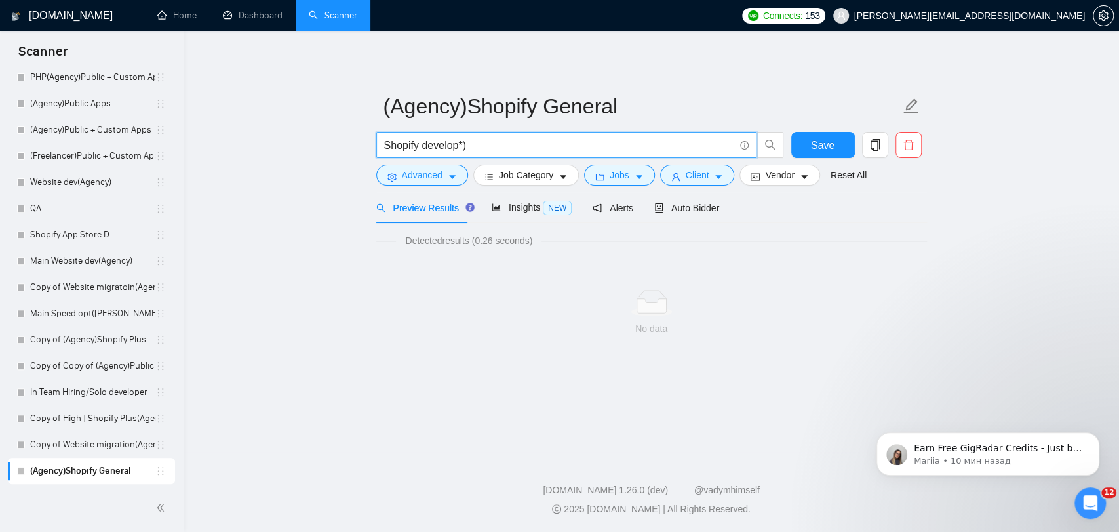
click at [502, 146] on input "Shopify develop*)" at bounding box center [559, 145] width 350 height 16
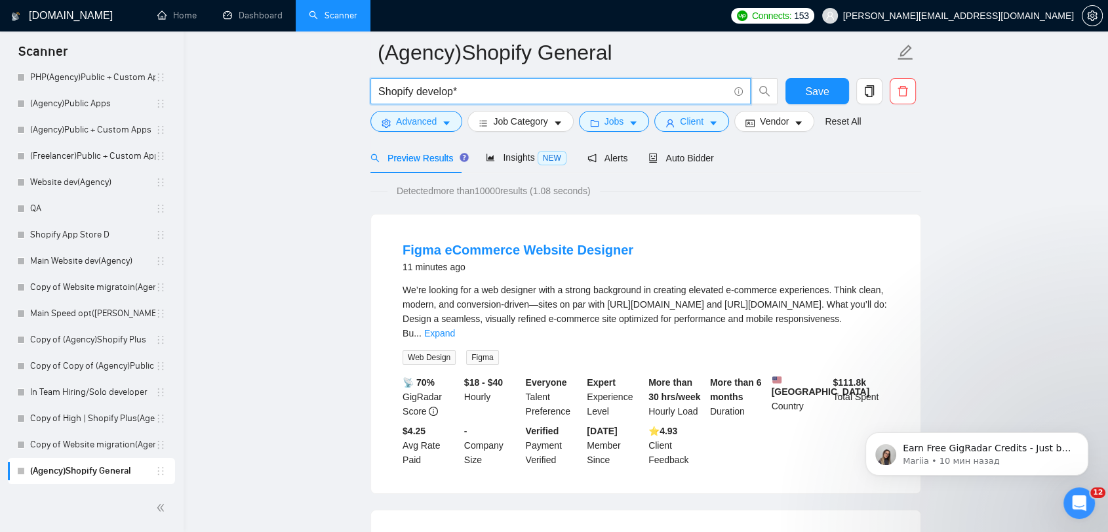
scroll to position [73, 0]
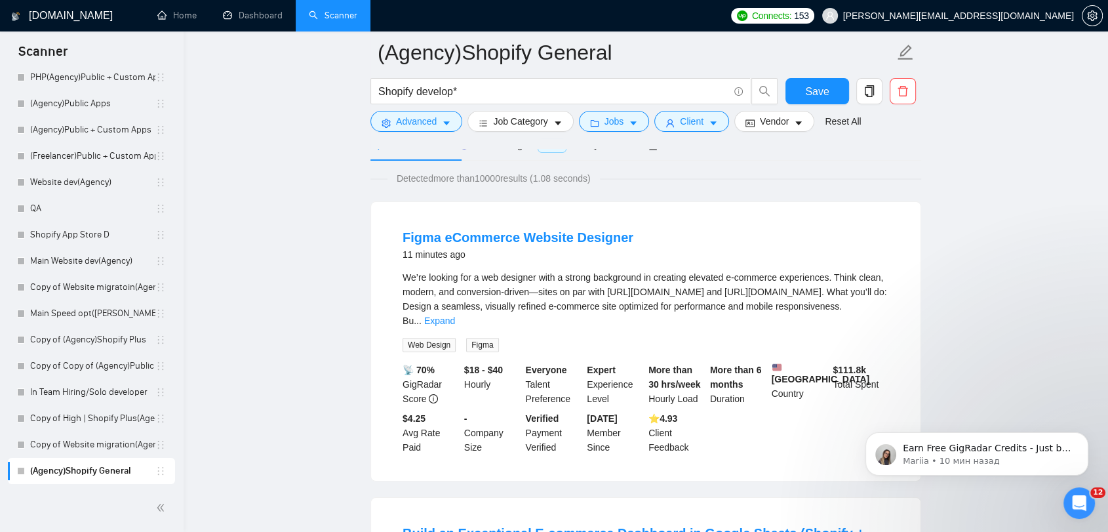
click at [876, 297] on div "We’re looking for a web designer with a strong background in creating elevated …" at bounding box center [646, 299] width 486 height 58
click at [455, 315] on link "Expand" at bounding box center [439, 320] width 31 height 10
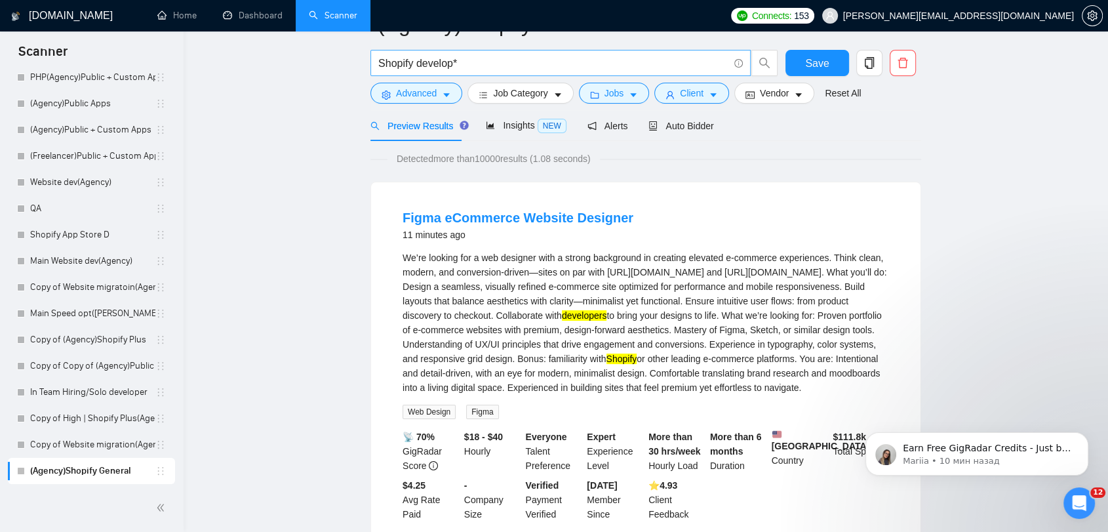
scroll to position [0, 0]
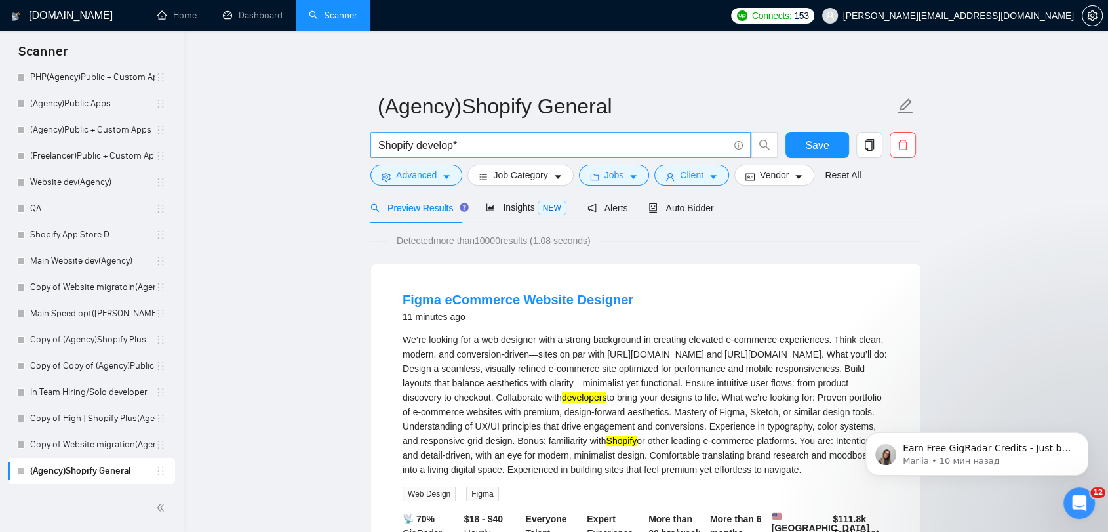
click at [378, 146] on input "Shopify develop*" at bounding box center [553, 145] width 350 height 16
click at [522, 148] on input ""Shopify develop*" at bounding box center [553, 145] width 350 height 16
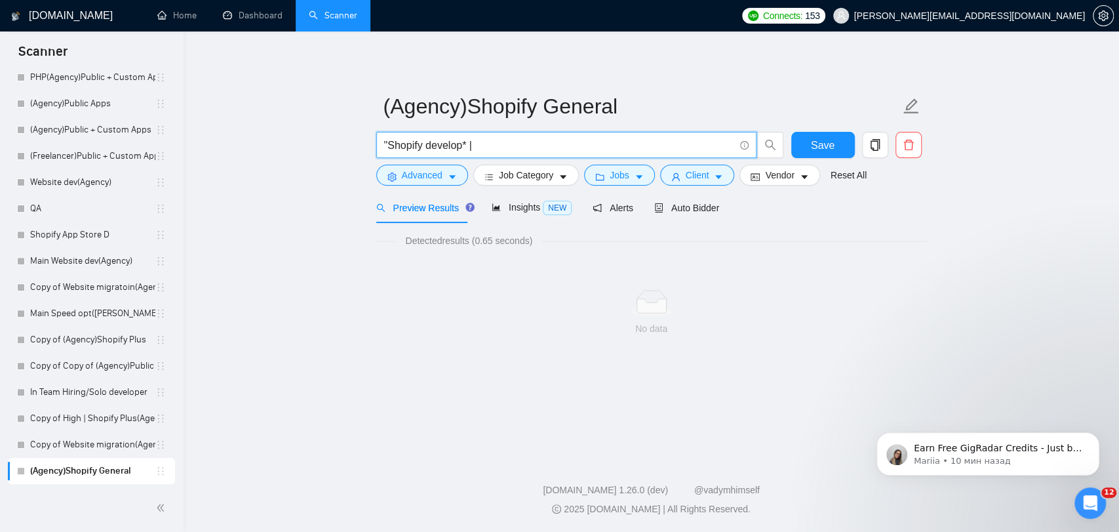
click at [388, 142] on input ""Shopify develop* |" at bounding box center [559, 145] width 350 height 16
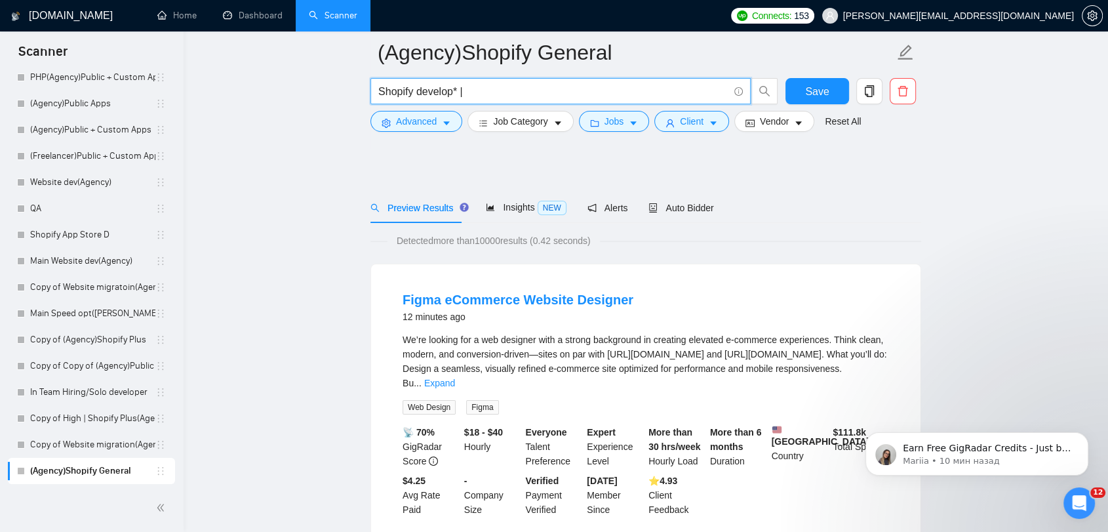
scroll to position [291, 0]
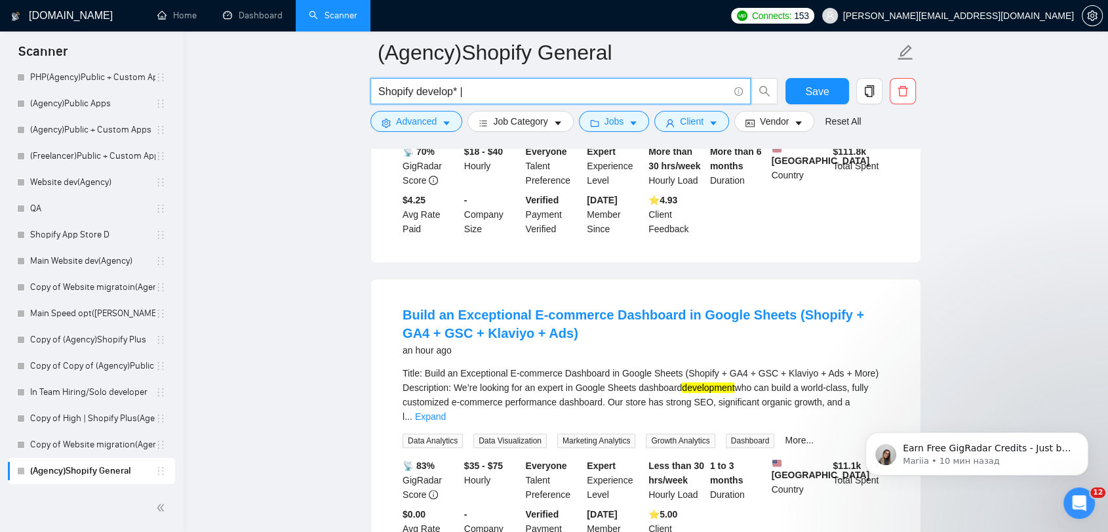
type input "Shopify develop* |"
click html "Earn Free GigRadar Credits - Just by Sharing Your Story! 💬 Want more credits fo…"
click at [894, 403] on li "Build an Exceptional E-commerce Dashboard in Google Sheets (Shopify + GA4 + GSC…" at bounding box center [646, 428] width 518 height 266
click at [888, 399] on li "Build an Exceptional E-commerce Dashboard in Google Sheets (Shopify + GA4 + GSC…" at bounding box center [646, 428] width 518 height 266
click at [446, 411] on link "Expand" at bounding box center [430, 416] width 31 height 10
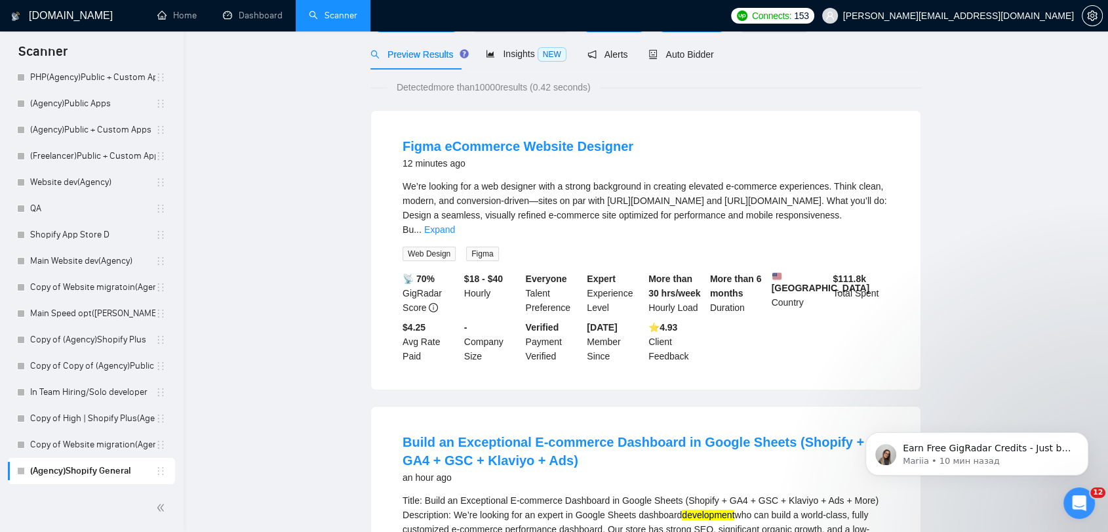
scroll to position [0, 0]
